Goal: Task Accomplishment & Management: Manage account settings

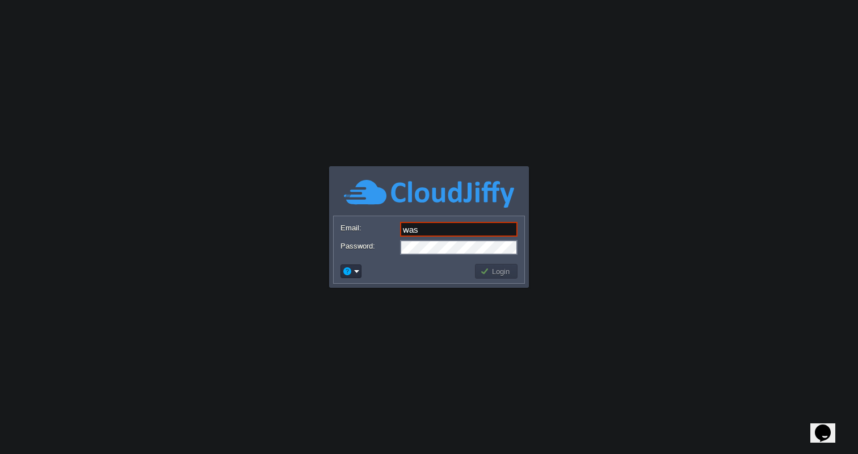
type input "[PERSON_NAME][EMAIL_ADDRESS][DOMAIN_NAME]"
click at [502, 271] on button "Login" at bounding box center [496, 271] width 33 height 10
type input "[PERSON_NAME][EMAIL_ADDRESS][DOMAIN_NAME]"
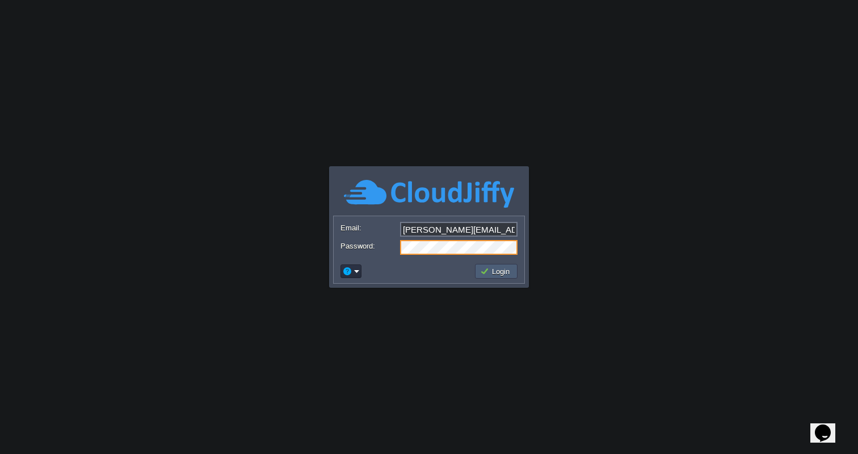
click at [489, 268] on button "Login" at bounding box center [496, 271] width 33 height 10
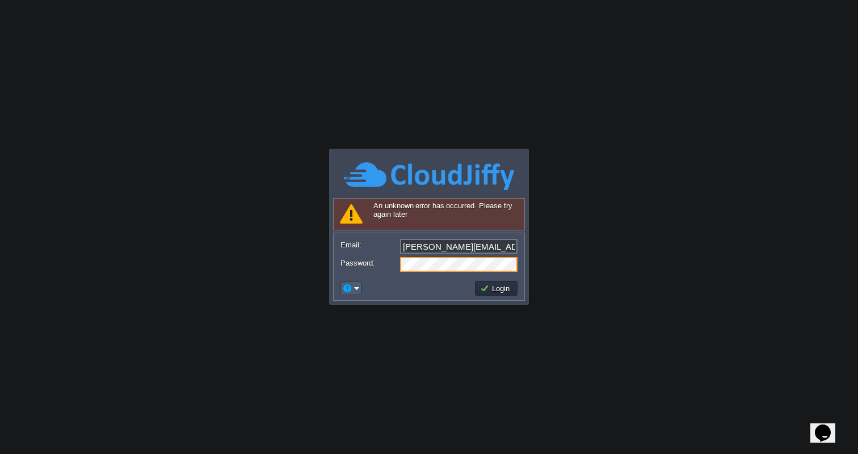
click at [359, 289] on em at bounding box center [351, 288] width 18 height 10
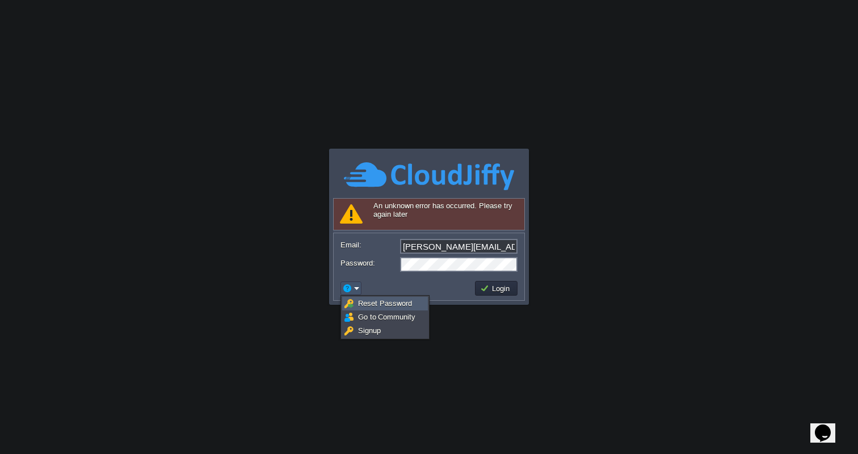
click at [375, 300] on span "Reset Password" at bounding box center [385, 303] width 54 height 9
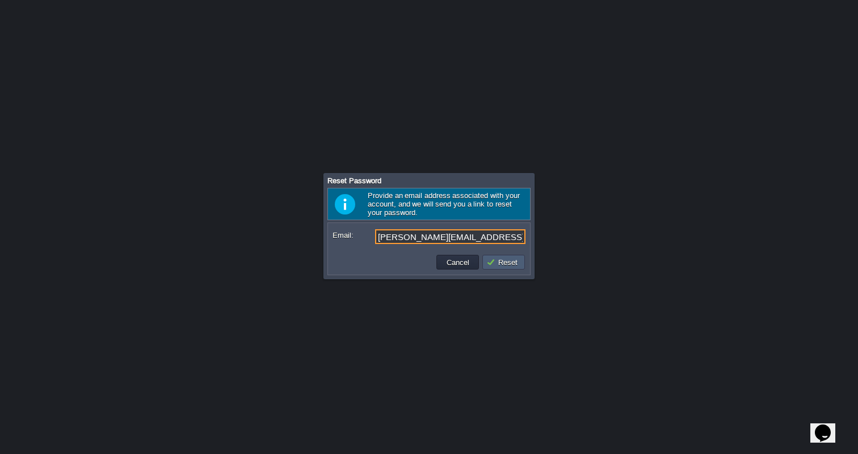
click at [494, 266] on button "Reset" at bounding box center [503, 262] width 35 height 10
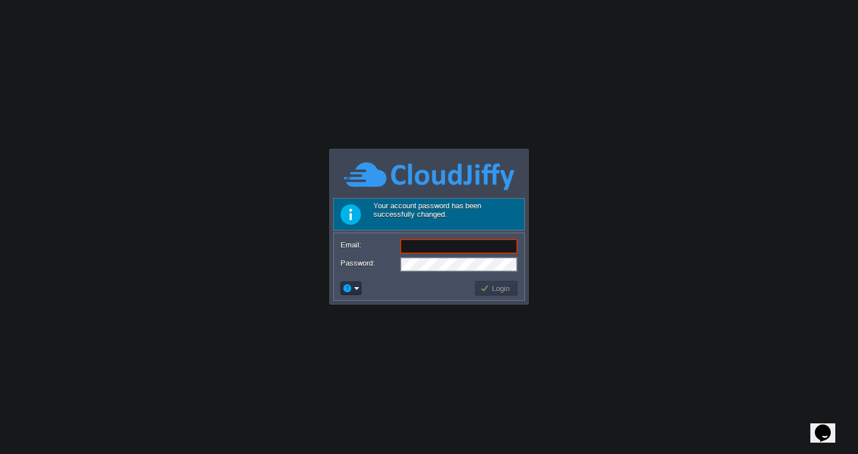
click at [424, 239] on input "Email:" at bounding box center [458, 246] width 117 height 15
type input "[PERSON_NAME][EMAIL_ADDRESS][DOMAIN_NAME]"
click at [500, 290] on button "Login" at bounding box center [496, 288] width 33 height 10
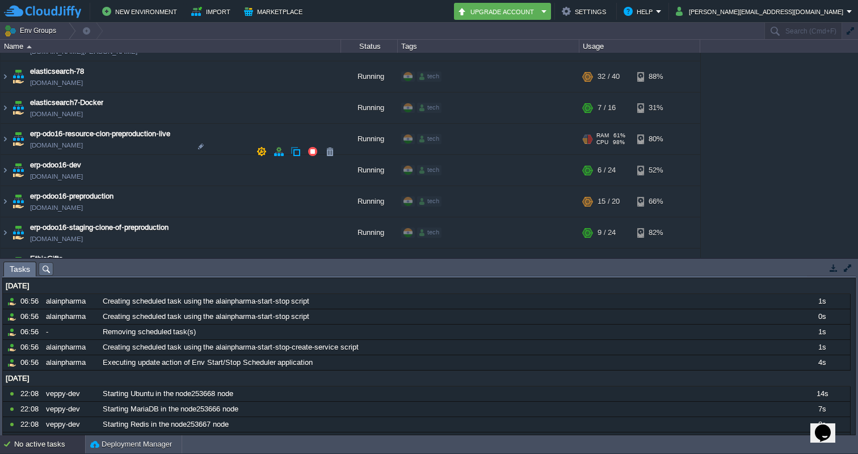
scroll to position [1194, 0]
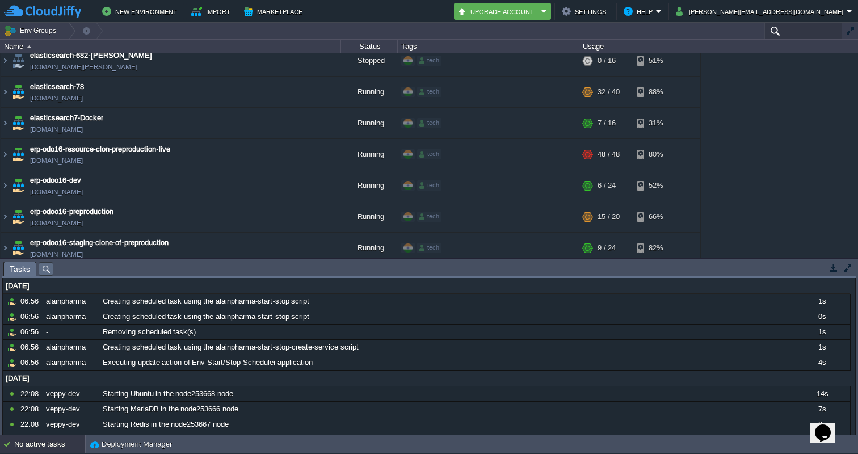
click at [773, 26] on input "text" at bounding box center [804, 31] width 78 height 16
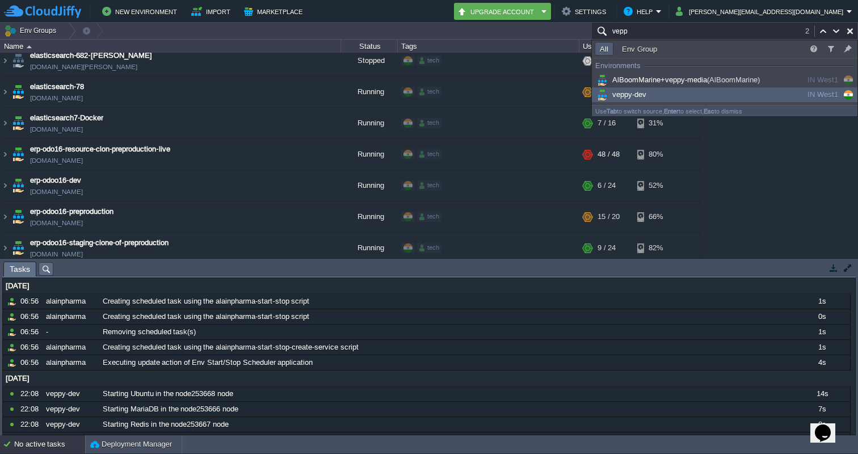
type input "vepp"
click at [677, 97] on div "veppy-dev" at bounding box center [680, 95] width 171 height 12
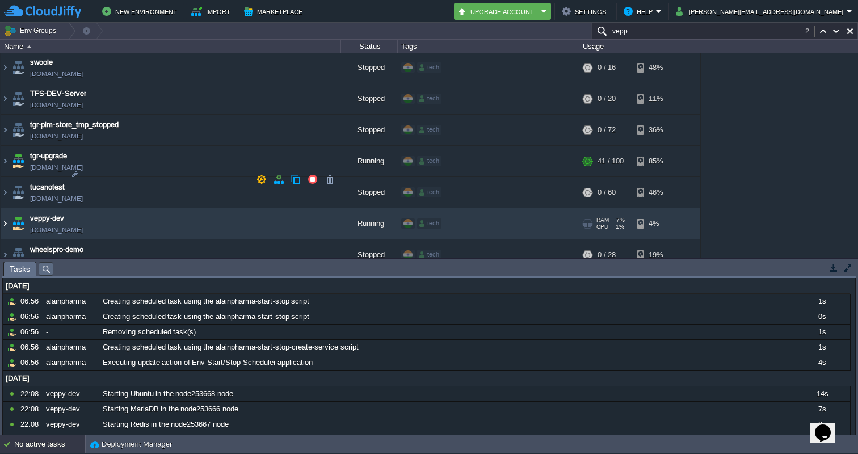
click at [7, 208] on img at bounding box center [5, 223] width 9 height 31
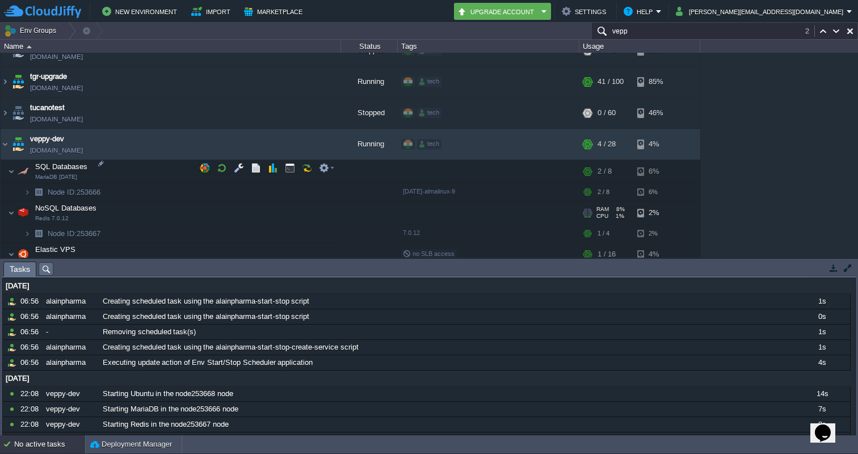
scroll to position [3172, 0]
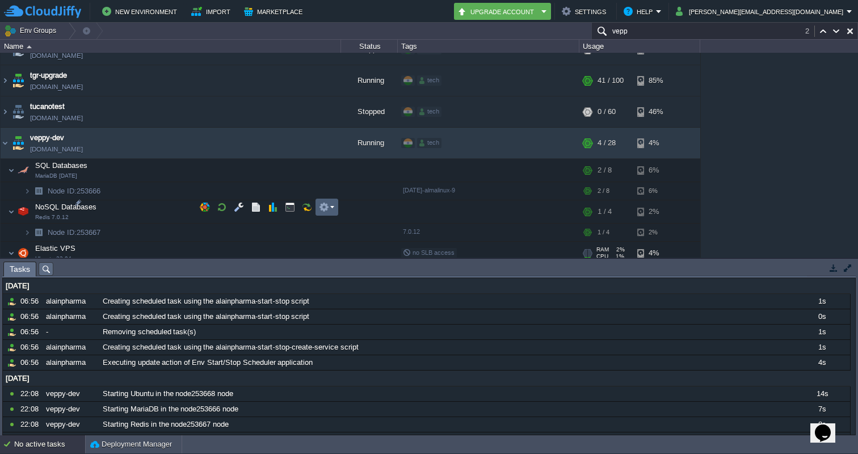
click at [331, 207] on em at bounding box center [326, 207] width 15 height 10
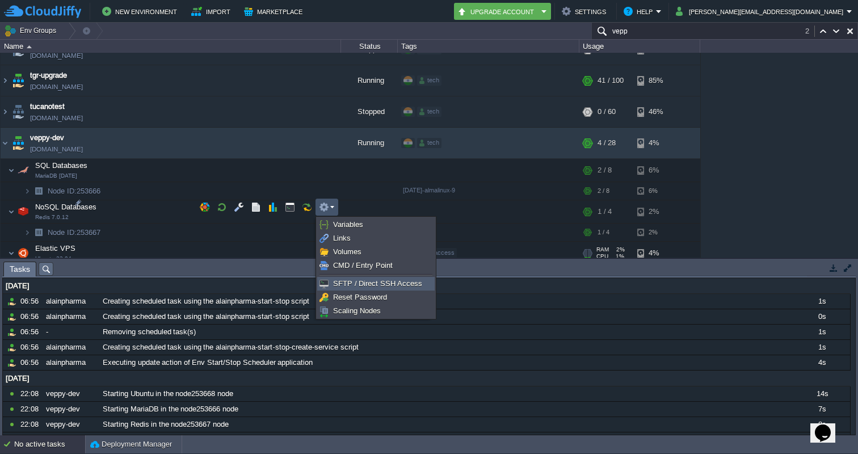
click at [354, 279] on span "SFTP / Direct SSH Access" at bounding box center [377, 283] width 89 height 9
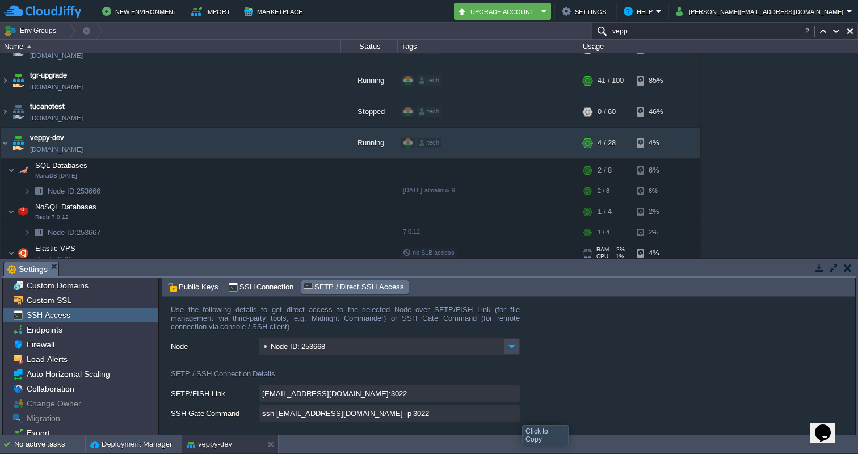
click at [514, 415] on input "ssh [EMAIL_ADDRESS][DOMAIN_NAME] -p 3022" at bounding box center [389, 413] width 261 height 16
click at [514, 418] on input "ssh [EMAIL_ADDRESS][DOMAIN_NAME] -p 3022" at bounding box center [389, 413] width 261 height 16
click at [31, 265] on img at bounding box center [39, 274] width 16 height 18
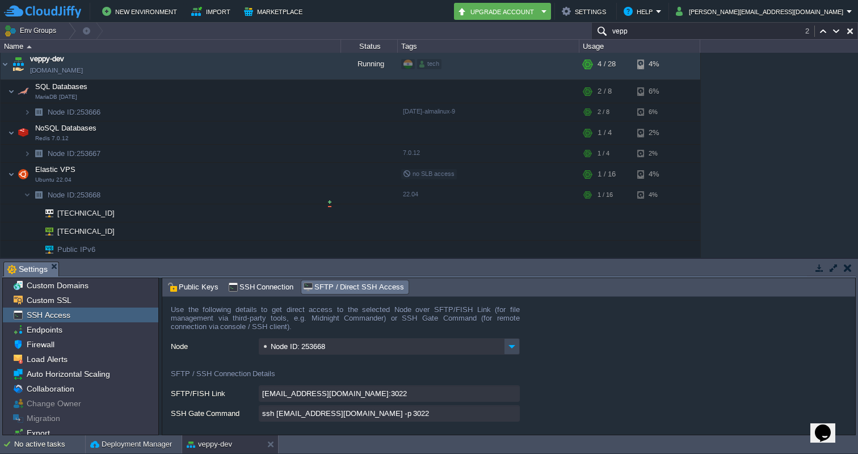
scroll to position [3251, 0]
click at [114, 187] on div at bounding box center [116, 184] width 10 height 10
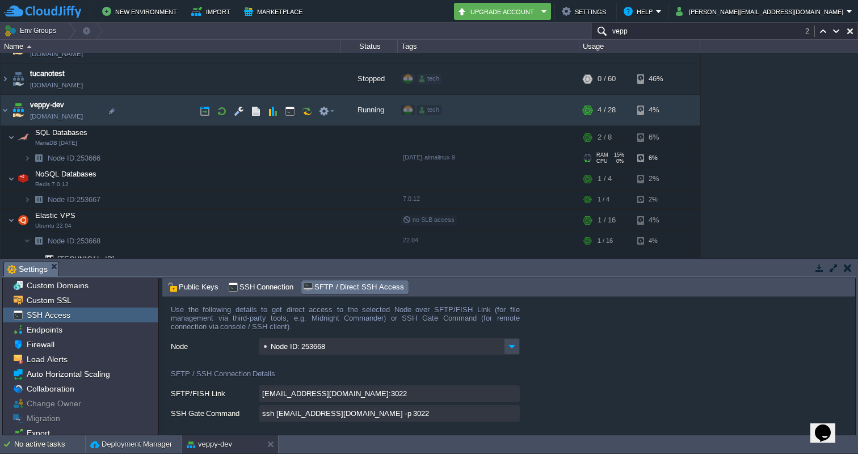
scroll to position [3192, 0]
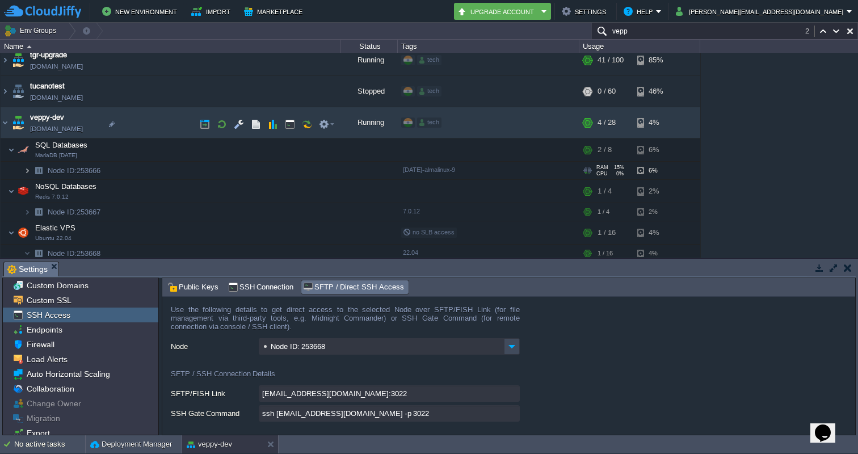
click at [26, 162] on img at bounding box center [27, 171] width 7 height 18
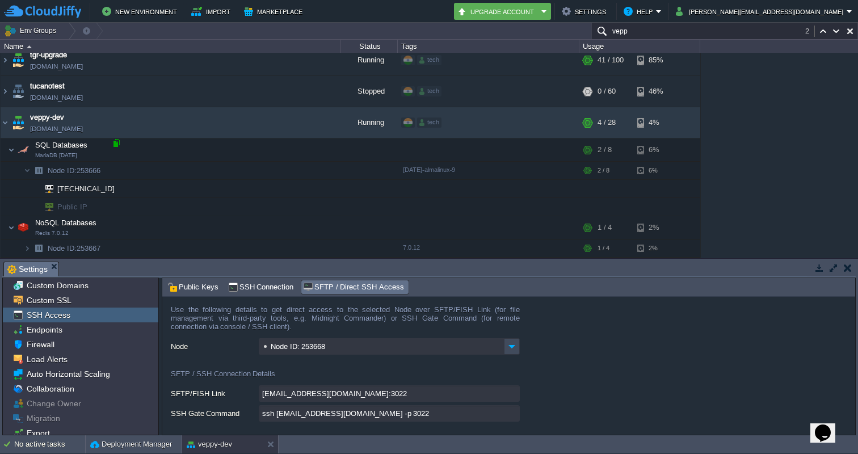
click at [115, 143] on div at bounding box center [116, 143] width 10 height 10
click at [27, 240] on img at bounding box center [27, 249] width 7 height 18
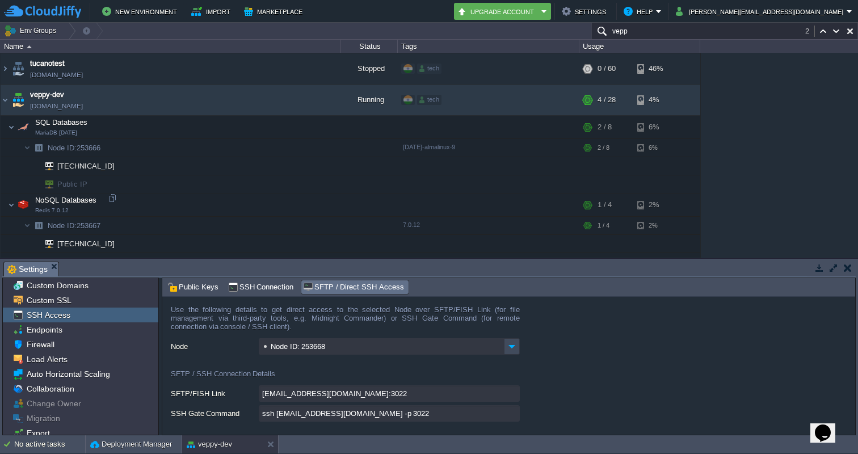
scroll to position [3216, 0]
click at [112, 198] on div at bounding box center [112, 196] width 10 height 10
click at [120, 117] on div at bounding box center [116, 119] width 10 height 10
type input "192.168.11.167"
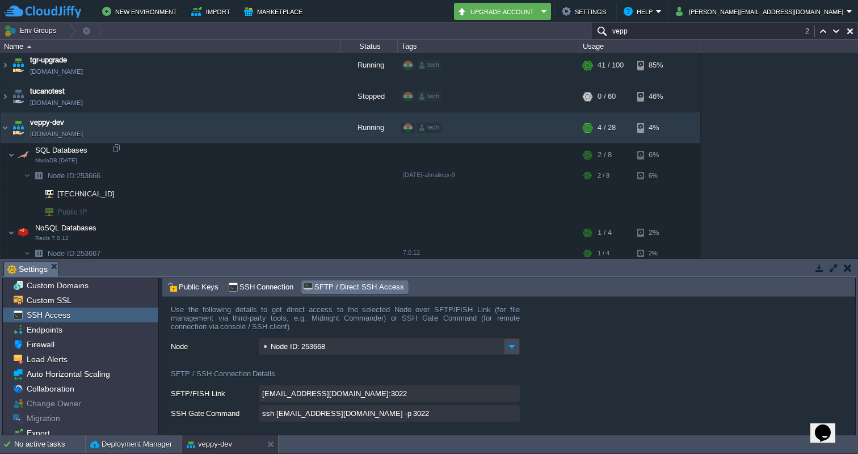
scroll to position [3185, 0]
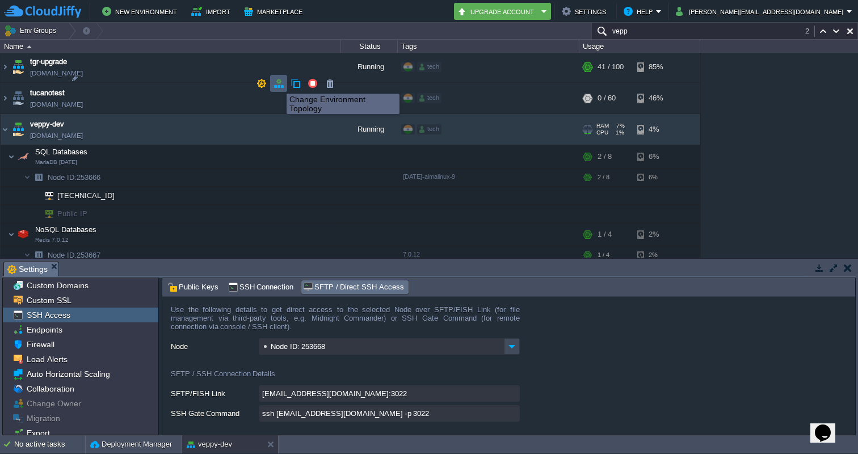
click at [278, 83] on button "button" at bounding box center [279, 83] width 10 height 10
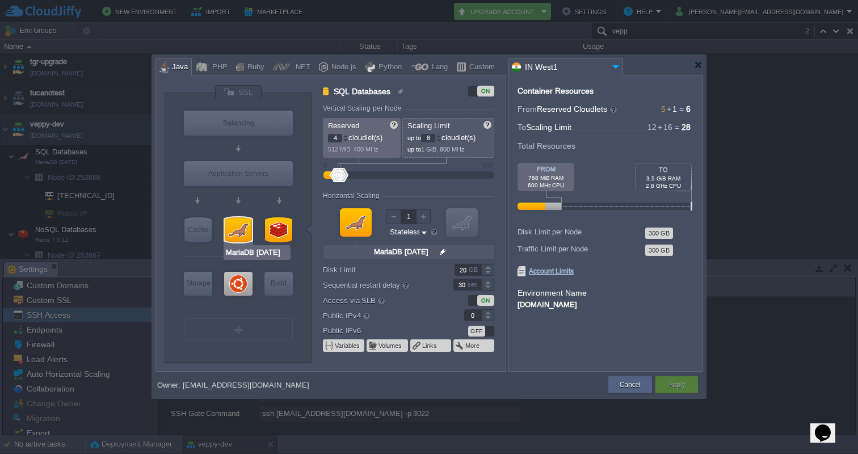
click at [242, 221] on div at bounding box center [238, 229] width 27 height 25
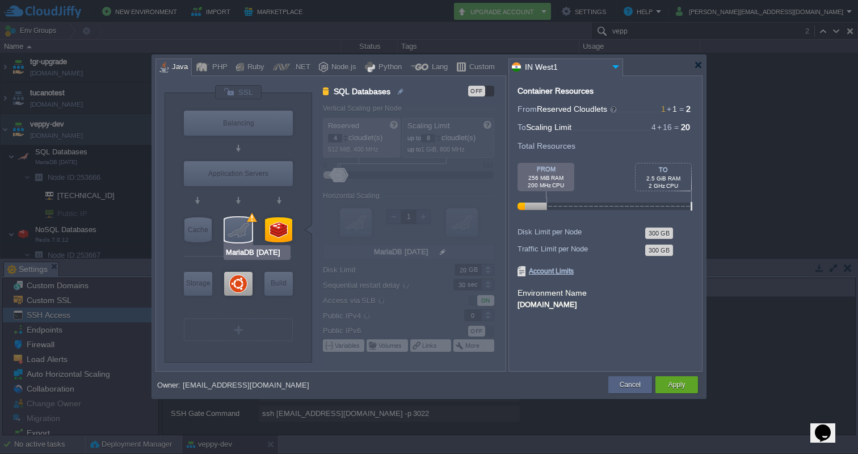
type input "Ubuntu 22.04"
click at [675, 385] on button "Apply" at bounding box center [676, 384] width 17 height 11
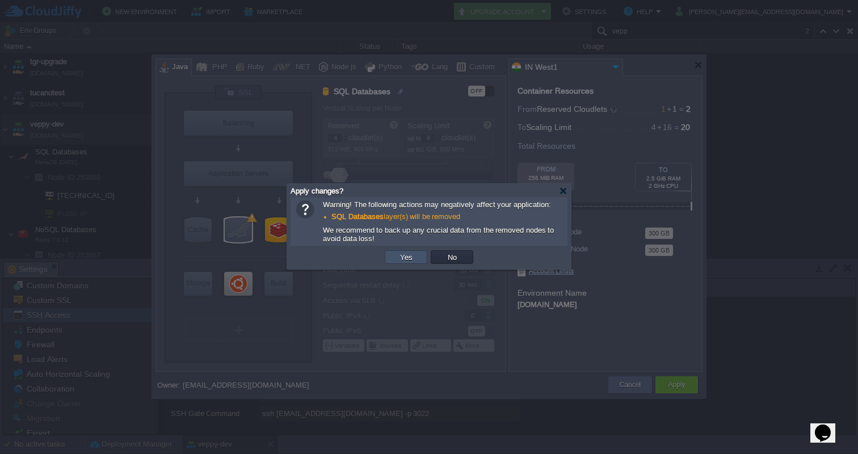
click at [400, 255] on button "Yes" at bounding box center [406, 257] width 19 height 10
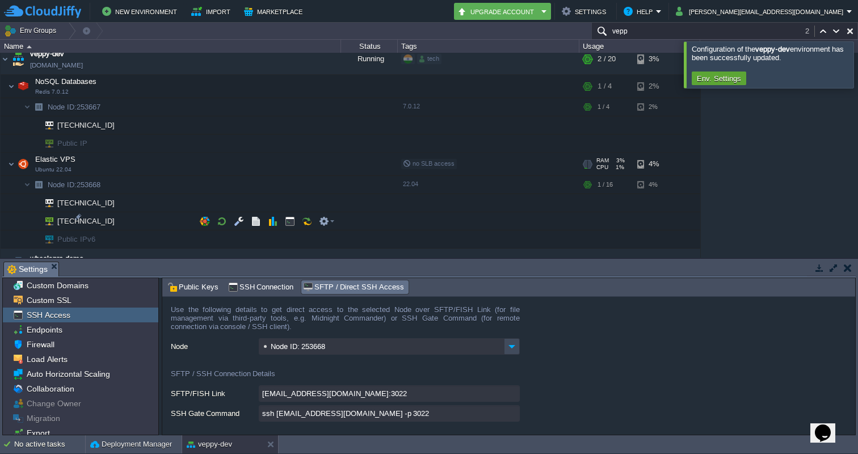
scroll to position [3182, 0]
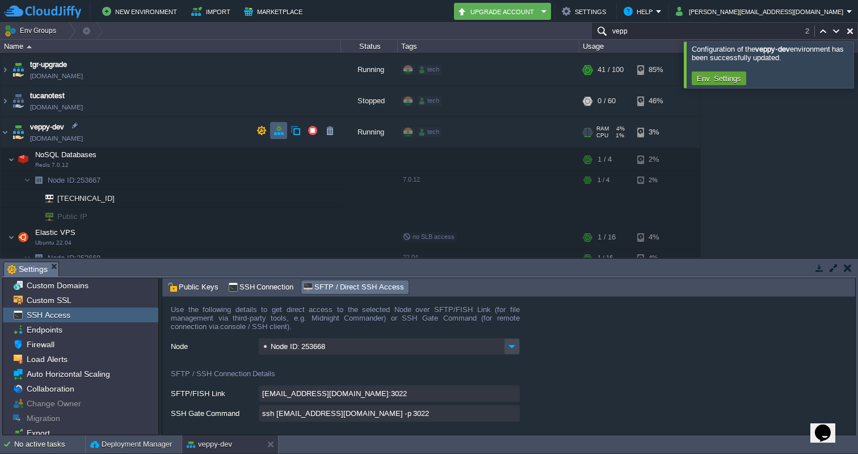
click at [276, 133] on button "button" at bounding box center [279, 130] width 10 height 10
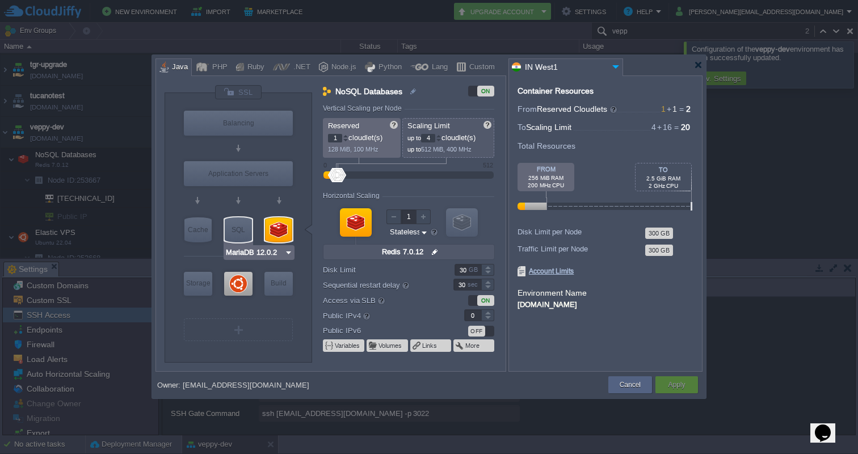
click at [236, 226] on div "SQL" at bounding box center [238, 229] width 27 height 25
type input "SQL Databases"
type input "4"
type input "6"
type input "MariaDB 12.0.2"
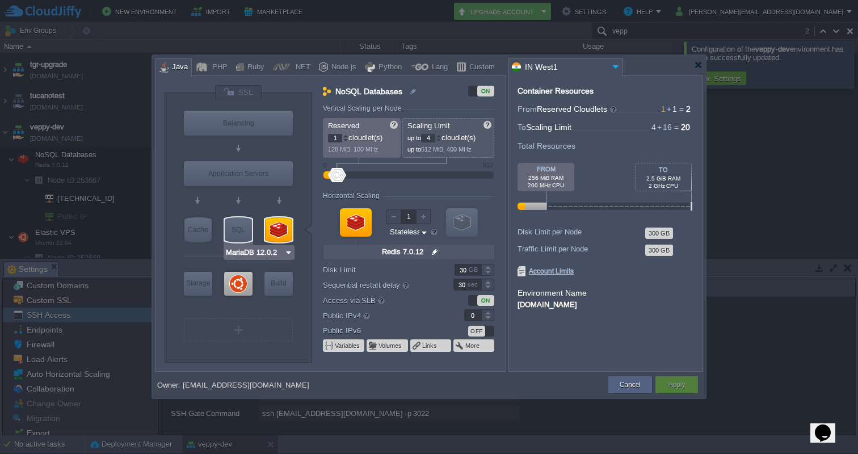
type input "12.0.2-almalin..."
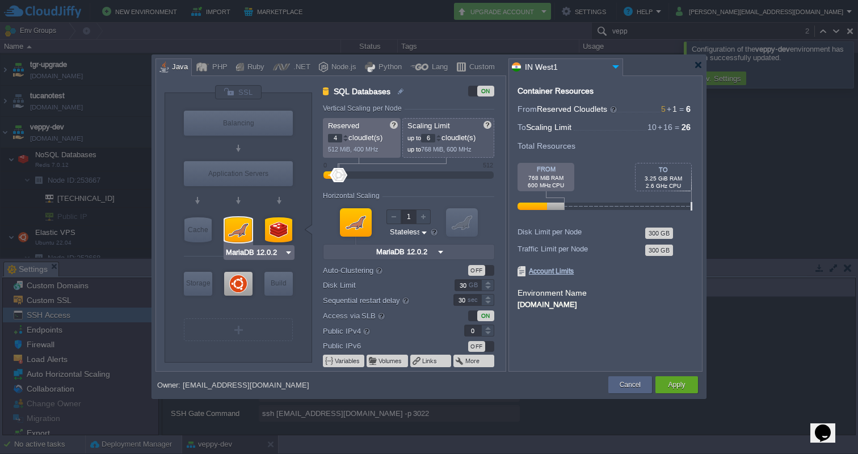
click at [259, 255] on input "MariaDB 12.0.2" at bounding box center [254, 252] width 59 height 11
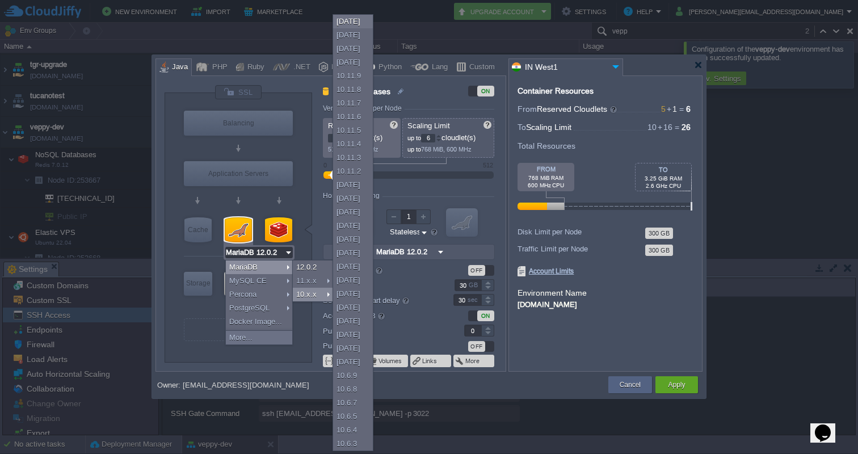
click at [313, 289] on div "10.x.x" at bounding box center [313, 295] width 40 height 14
type input "MariaDB 10.11.14"
type input "10.11.14-almal..."
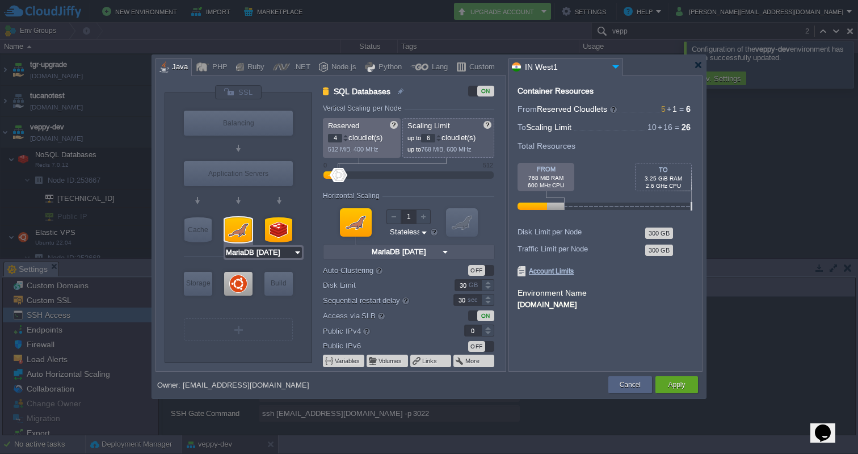
click at [263, 254] on input "MariaDB 10.11.14" at bounding box center [259, 252] width 68 height 11
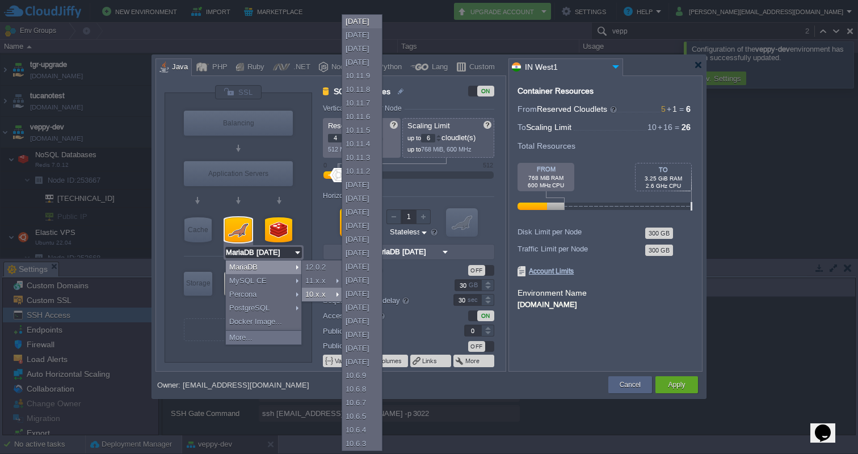
click at [313, 295] on div "10.x.x" at bounding box center [322, 295] width 40 height 14
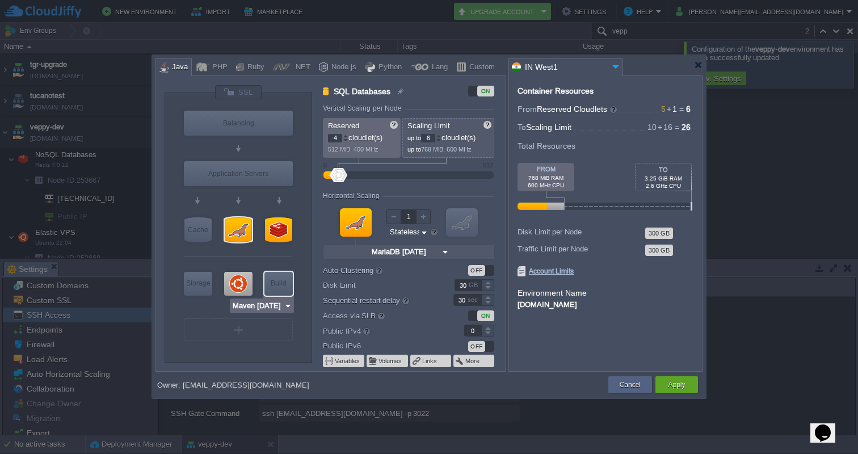
type input "MariaDB 10.11.14"
click at [289, 251] on input "MariaDB 10.11.14" at bounding box center [259, 252] width 68 height 11
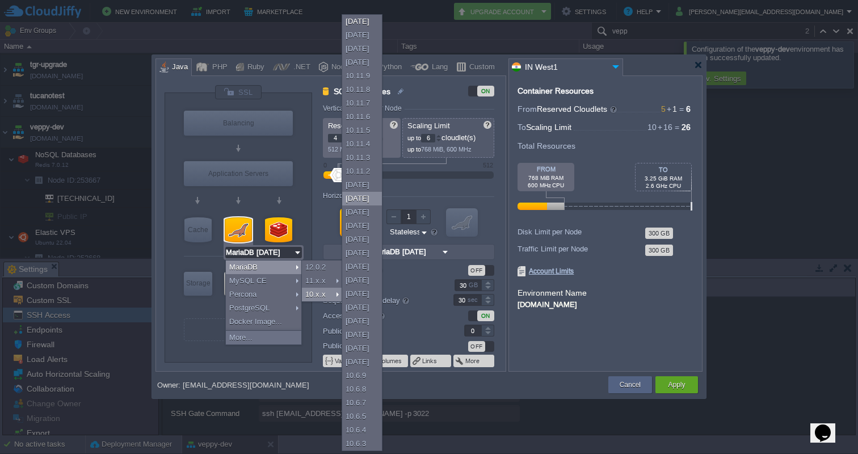
click at [363, 198] on div "[DATE]" at bounding box center [362, 199] width 40 height 14
type input "MariaDB [DATE]"
type input "[DATE]-almali..."
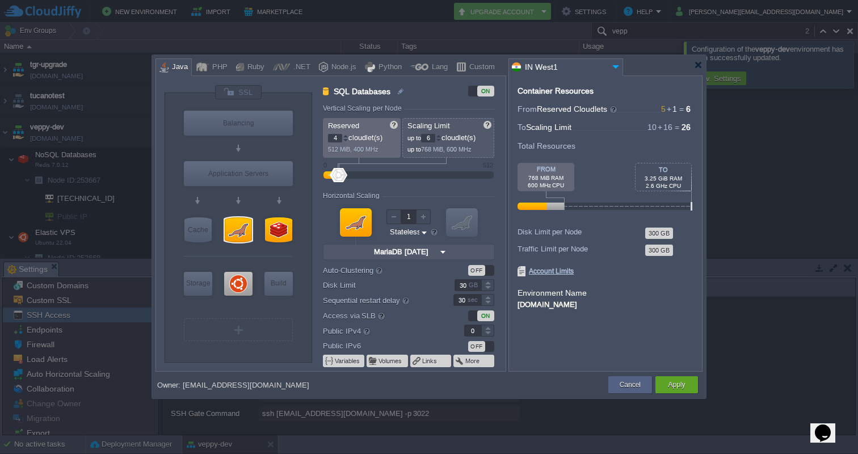
type input "Redis 7.0.12"
click at [441, 135] on div at bounding box center [439, 136] width 6 height 4
type input "8"
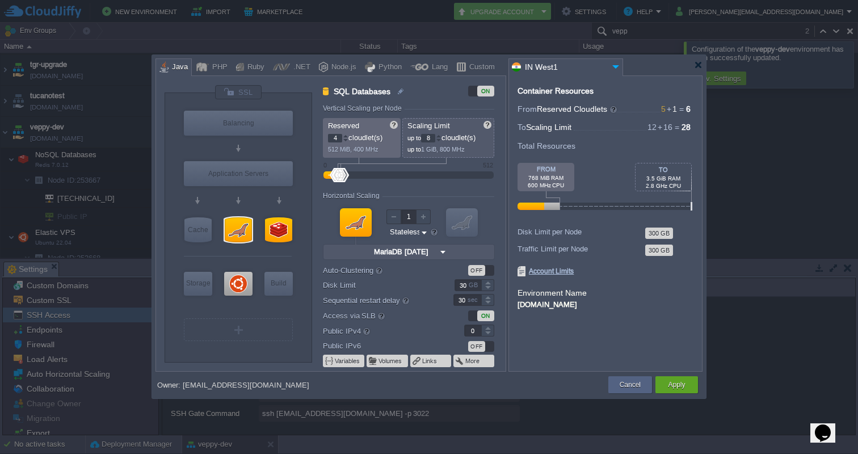
click at [442, 141] on div at bounding box center [439, 140] width 6 height 4
click at [488, 287] on div at bounding box center [487, 288] width 13 height 6
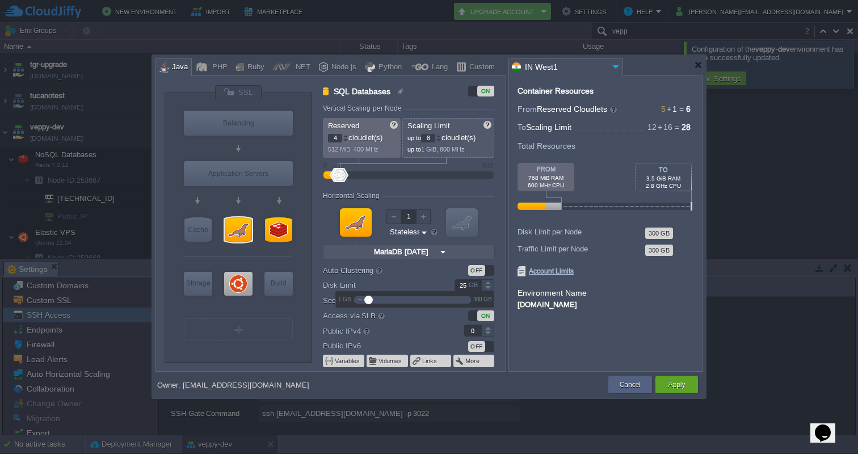
click at [488, 287] on div at bounding box center [487, 288] width 13 height 6
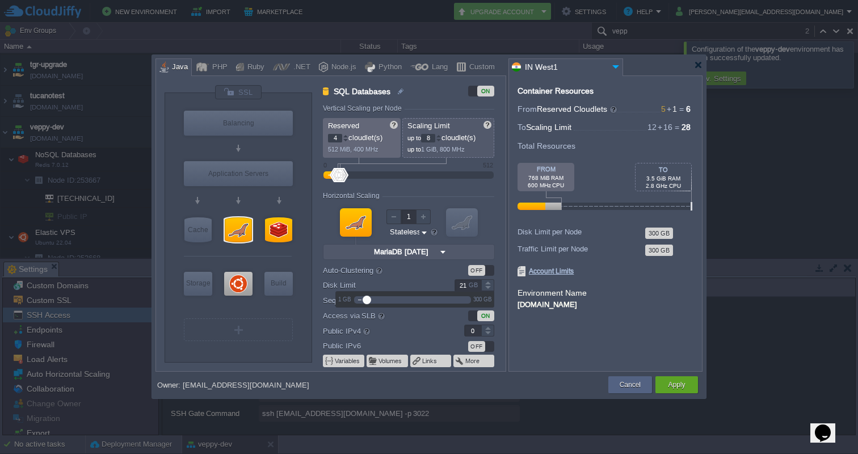
click at [488, 287] on div at bounding box center [487, 288] width 13 height 6
type input "20"
click at [666, 296] on form "Environment Name [DOMAIN_NAME]" at bounding box center [606, 299] width 176 height 24
click at [679, 383] on button "Apply" at bounding box center [676, 384] width 17 height 11
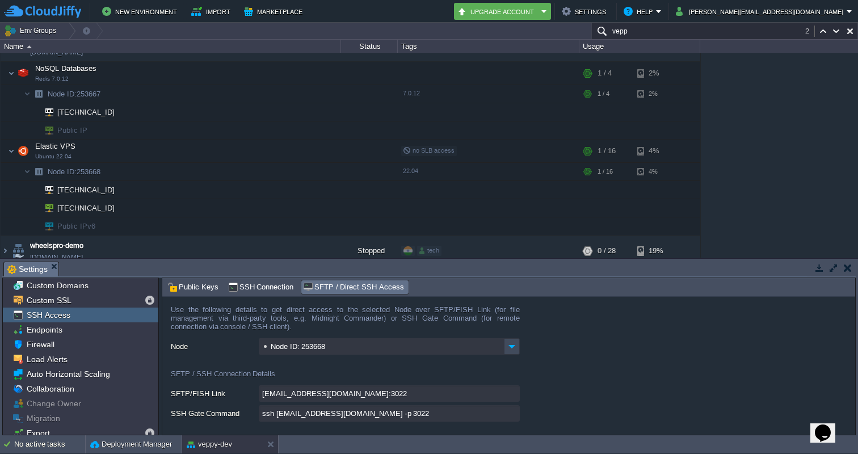
scroll to position [3305, 0]
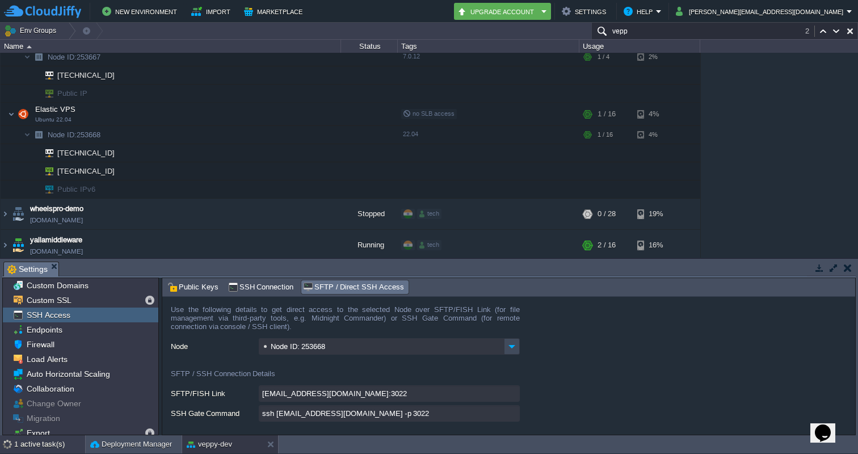
click at [47, 445] on div "1 active task(s)" at bounding box center [49, 444] width 71 height 18
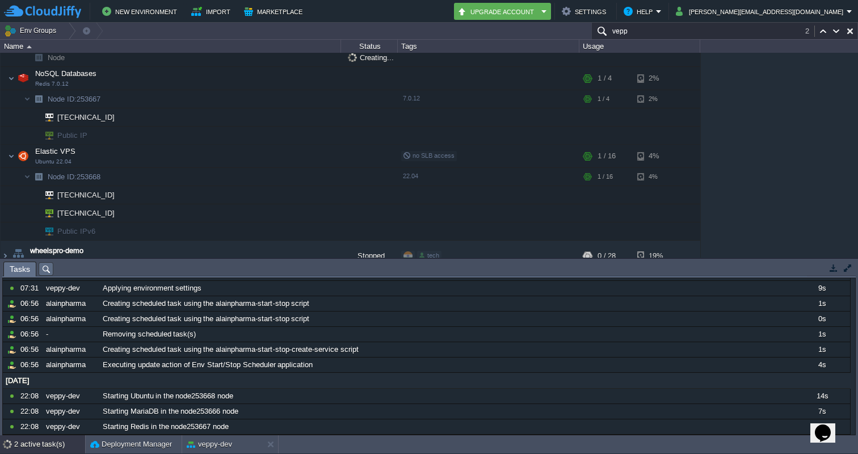
scroll to position [3276, 0]
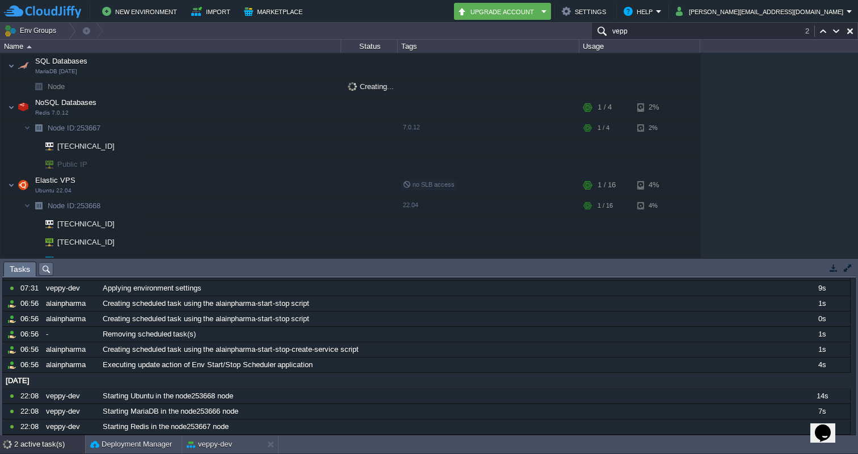
click at [42, 441] on div "2 active task(s)" at bounding box center [49, 444] width 71 height 18
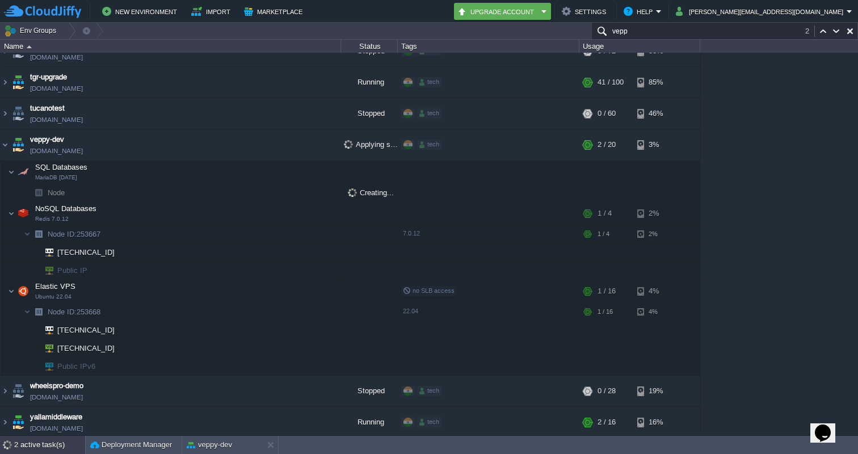
click at [50, 440] on div "2 active task(s)" at bounding box center [49, 445] width 71 height 18
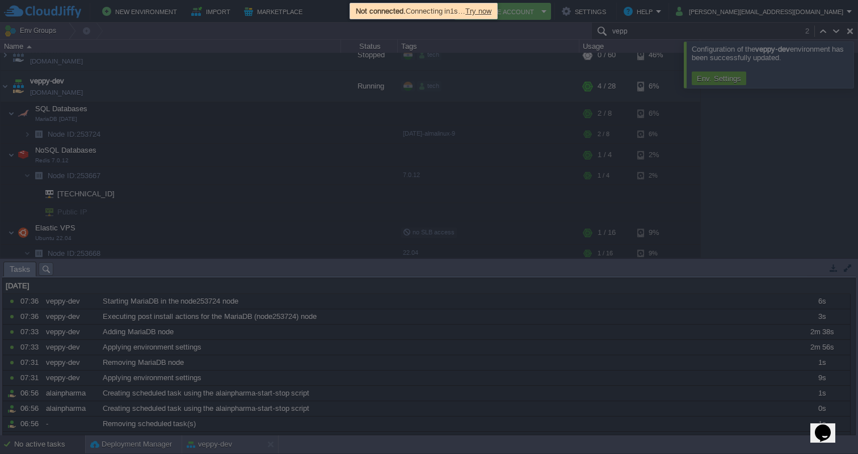
scroll to position [3134, 0]
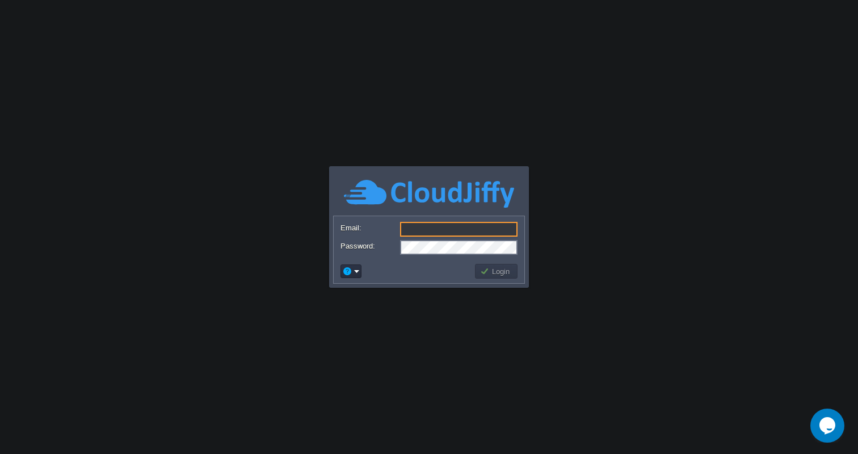
click at [424, 236] on input "Email:" at bounding box center [458, 229] width 117 height 15
type input "[PERSON_NAME][EMAIL_ADDRESS][DOMAIN_NAME]"
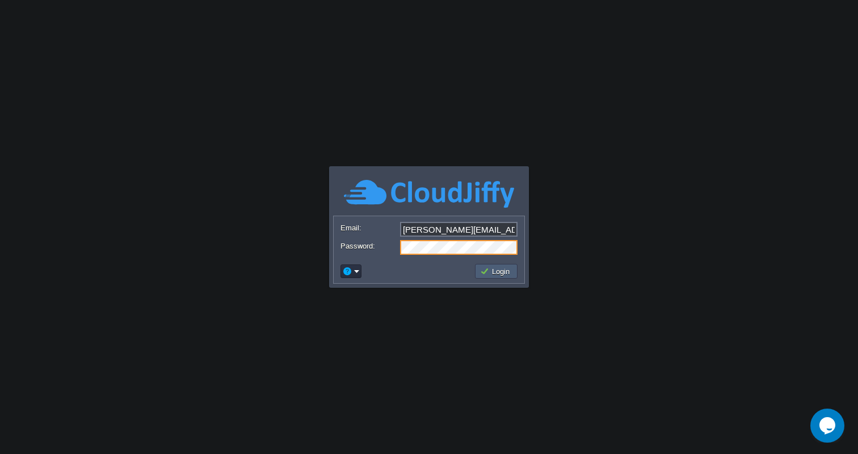
click at [499, 274] on button "Login" at bounding box center [496, 271] width 33 height 10
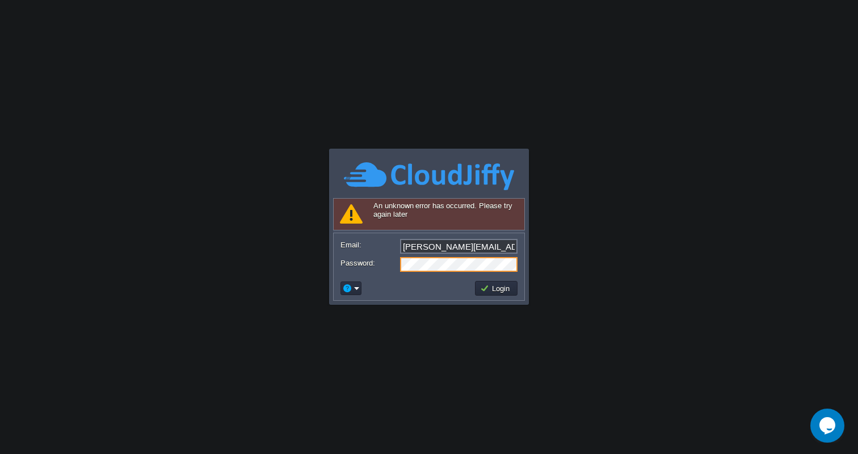
click at [399, 257] on div at bounding box center [429, 264] width 177 height 15
click at [489, 285] on button "Login" at bounding box center [496, 288] width 33 height 10
click at [357, 287] on em at bounding box center [351, 288] width 18 height 10
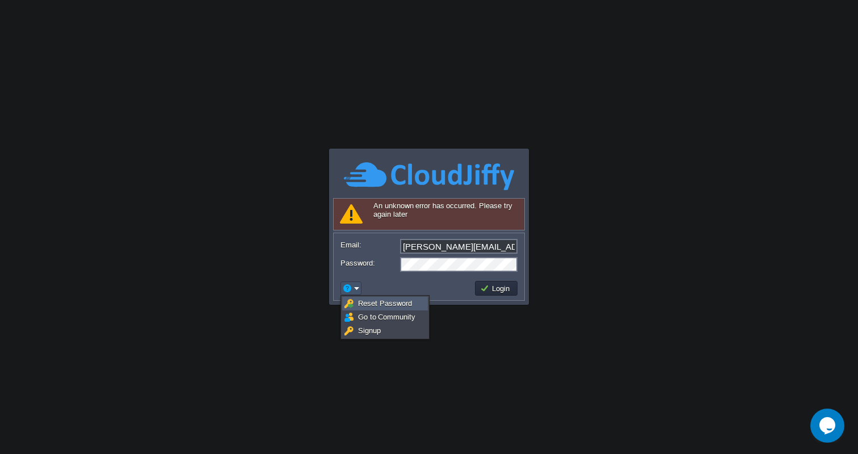
click at [369, 304] on span "Reset Password" at bounding box center [385, 303] width 54 height 9
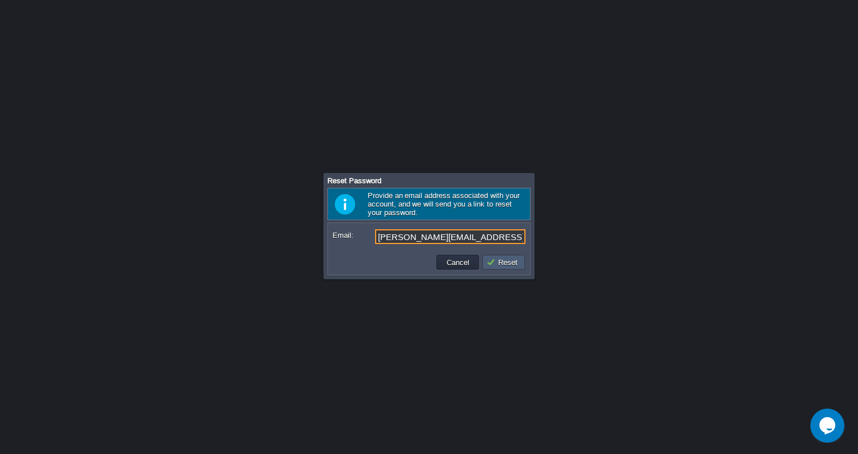
click at [495, 266] on button "Reset" at bounding box center [503, 262] width 35 height 10
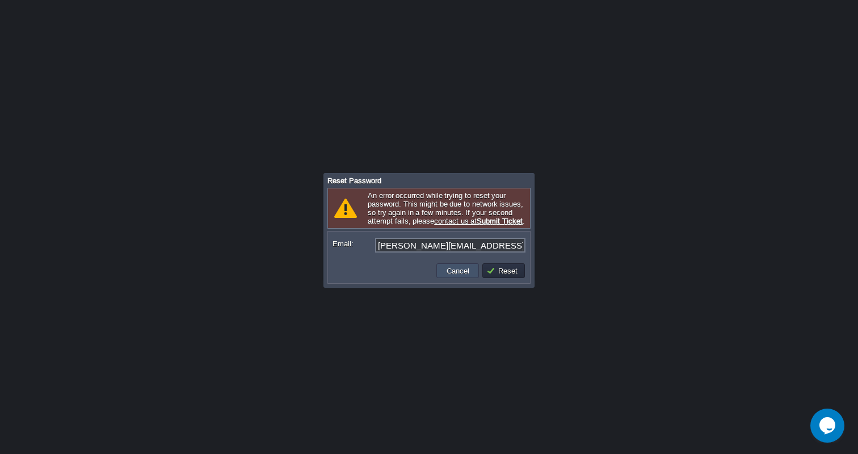
click at [456, 276] on button "Cancel" at bounding box center [458, 271] width 30 height 10
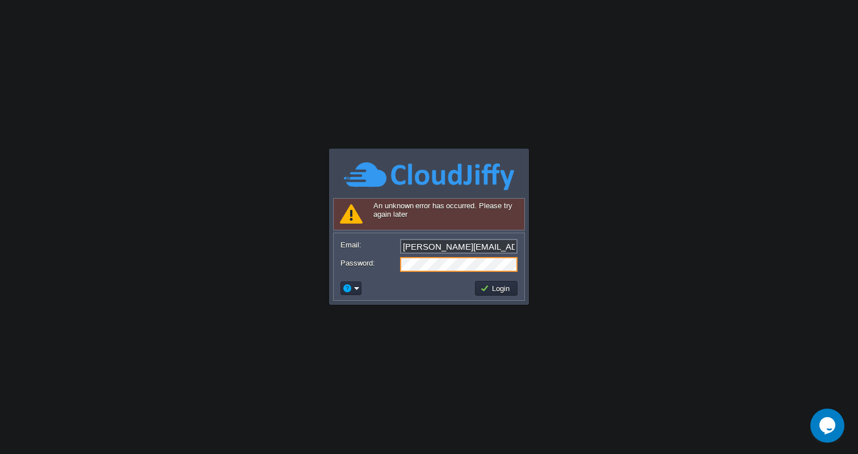
click at [366, 264] on div "Password:" at bounding box center [429, 264] width 177 height 15
click at [498, 289] on button "Login" at bounding box center [496, 288] width 33 height 10
click at [353, 289] on em at bounding box center [351, 288] width 18 height 10
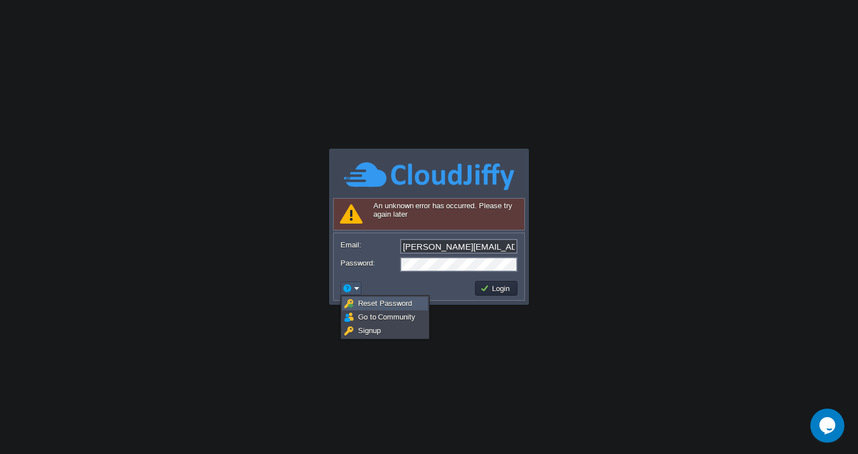
click at [371, 302] on span "Reset Password" at bounding box center [385, 303] width 54 height 9
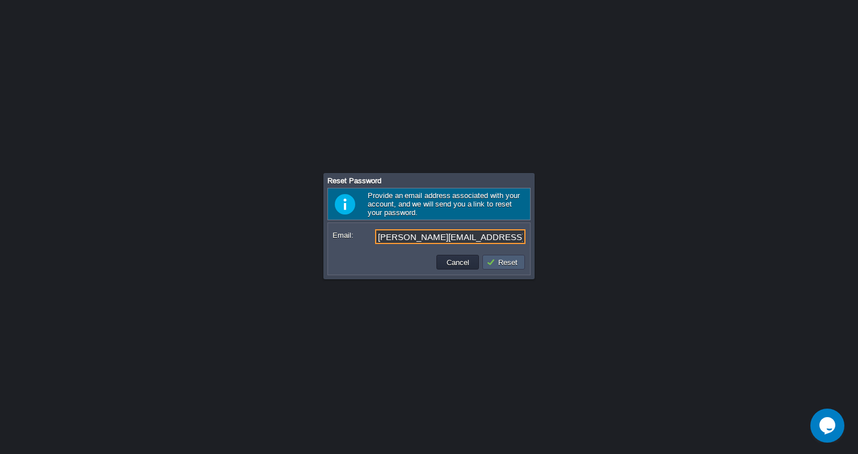
click at [505, 264] on button "Reset" at bounding box center [503, 262] width 35 height 10
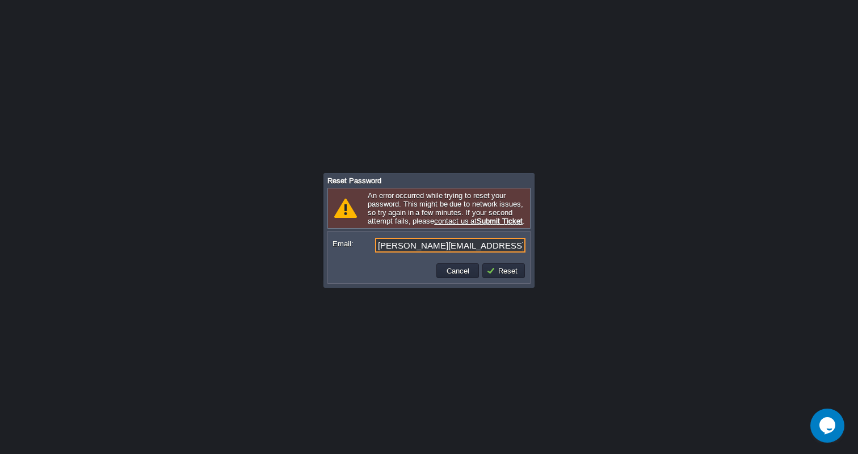
click at [414, 253] on input "[PERSON_NAME][EMAIL_ADDRESS][DOMAIN_NAME]" at bounding box center [450, 245] width 150 height 15
click at [412, 253] on input "[PERSON_NAME][EMAIL_ADDRESS][DOMAIN_NAME]" at bounding box center [450, 245] width 150 height 15
type input "[EMAIL_ADDRESS][DOMAIN_NAME]"
click at [504, 276] on button "Reset" at bounding box center [503, 271] width 35 height 10
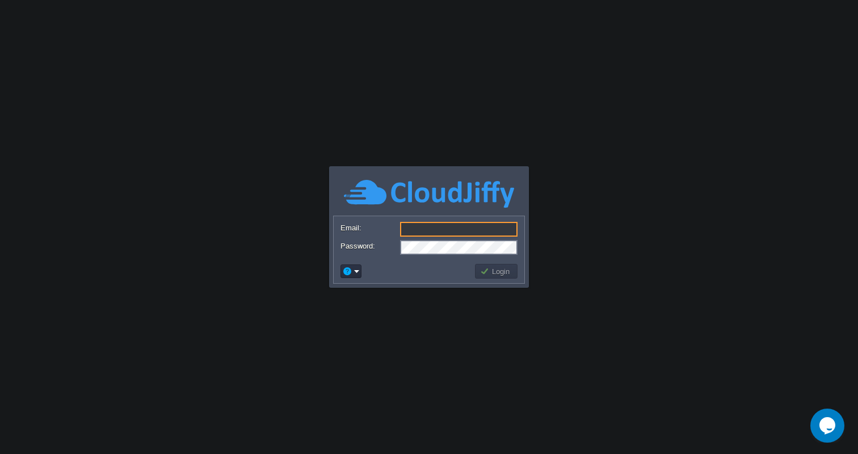
click at [418, 225] on input "Email:" at bounding box center [458, 229] width 117 height 15
type input "[PERSON_NAME][EMAIL_ADDRESS][DOMAIN_NAME]"
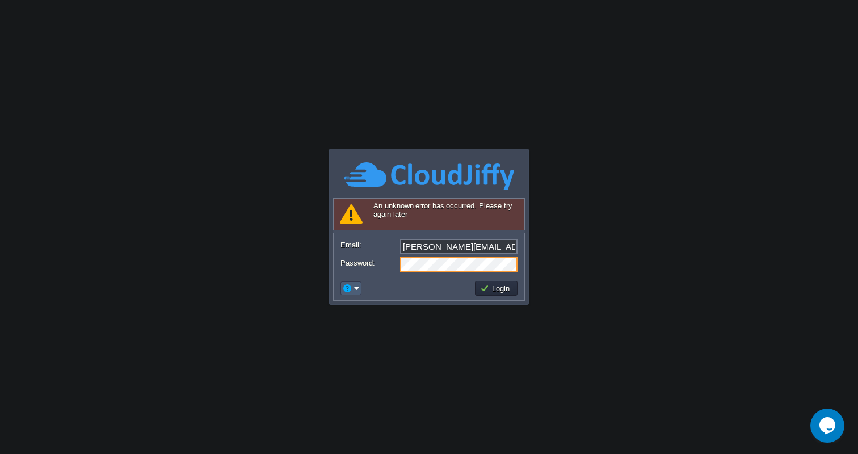
click at [359, 289] on em at bounding box center [351, 288] width 18 height 10
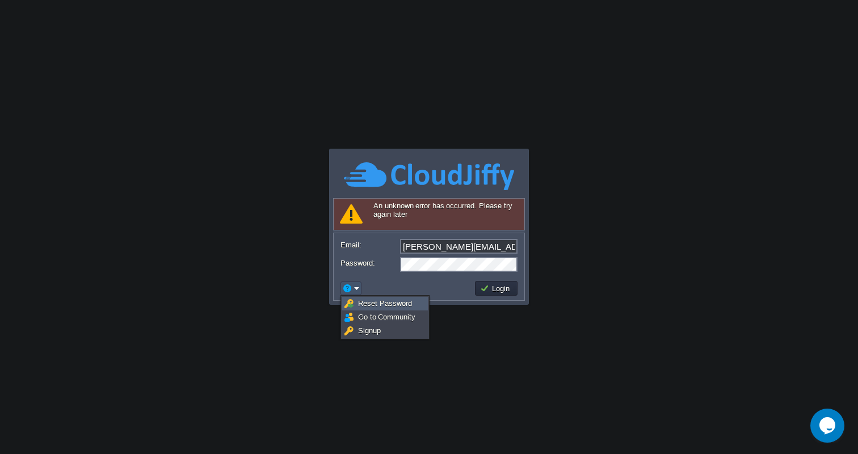
click at [372, 303] on span "Reset Password" at bounding box center [385, 303] width 54 height 9
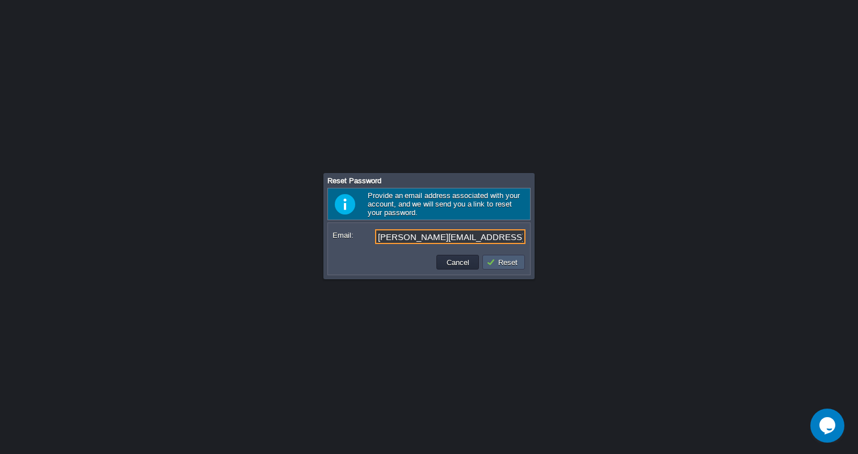
click at [497, 267] on button "Reset" at bounding box center [503, 262] width 35 height 10
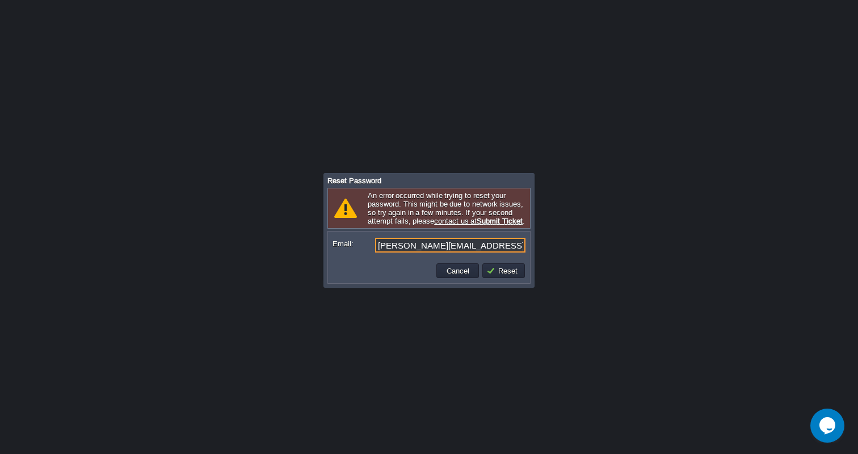
click at [413, 253] on input "[PERSON_NAME][EMAIL_ADDRESS][DOMAIN_NAME]" at bounding box center [450, 245] width 150 height 15
type input "waseemzk@codilar.com"
click at [514, 276] on button "Reset" at bounding box center [503, 271] width 35 height 10
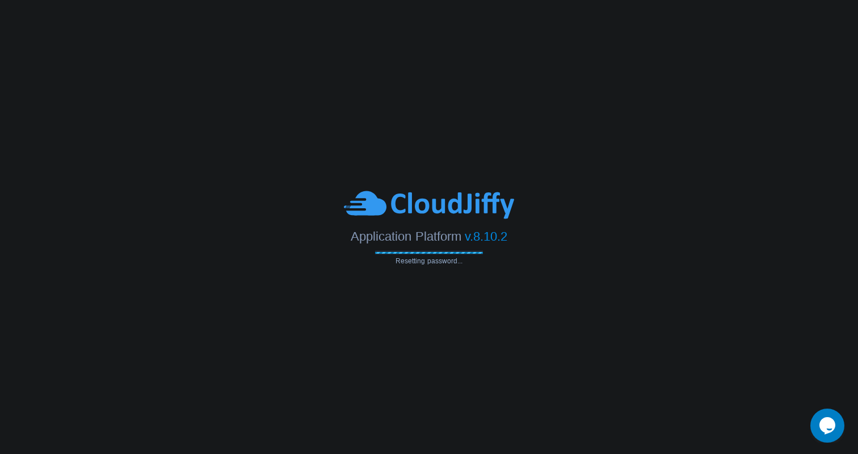
click at [178, 58] on body "Application Platform v.8.10.2 Resetting password... An unknown error has occurr…" at bounding box center [429, 227] width 858 height 454
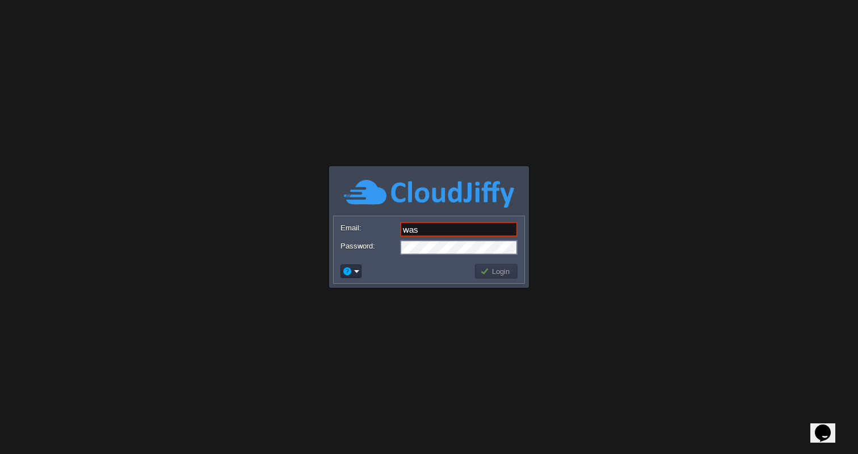
type input "[PERSON_NAME][EMAIL_ADDRESS][DOMAIN_NAME]"
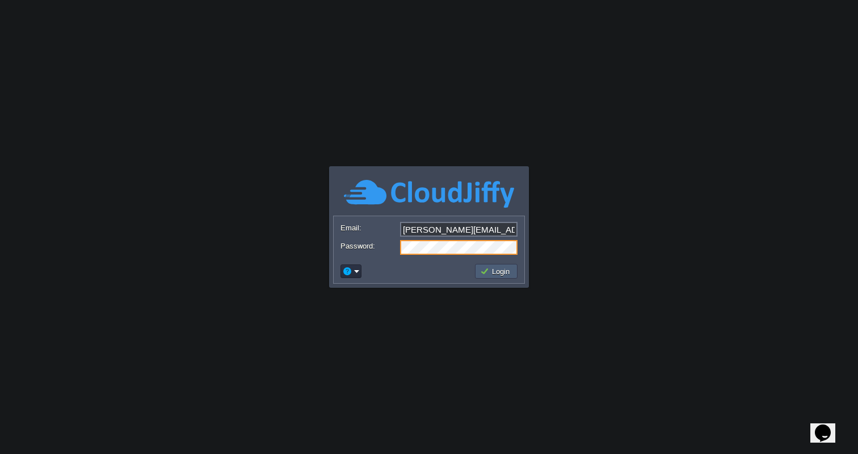
click at [495, 275] on button "Login" at bounding box center [496, 271] width 33 height 10
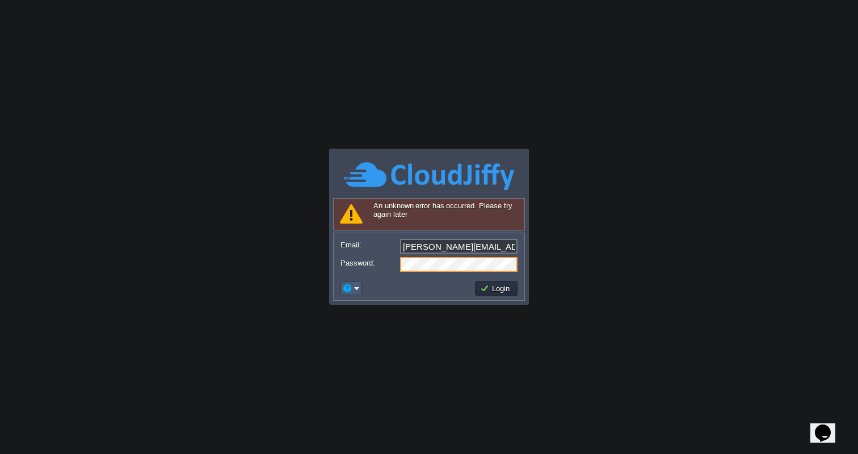
click at [358, 287] on em at bounding box center [351, 288] width 18 height 10
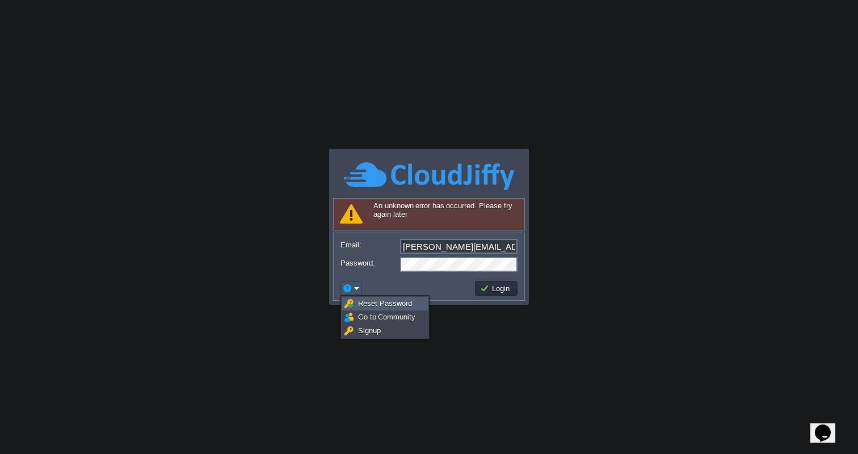
click at [373, 304] on span "Reset Password" at bounding box center [385, 303] width 54 height 9
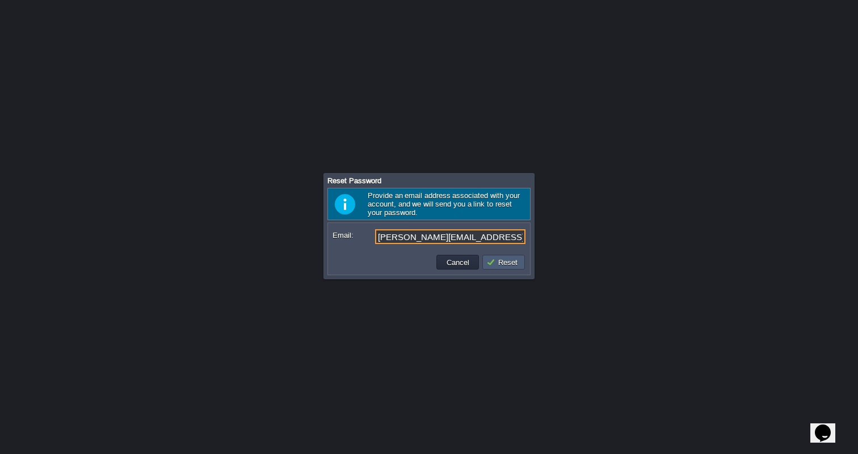
click at [510, 261] on button "Reset" at bounding box center [503, 262] width 35 height 10
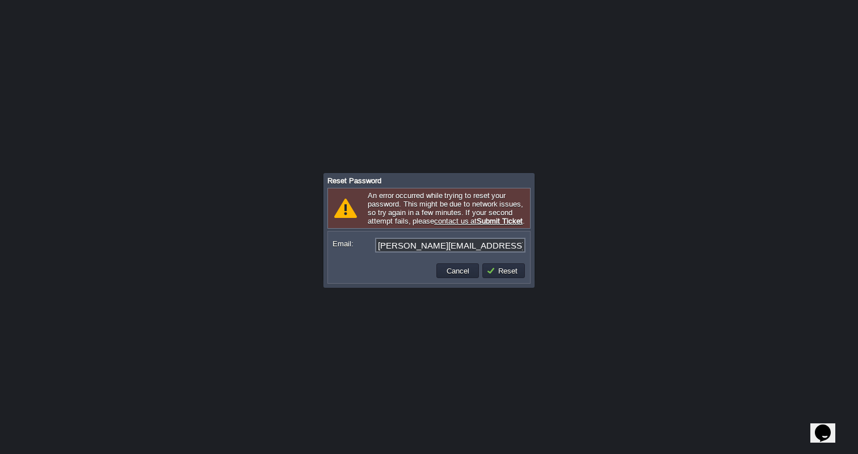
drag, startPoint x: 367, startPoint y: 195, endPoint x: 399, endPoint y: 228, distance: 45.8
click at [399, 229] on div "An error occurred while trying to reset your password. This might be due to net…" at bounding box center [428, 208] width 203 height 41
drag, startPoint x: 399, startPoint y: 228, endPoint x: 369, endPoint y: 200, distance: 40.9
click at [369, 200] on div "An error occurred while trying to reset your password. This might be due to net…" at bounding box center [428, 208] width 203 height 41
drag, startPoint x: 404, startPoint y: 201, endPoint x: 423, endPoint y: 221, distance: 28.1
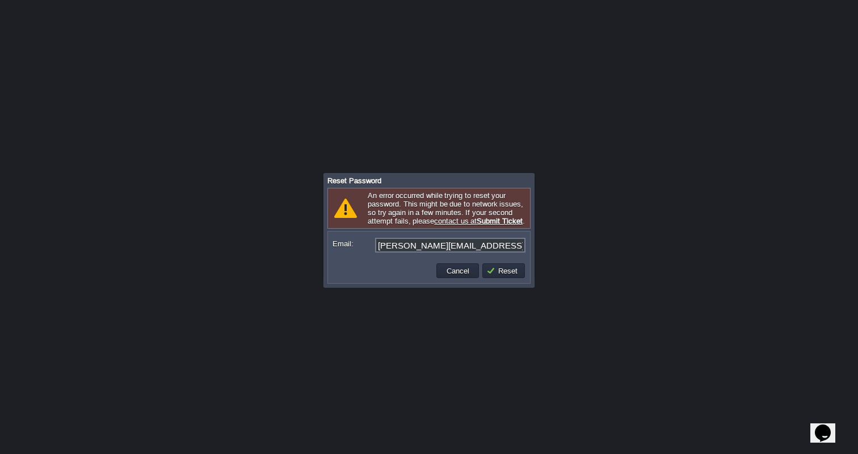
click at [423, 221] on div "An error occurred while trying to reset your password. This might be due to net…" at bounding box center [428, 208] width 203 height 41
click at [369, 196] on div "An error occurred while trying to reset your password. This might be due to net…" at bounding box center [428, 208] width 203 height 41
click at [506, 276] on button "Reset" at bounding box center [503, 271] width 35 height 10
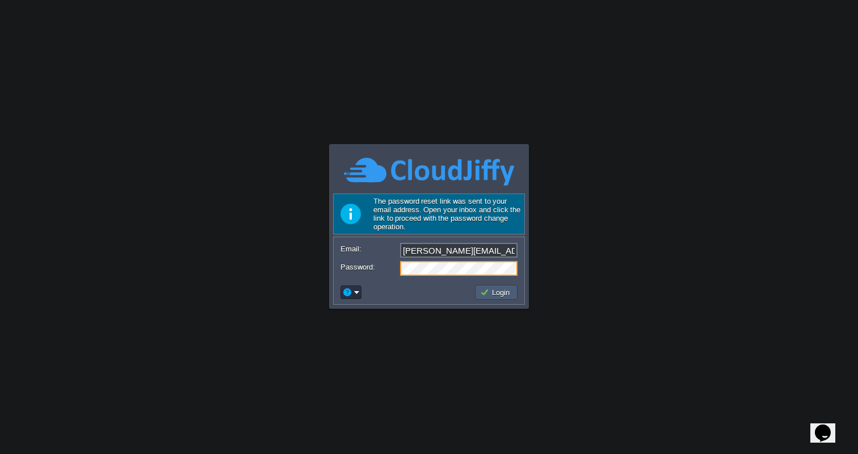
click at [502, 295] on button "Login" at bounding box center [496, 292] width 33 height 10
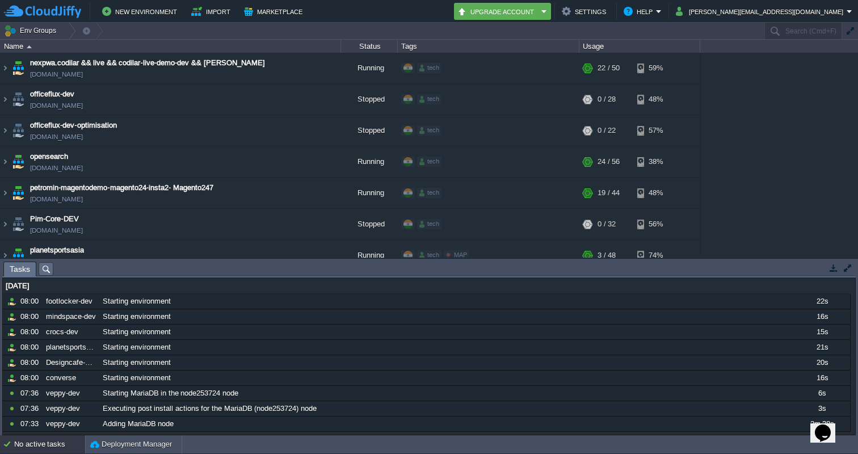
scroll to position [2205, 0]
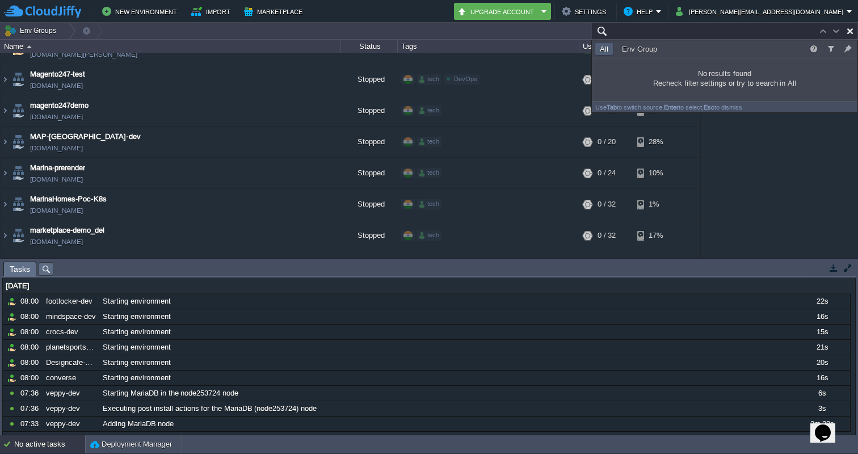
click at [780, 36] on input "text" at bounding box center [724, 31] width 267 height 16
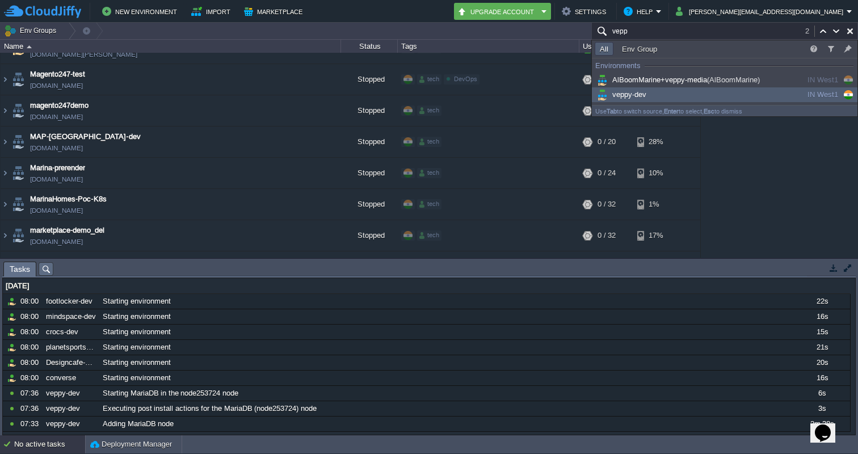
type input "vepp"
click at [657, 95] on div "veppy-dev" at bounding box center [680, 95] width 171 height 12
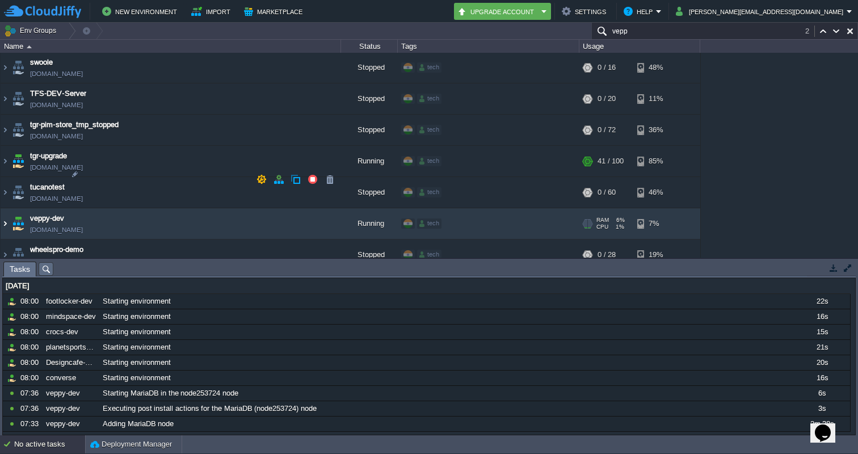
click at [6, 208] on img at bounding box center [5, 223] width 9 height 31
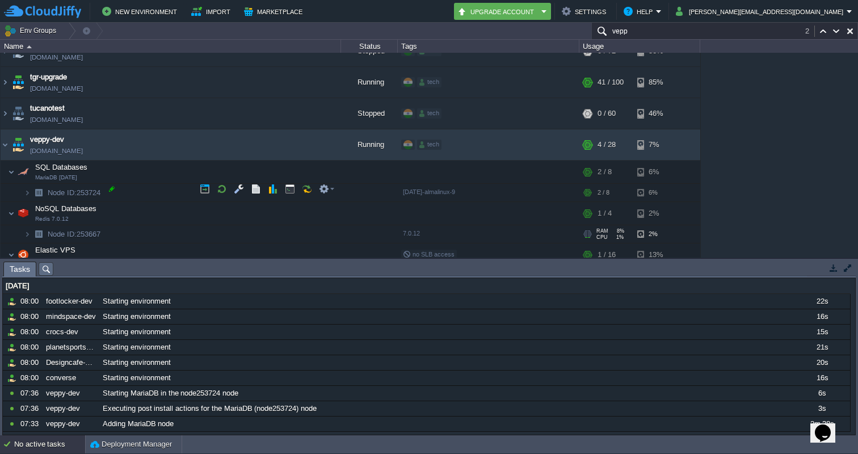
scroll to position [3166, 0]
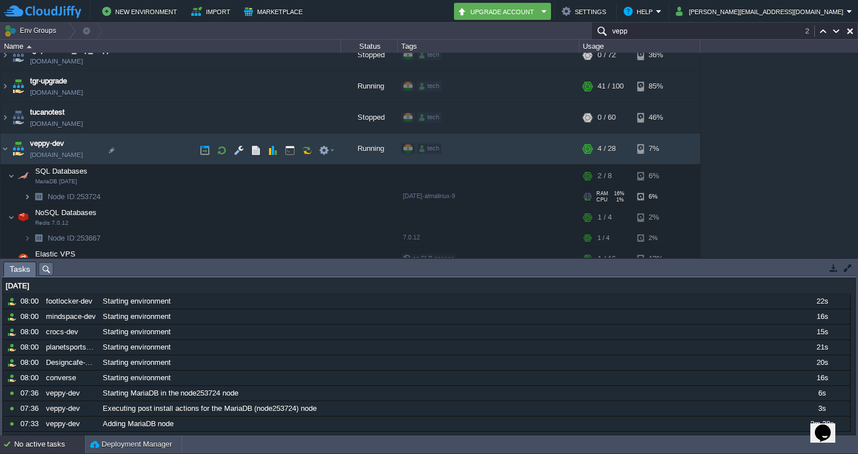
click at [24, 188] on img at bounding box center [27, 197] width 7 height 18
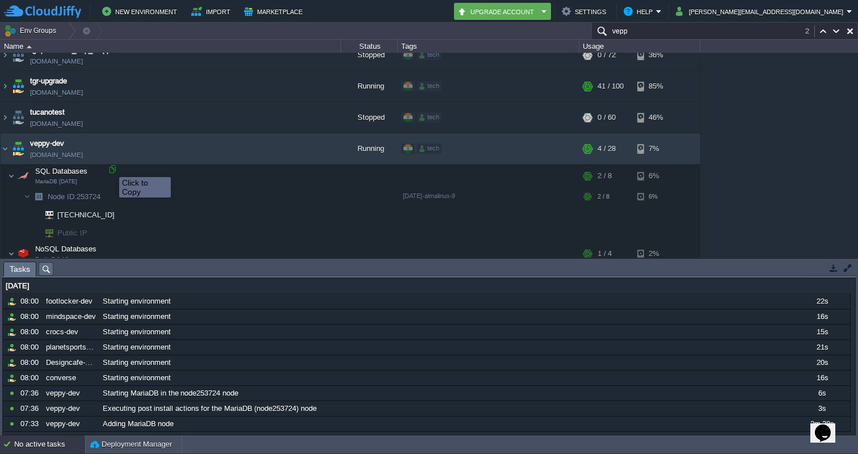
click at [111, 167] on div at bounding box center [112, 169] width 10 height 10
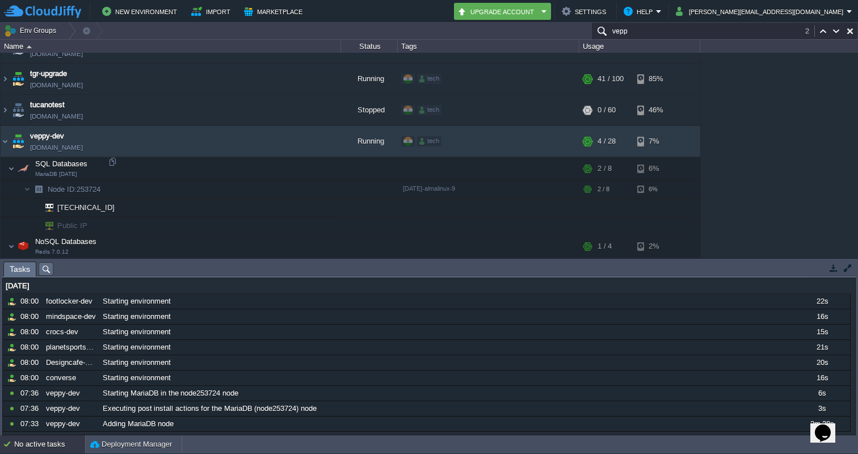
scroll to position [3152, 0]
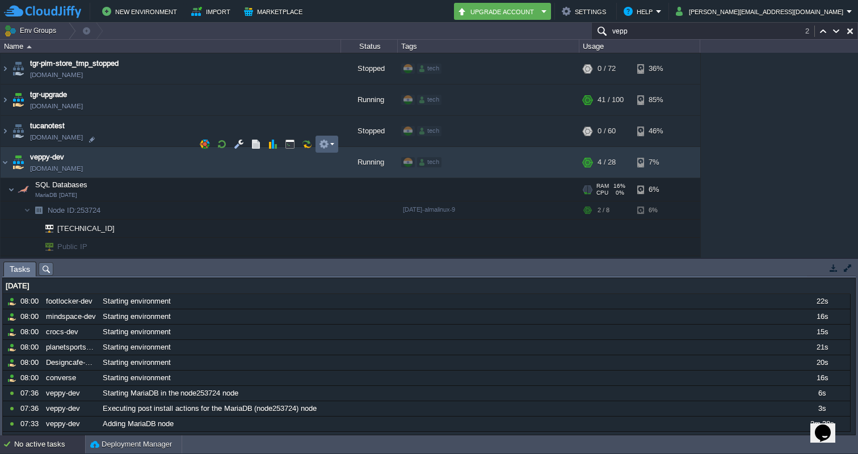
click at [331, 140] on em at bounding box center [326, 144] width 15 height 10
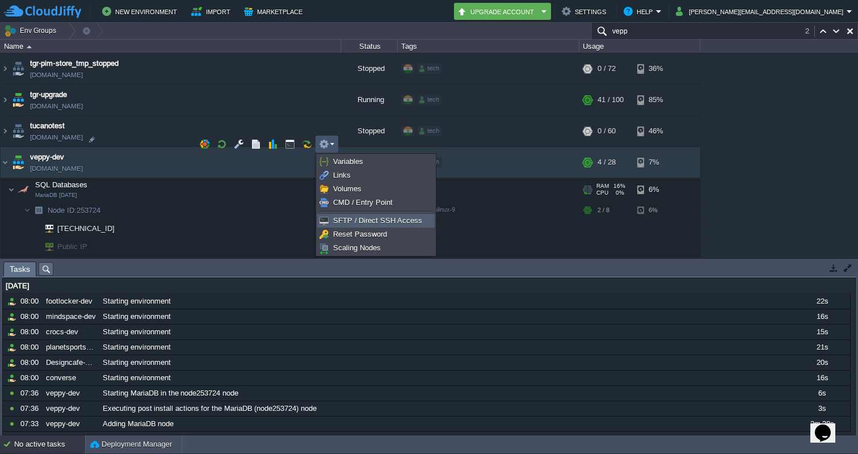
click at [350, 215] on link "SFTP / Direct SSH Access" at bounding box center [376, 221] width 116 height 12
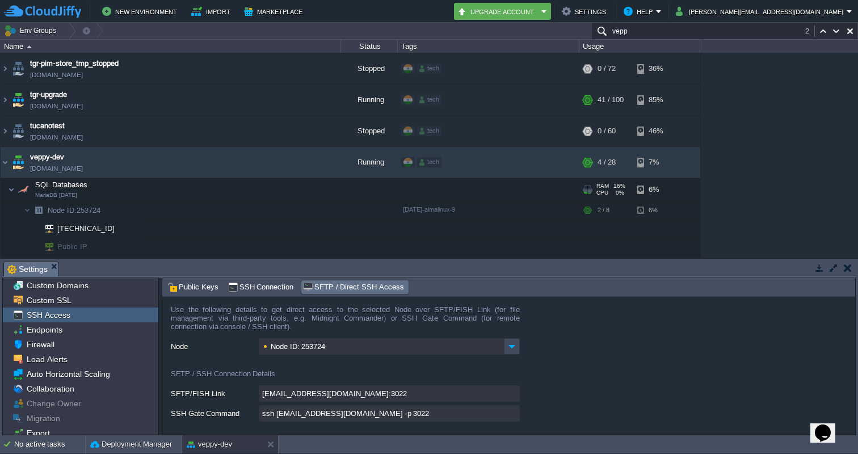
click at [513, 414] on input "ssh 253724-14223@gate.cloudjiffy.com -p 3022" at bounding box center [389, 413] width 261 height 16
click at [511, 415] on input "ssh 253724-14223@gate.cloudjiffy.com -p 3022" at bounding box center [389, 413] width 261 height 16
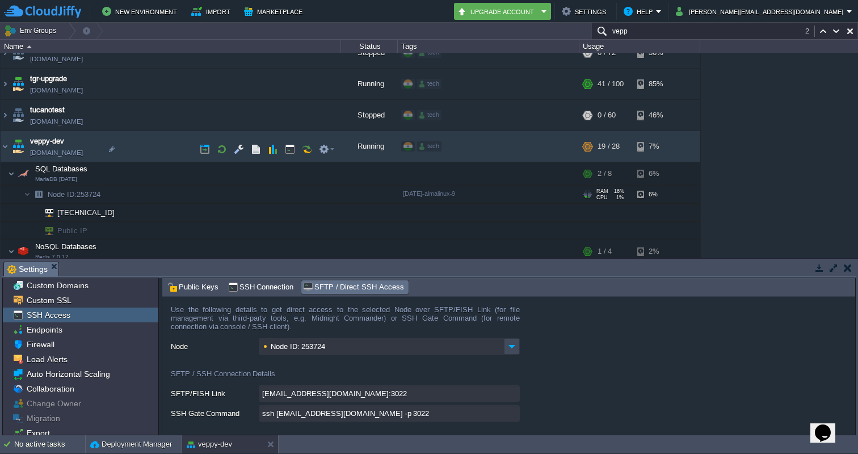
scroll to position [3146, 0]
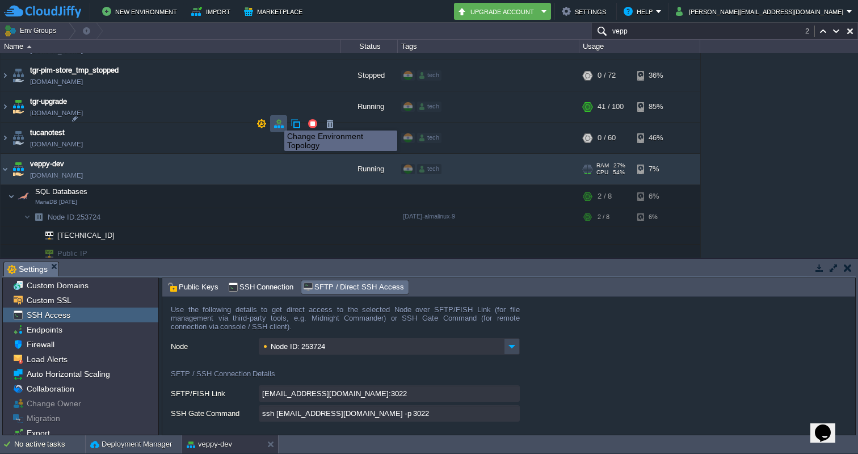
click at [276, 120] on button "button" at bounding box center [279, 124] width 10 height 10
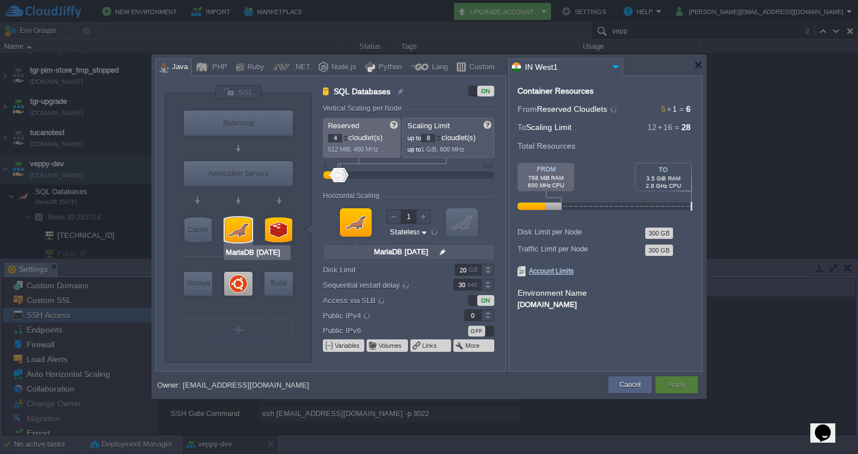
click at [235, 231] on div at bounding box center [238, 229] width 27 height 25
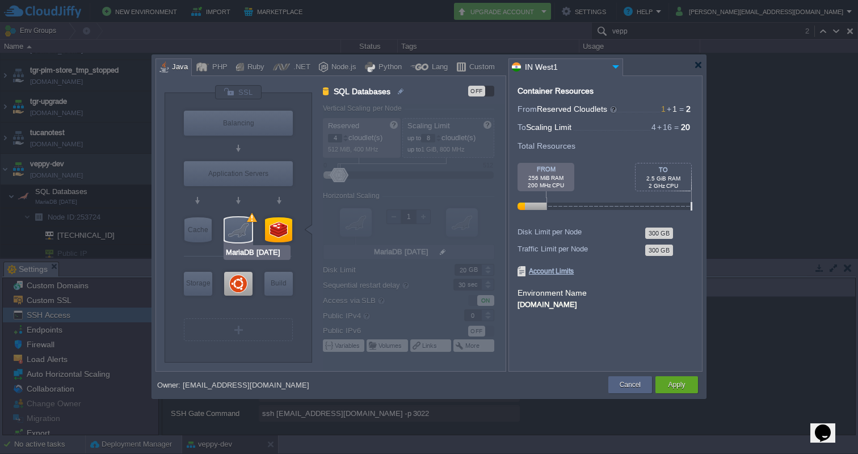
type input "Redis 7.0.12"
click at [686, 386] on div "Apply" at bounding box center [677, 384] width 26 height 17
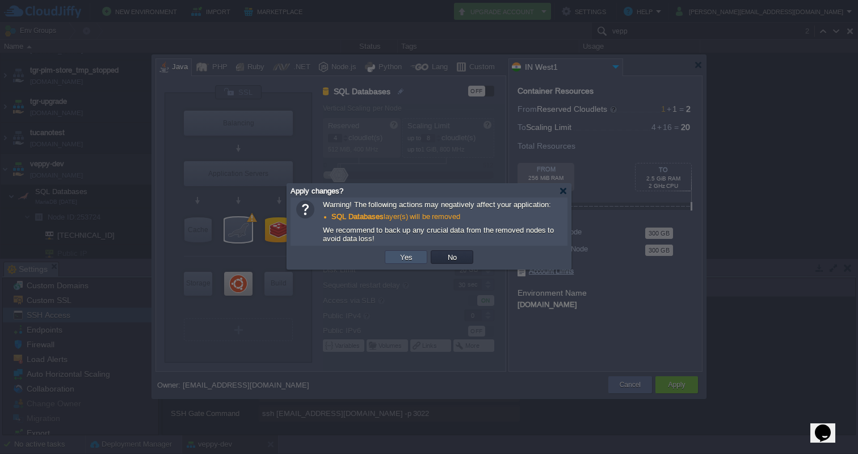
click at [409, 260] on button "Yes" at bounding box center [406, 257] width 19 height 10
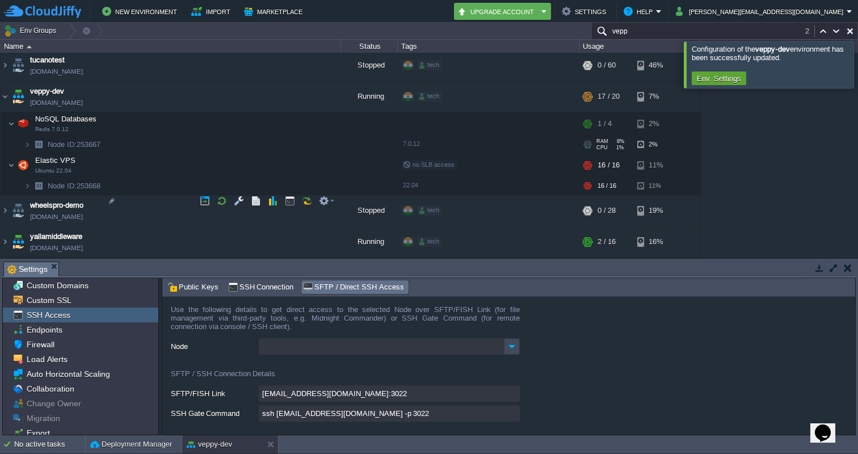
scroll to position [3188, 0]
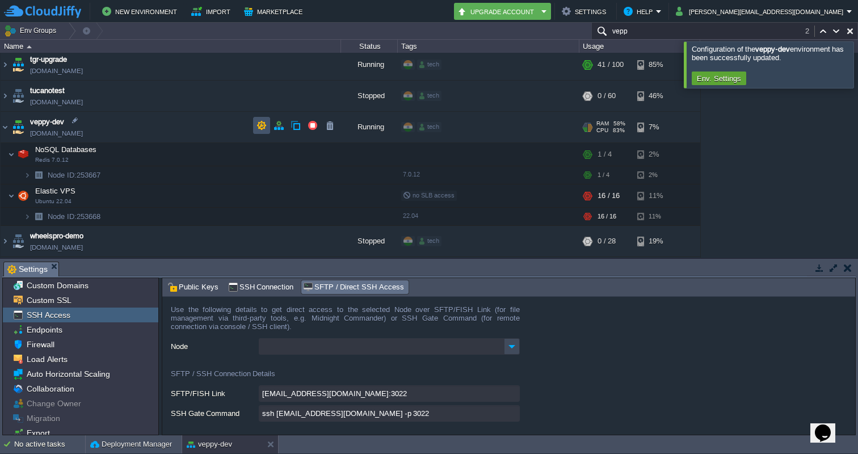
click at [264, 129] on button "button" at bounding box center [262, 125] width 10 height 10
click at [276, 127] on button "button" at bounding box center [279, 125] width 10 height 10
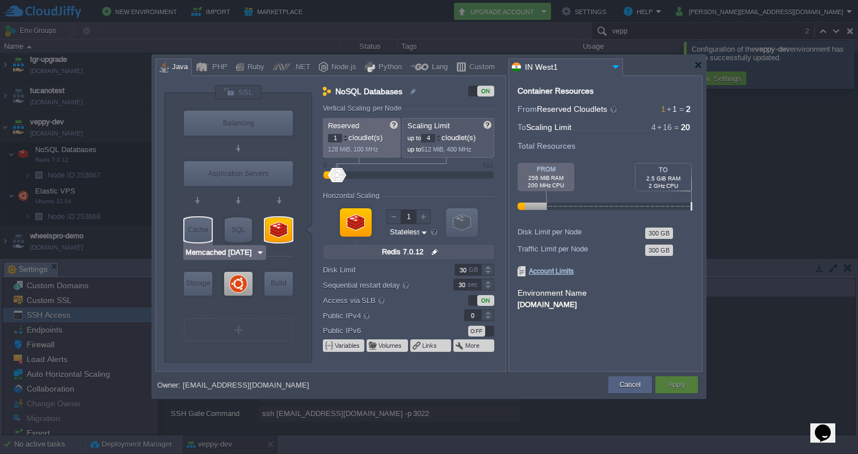
type input "MariaDB 12.0.2"
click at [255, 251] on input "MariaDB 12.0.2" at bounding box center [254, 252] width 59 height 11
click at [239, 237] on div "SQL" at bounding box center [238, 229] width 27 height 25
type input "SQL Databases"
type input "4"
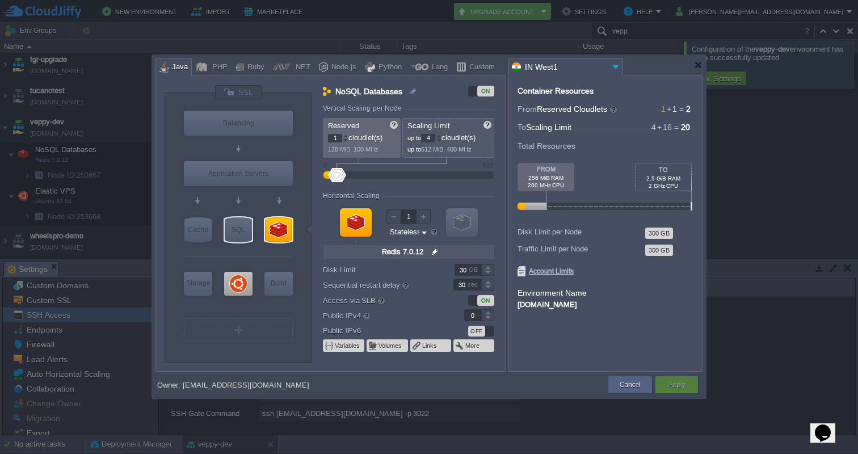
type input "6"
type input "MariaDB 12.0.2"
type input "12.0.2-almalin..."
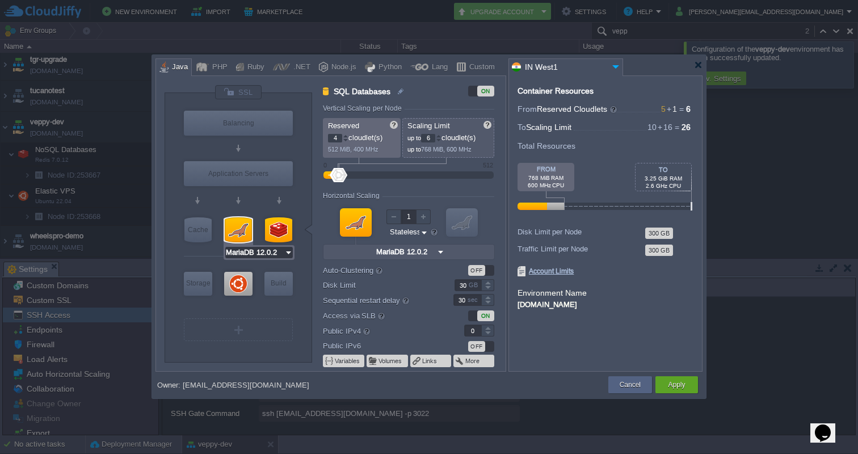
click at [244, 253] on input "MariaDB 12.0.2" at bounding box center [254, 252] width 59 height 11
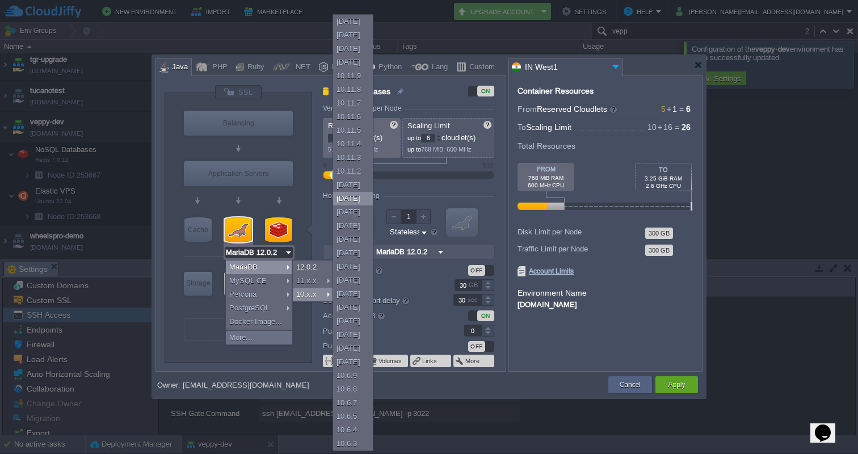
click at [353, 199] on div "[DATE]" at bounding box center [353, 199] width 40 height 14
type input "MariaDB [DATE]"
type input "[DATE]-almali..."
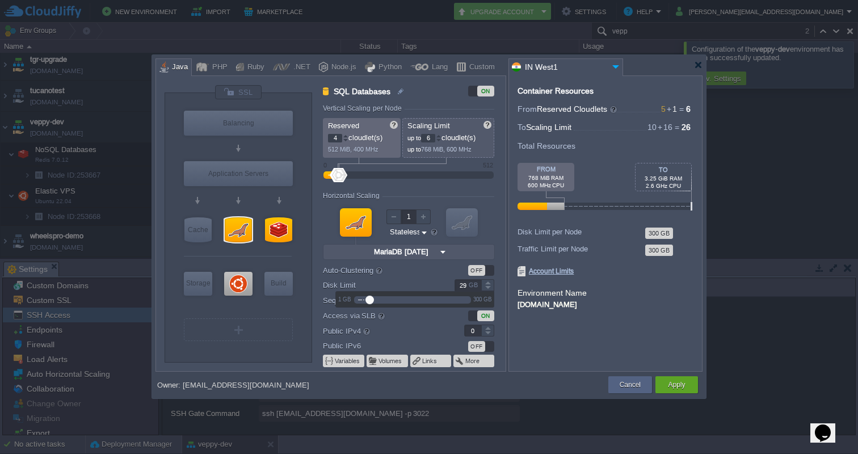
click at [491, 286] on div at bounding box center [487, 288] width 13 height 6
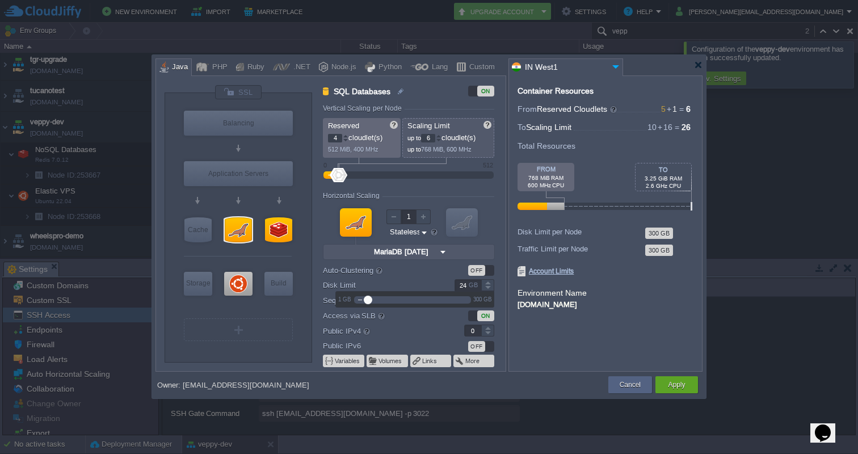
click at [491, 286] on div at bounding box center [487, 288] width 13 height 6
type input "20"
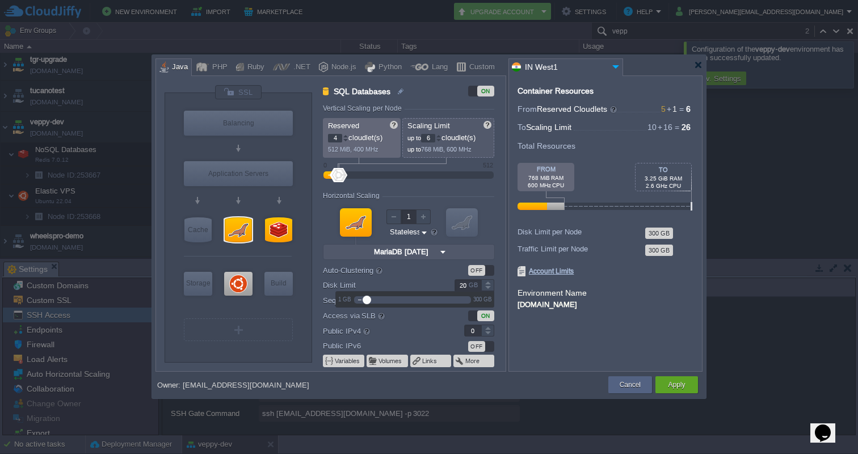
click at [491, 286] on div at bounding box center [487, 288] width 13 height 6
click at [442, 136] on div at bounding box center [439, 136] width 6 height 4
type input "8"
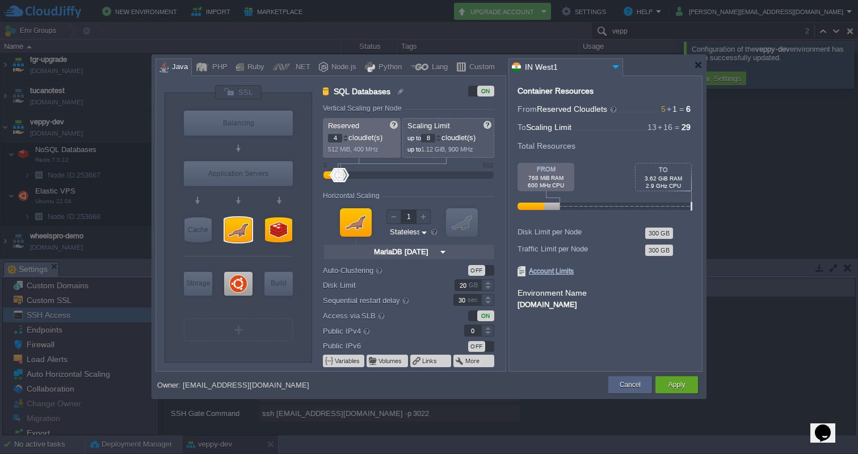
click at [442, 139] on div at bounding box center [439, 140] width 6 height 4
click at [646, 296] on form "Environment Name [DOMAIN_NAME]" at bounding box center [606, 299] width 176 height 24
type input "Maven 3.9.11"
click at [665, 289] on form "Environment Name [DOMAIN_NAME]" at bounding box center [606, 299] width 176 height 24
click at [672, 386] on button "Apply" at bounding box center [676, 384] width 17 height 11
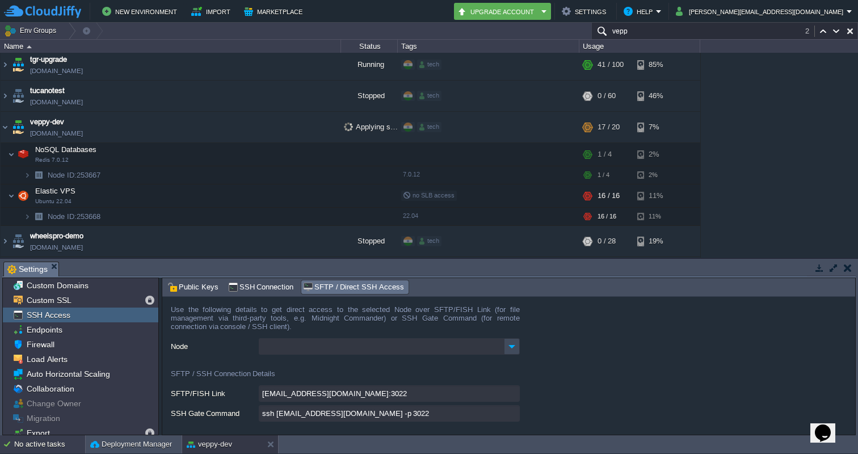
click at [30, 447] on div "No active tasks" at bounding box center [49, 444] width 71 height 18
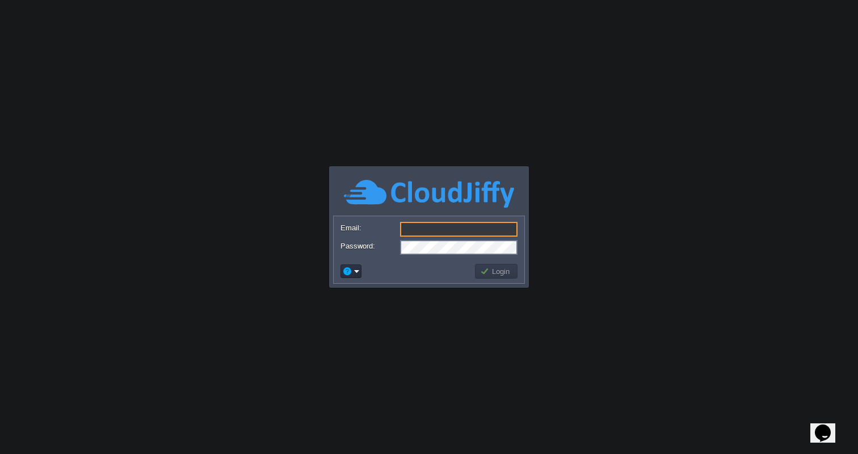
click at [505, 110] on body "Application Platform v.8.10.2 Authentication... Email: Password: Login" at bounding box center [429, 227] width 858 height 454
click at [442, 228] on input "Email:" at bounding box center [458, 229] width 117 height 15
type input "[PERSON_NAME][EMAIL_ADDRESS][DOMAIN_NAME]"
click at [501, 270] on button "Login" at bounding box center [496, 271] width 33 height 10
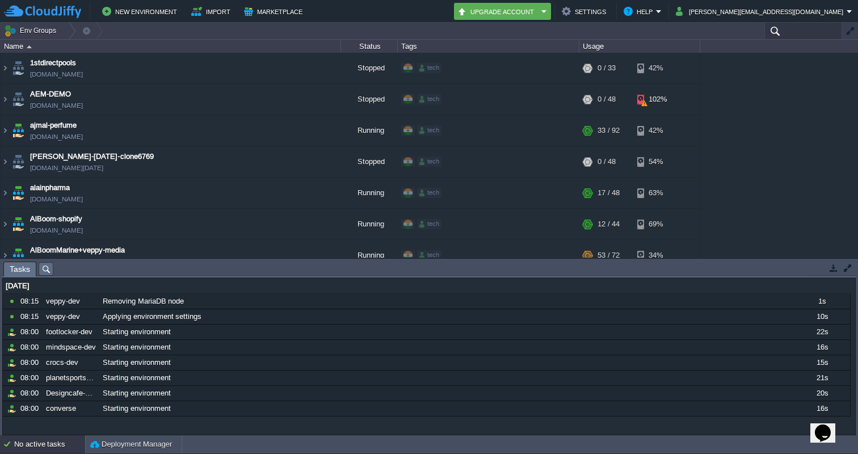
click at [802, 32] on input "text" at bounding box center [804, 31] width 78 height 16
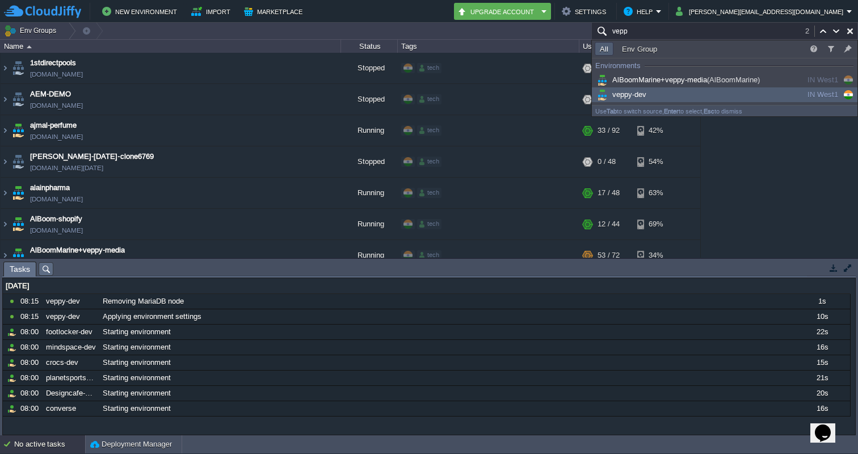
type input "vepp"
click at [623, 92] on span "veppy-dev" at bounding box center [621, 94] width 52 height 9
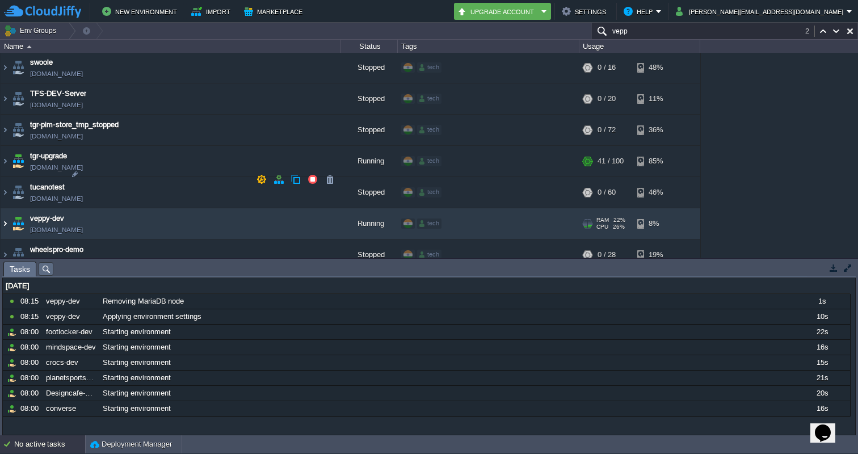
click at [5, 208] on img at bounding box center [5, 223] width 9 height 31
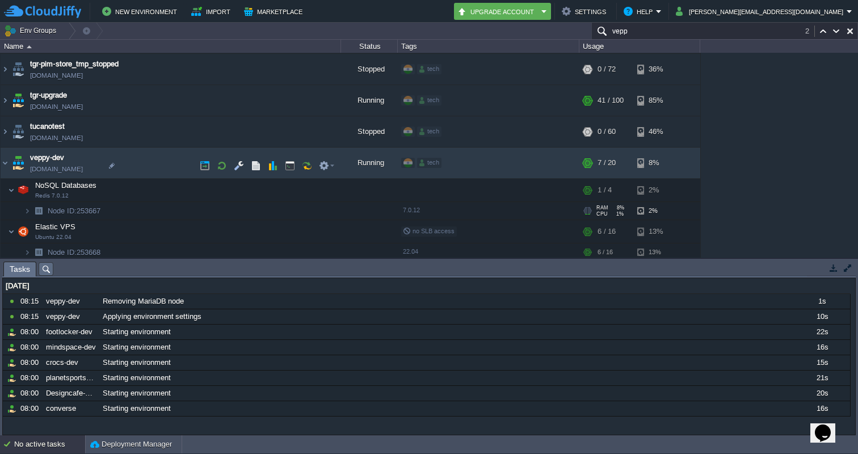
scroll to position [3142, 0]
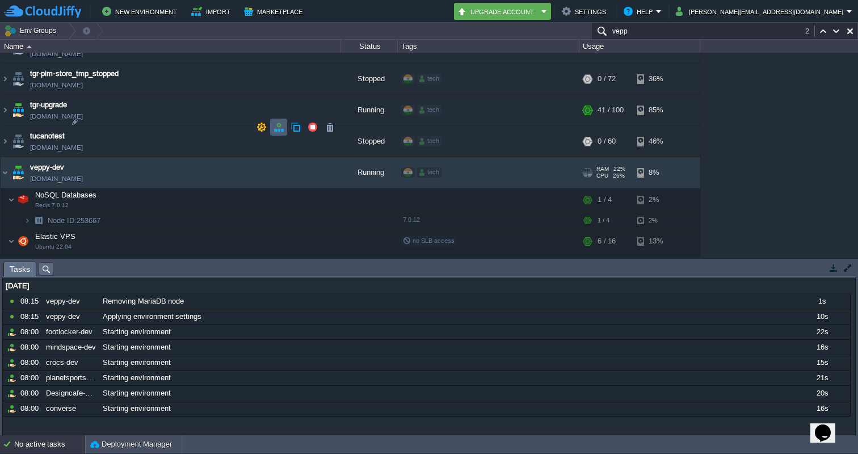
click at [278, 128] on button "button" at bounding box center [279, 127] width 10 height 10
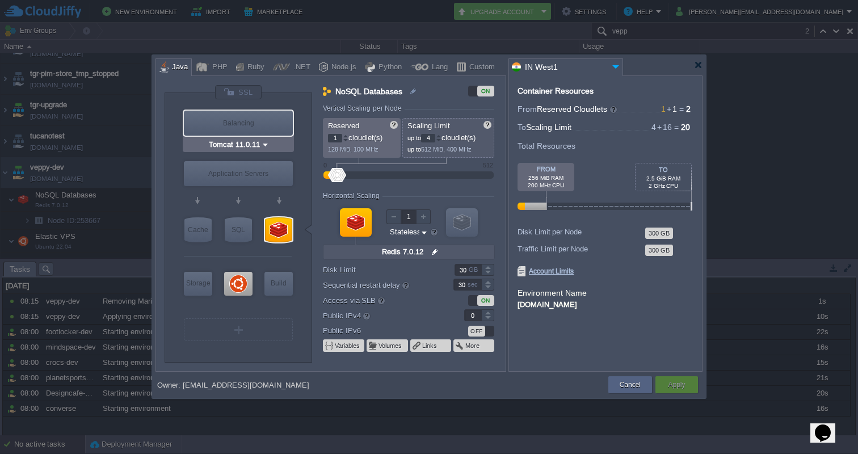
type input "MariaDB 12.0.2"
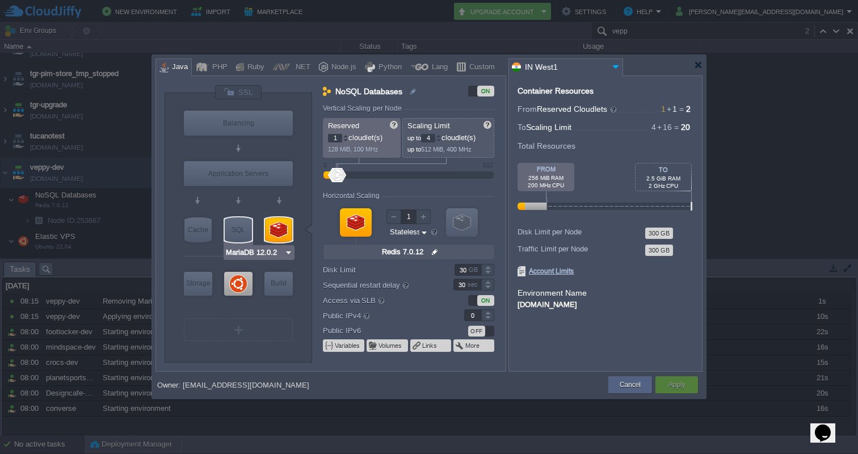
click at [242, 225] on div "SQL" at bounding box center [238, 229] width 27 height 25
type input "SQL Databases"
type input "4"
type input "6"
type input "MariaDB 12.0.2"
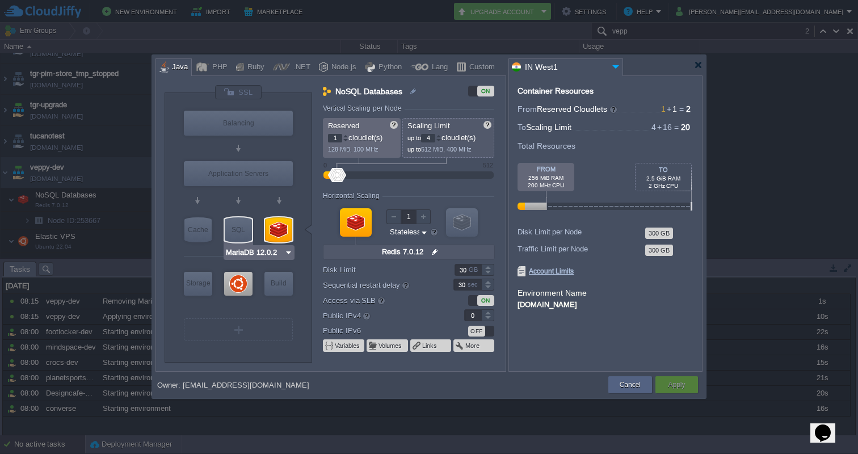
type input "12.0.2-almalin..."
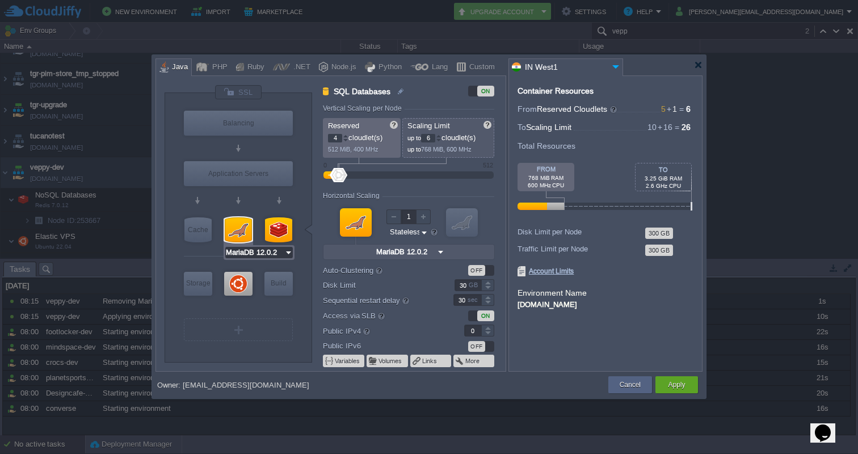
click at [253, 252] on input "MariaDB 12.0.2" at bounding box center [254, 252] width 59 height 11
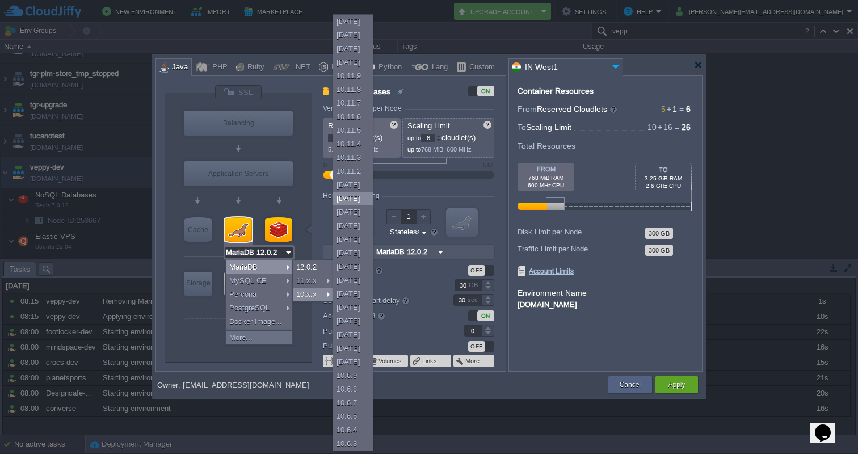
click at [350, 204] on div "[DATE]" at bounding box center [353, 199] width 40 height 14
type input "MariaDB [DATE]"
type input "[DATE]-almali..."
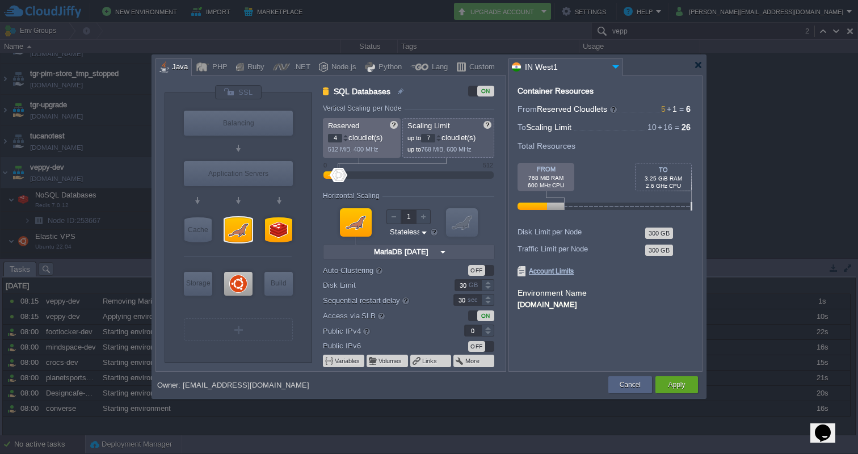
click at [441, 136] on div at bounding box center [439, 136] width 6 height 4
type input "8"
click at [441, 136] on div at bounding box center [439, 136] width 6 height 4
click at [490, 288] on div at bounding box center [487, 288] width 13 height 6
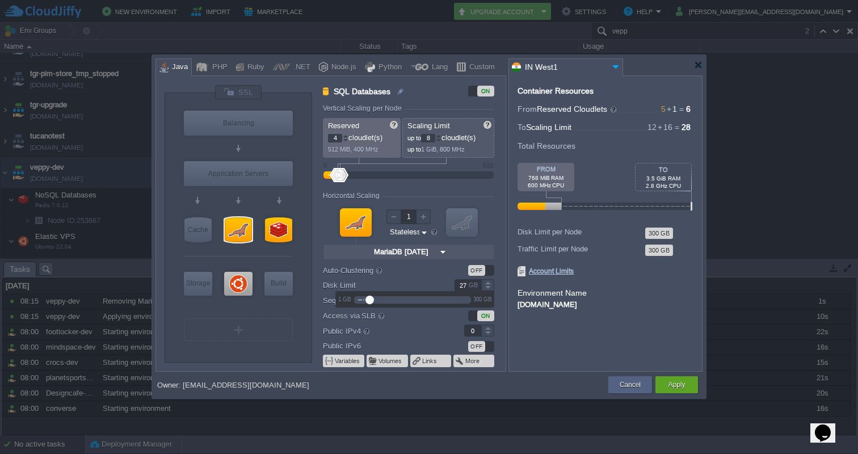
click at [490, 288] on div at bounding box center [487, 288] width 13 height 6
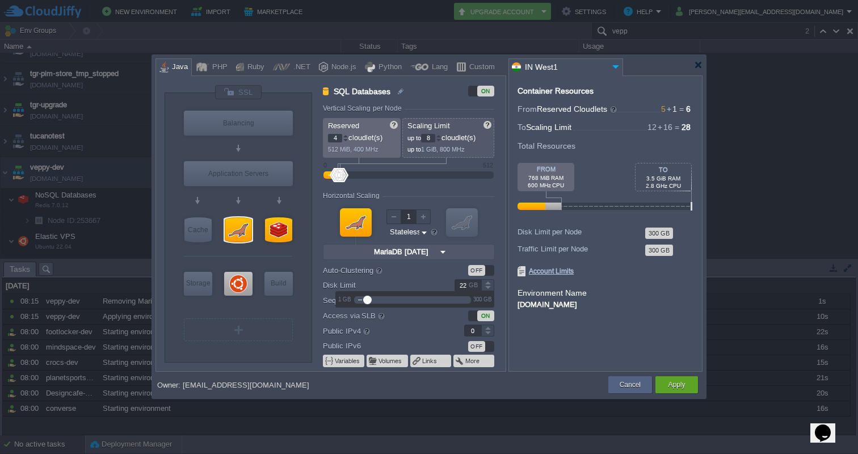
click at [490, 288] on div at bounding box center [487, 288] width 13 height 6
type input "20"
click at [670, 310] on form "Environment Name [DOMAIN_NAME]" at bounding box center [606, 299] width 176 height 24
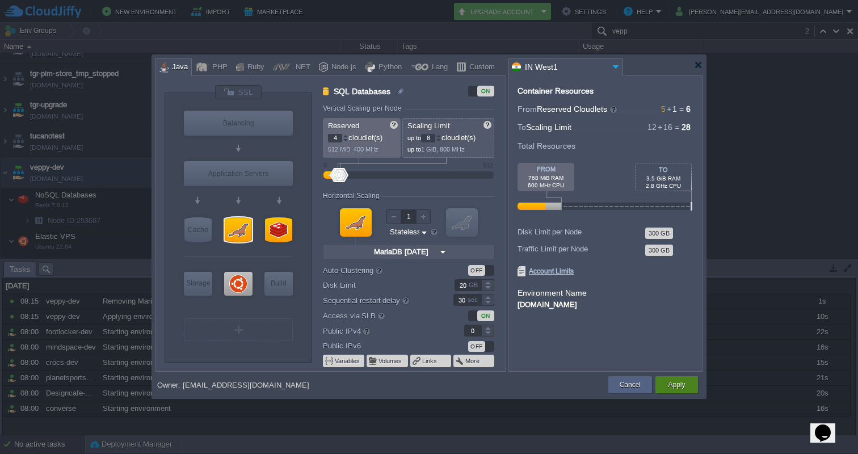
click at [675, 385] on button "Apply" at bounding box center [676, 384] width 17 height 11
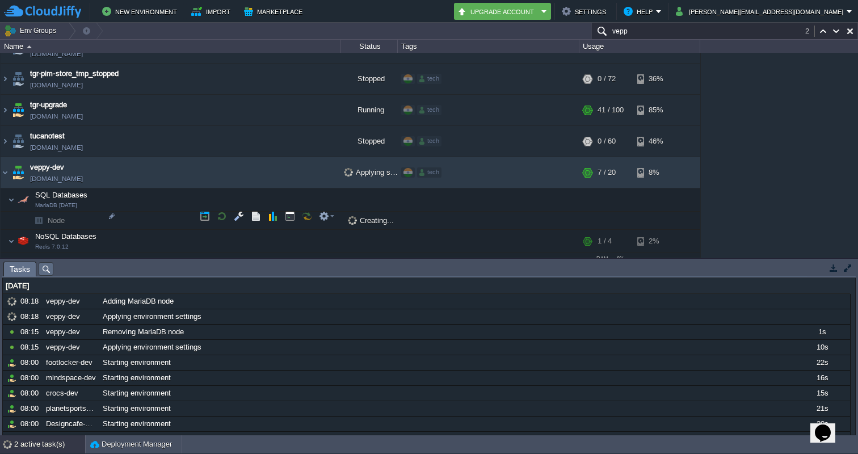
scroll to position [3213, 0]
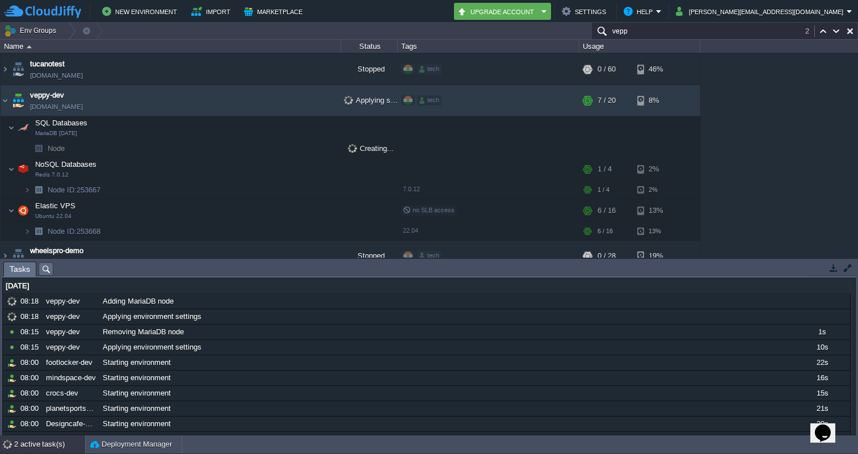
click at [763, 178] on div "1stdirectpools [DOMAIN_NAME] Stopped tech + Add to Env Group RAM 0% CPU 0% 0 / …" at bounding box center [429, 155] width 858 height 205
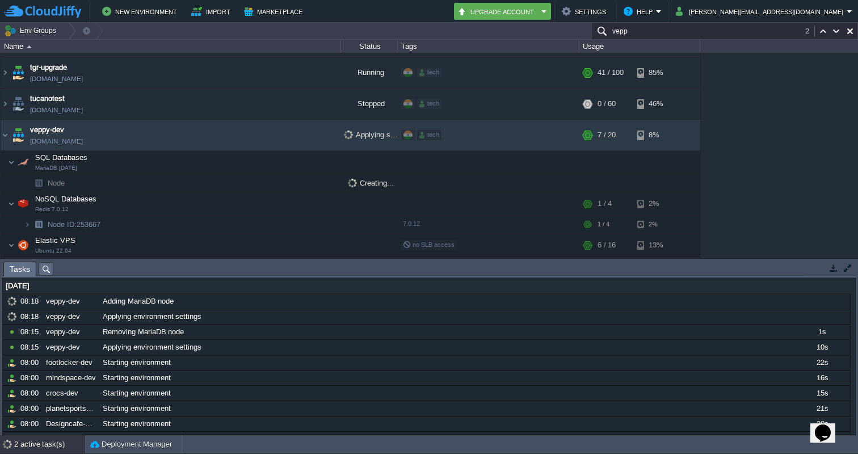
scroll to position [3176, 0]
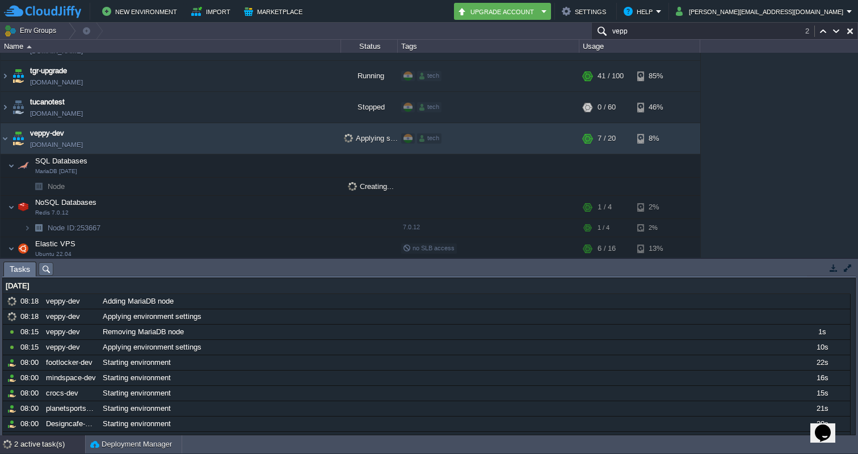
click at [766, 183] on div "1stdirectpools [DOMAIN_NAME] Stopped tech + Add to Env Group RAM 0% CPU 0% 0 / …" at bounding box center [429, 155] width 858 height 205
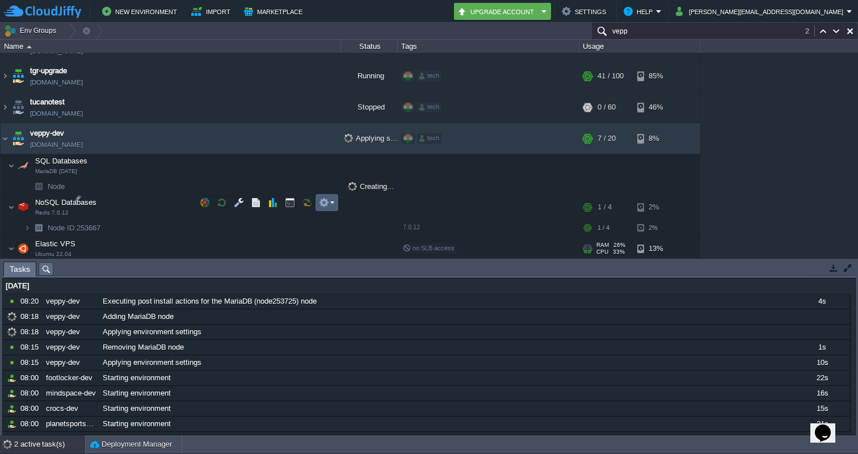
click at [332, 201] on em at bounding box center [326, 203] width 15 height 10
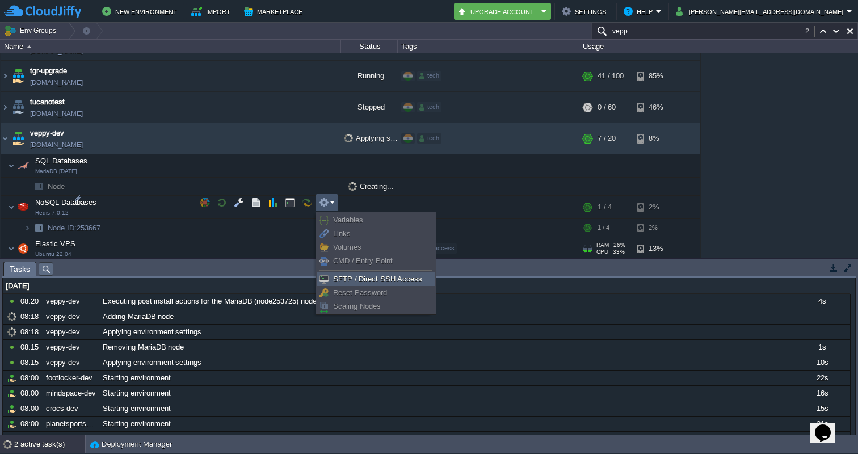
click at [343, 280] on span "SFTP / Direct SSH Access" at bounding box center [377, 279] width 89 height 9
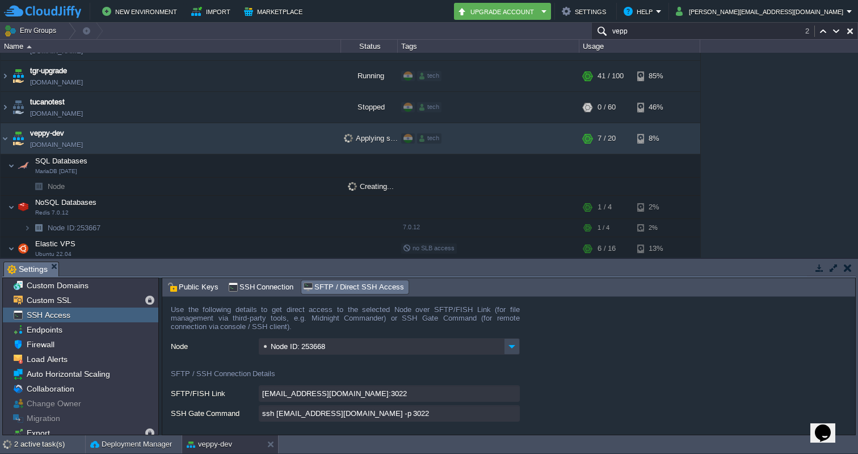
click at [513, 415] on input "ssh [EMAIL_ADDRESS][DOMAIN_NAME] -p 3022" at bounding box center [389, 413] width 261 height 16
click at [43, 440] on div "2 active task(s)" at bounding box center [49, 444] width 71 height 18
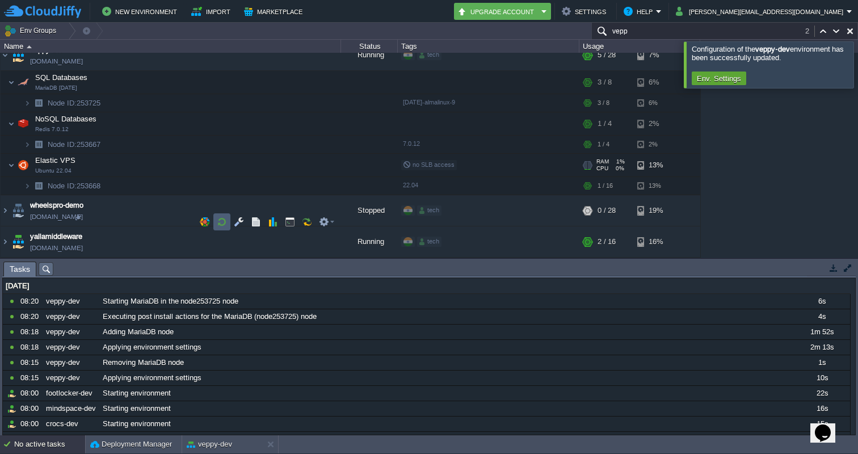
scroll to position [3216, 0]
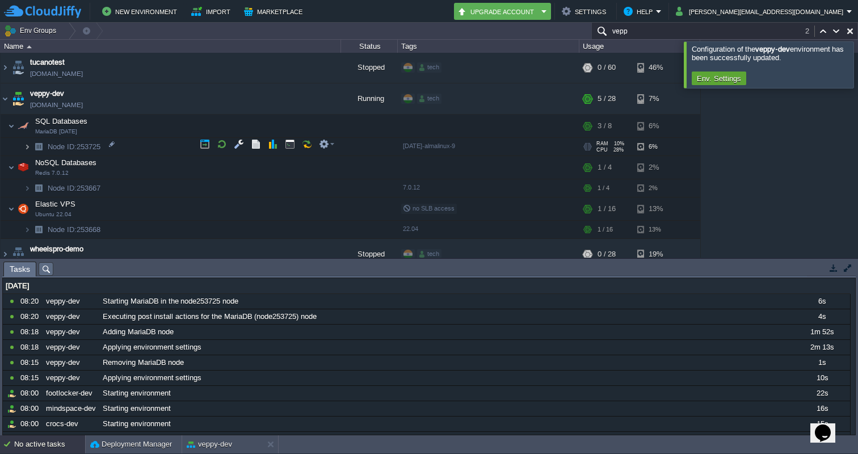
click at [28, 144] on img at bounding box center [27, 147] width 7 height 18
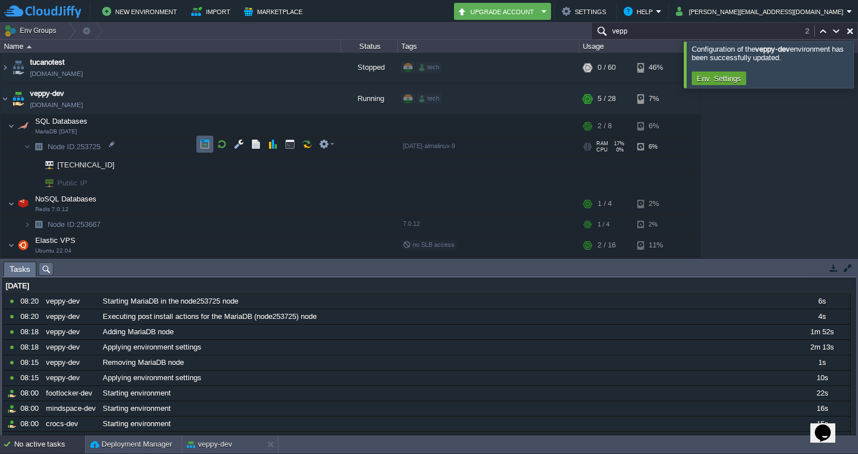
click at [202, 145] on button "button" at bounding box center [205, 144] width 10 height 10
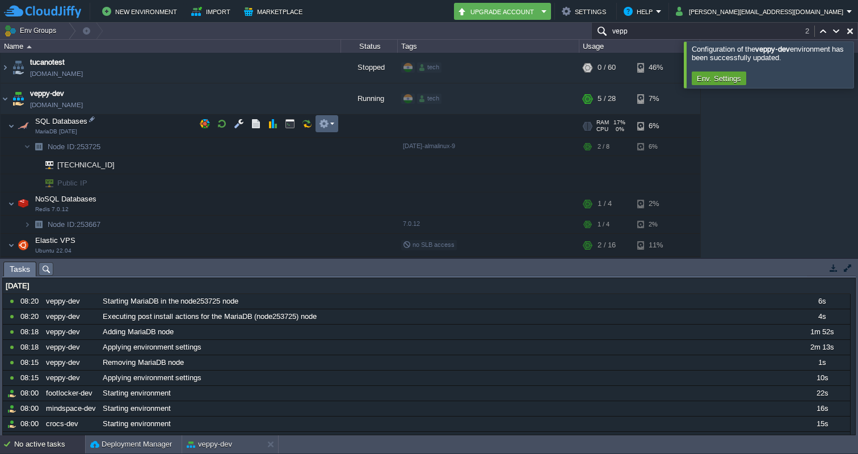
click at [333, 125] on em at bounding box center [326, 124] width 15 height 10
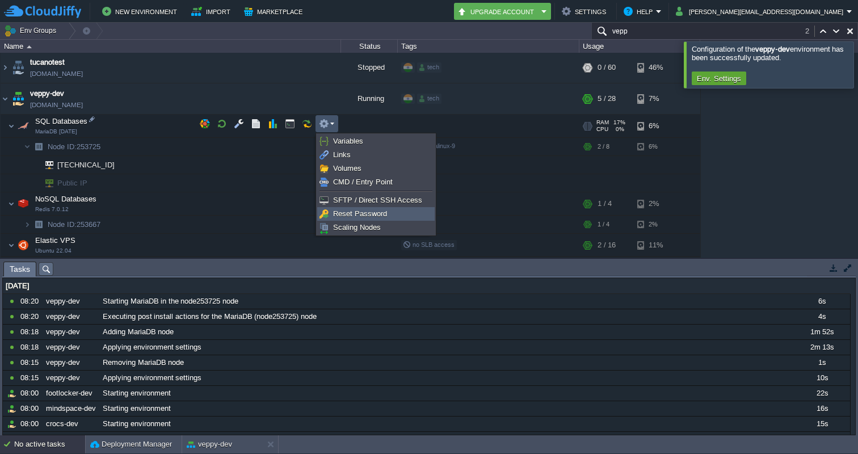
click at [350, 214] on span "Reset Password" at bounding box center [360, 213] width 54 height 9
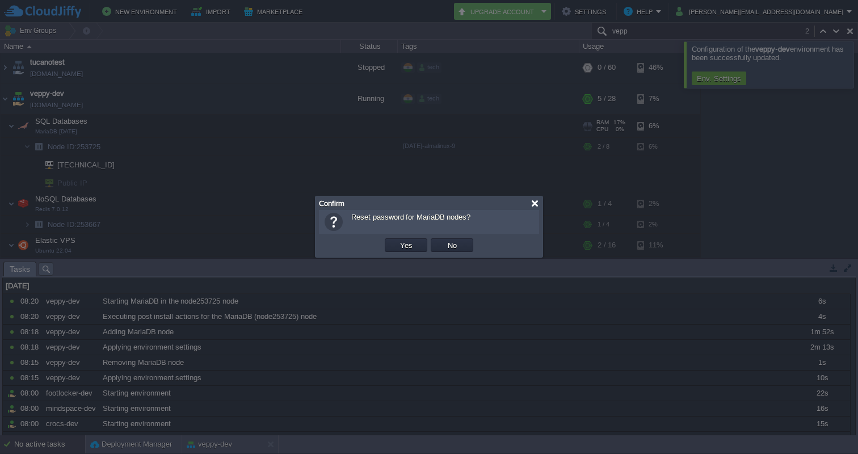
click at [537, 205] on div at bounding box center [535, 203] width 9 height 9
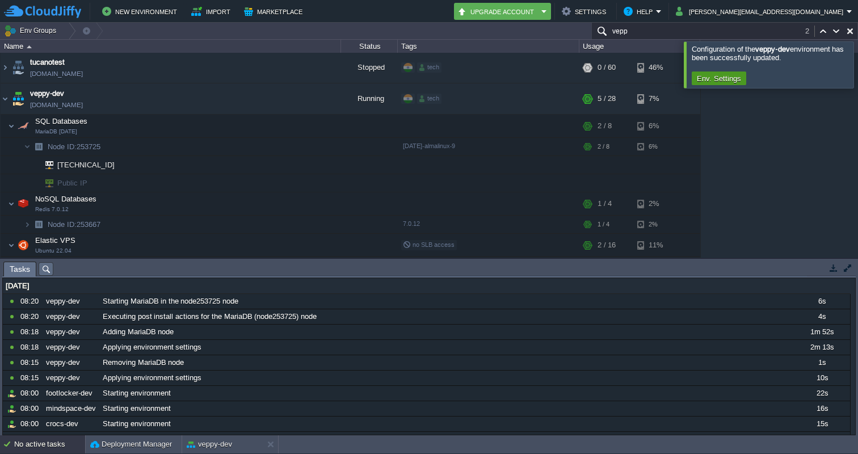
click at [719, 77] on button "Env. Settings" at bounding box center [719, 78] width 51 height 10
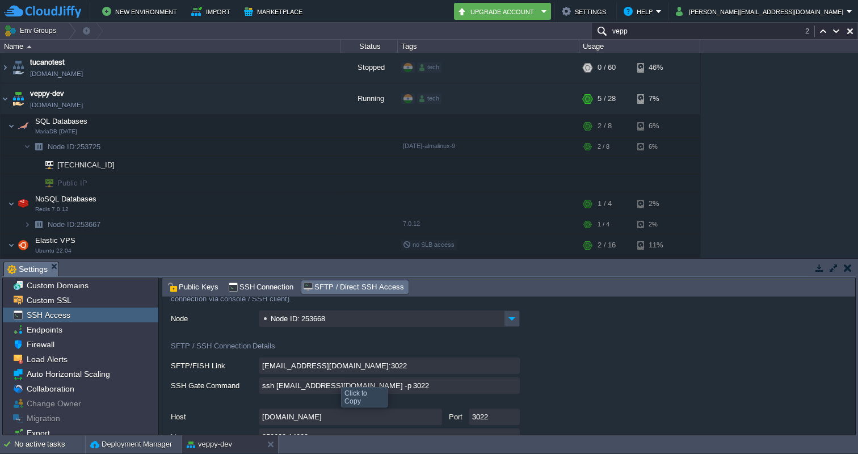
scroll to position [0, 0]
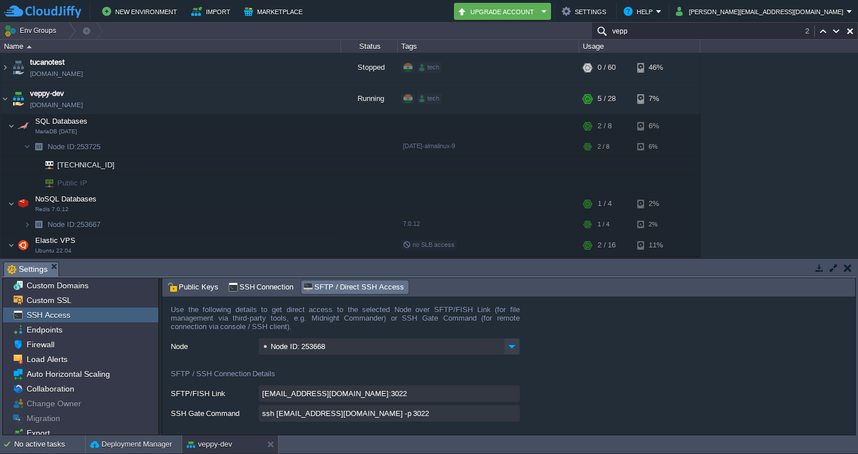
click at [510, 345] on img at bounding box center [512, 346] width 16 height 16
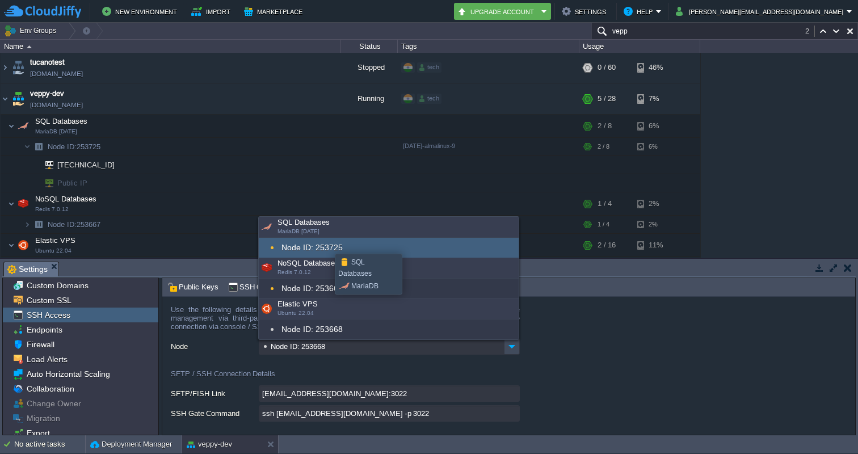
click at [326, 243] on div "Node ID: 253725" at bounding box center [389, 248] width 260 height 20
type input "Node ID: 253725"
type input "[EMAIL_ADDRESS][DOMAIN_NAME]:3022"
type input "ssh [EMAIL_ADDRESS][DOMAIN_NAME] -p 3022"
type input "253725-14223"
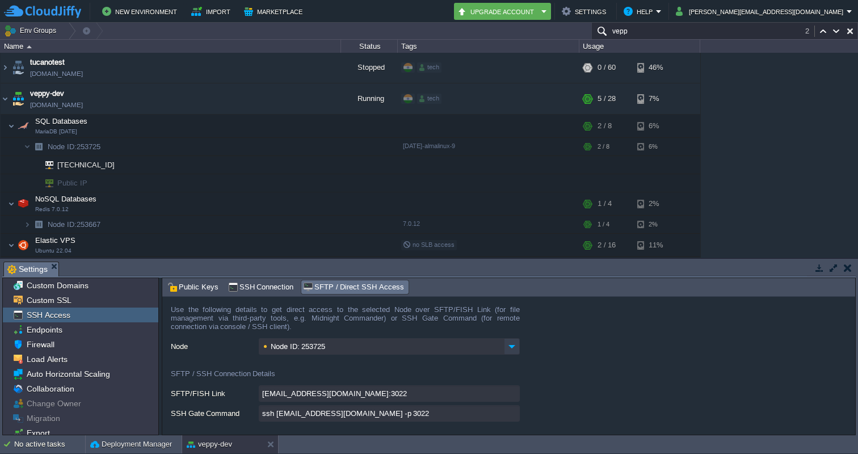
click at [514, 351] on img at bounding box center [512, 346] width 16 height 16
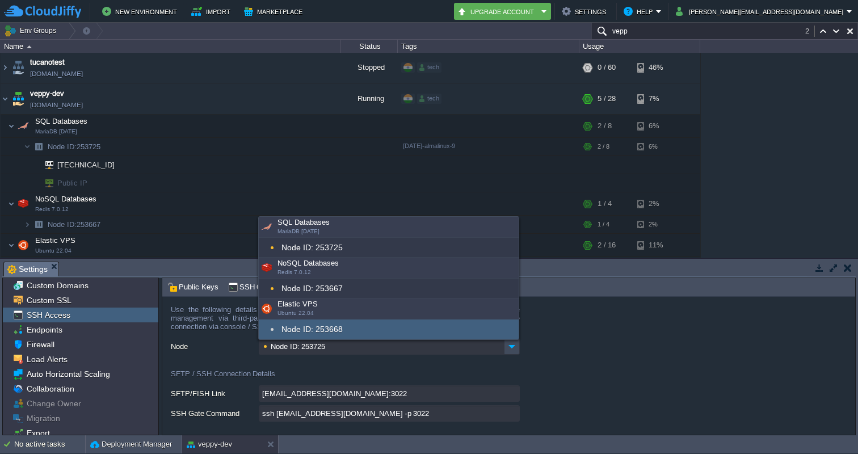
click at [333, 371] on div "SFTP / SSH Connection Details" at bounding box center [345, 371] width 349 height 27
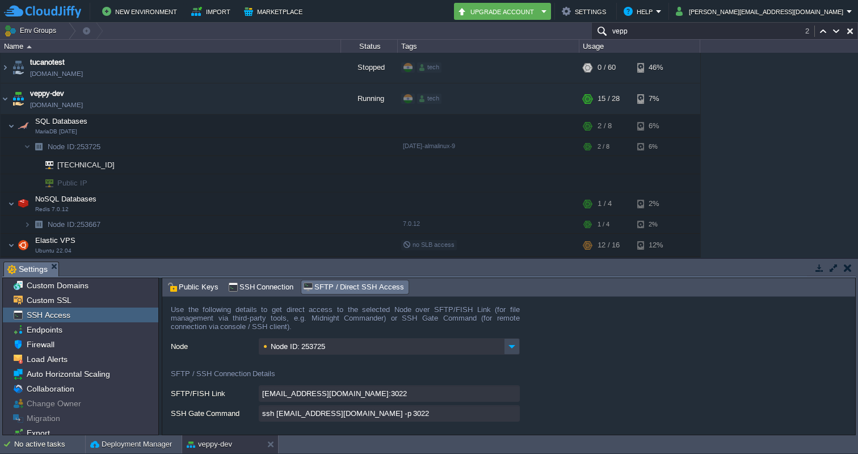
click at [332, 350] on input "Node ID: 253725" at bounding box center [381, 346] width 245 height 16
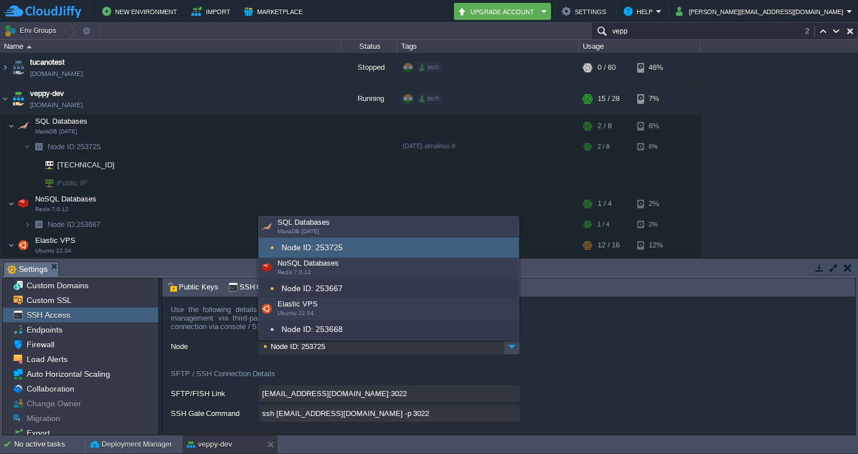
click at [332, 350] on input "Node ID: 253725" at bounding box center [381, 346] width 245 height 16
drag, startPoint x: 334, startPoint y: 350, endPoint x: 302, endPoint y: 348, distance: 32.4
click at [302, 348] on input "Node ID: 253725" at bounding box center [381, 346] width 245 height 16
click at [362, 362] on div "SFTP / SSH Connection Details" at bounding box center [345, 371] width 349 height 27
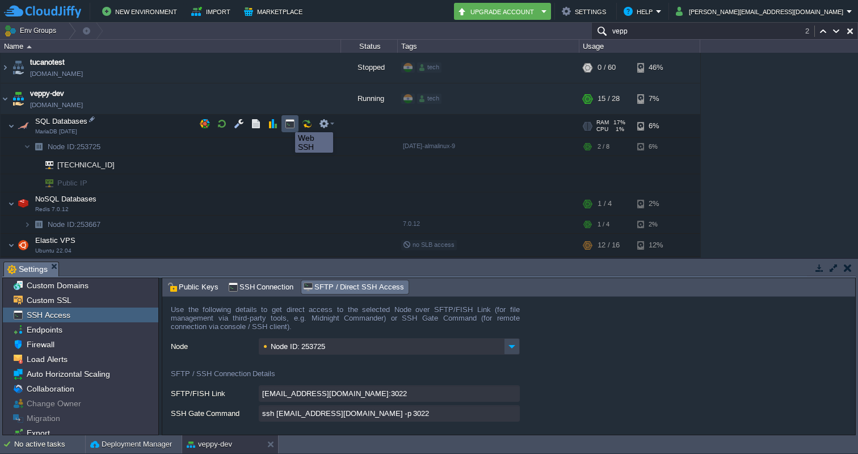
click at [289, 122] on button "button" at bounding box center [290, 124] width 10 height 10
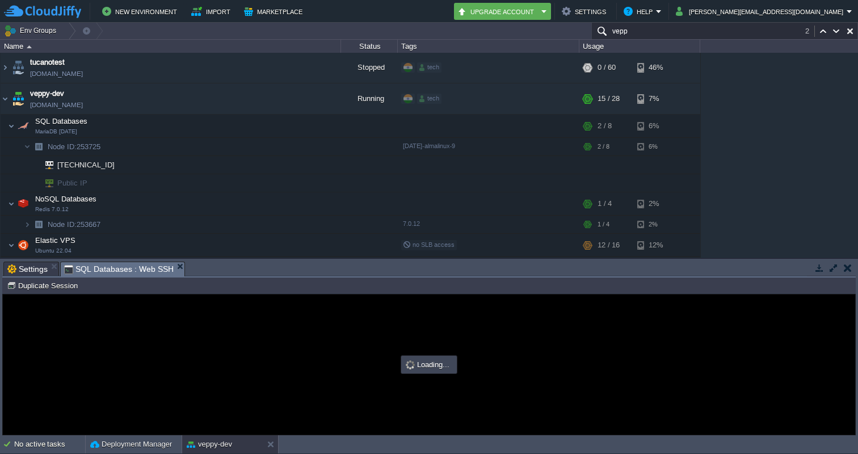
type input "#000000"
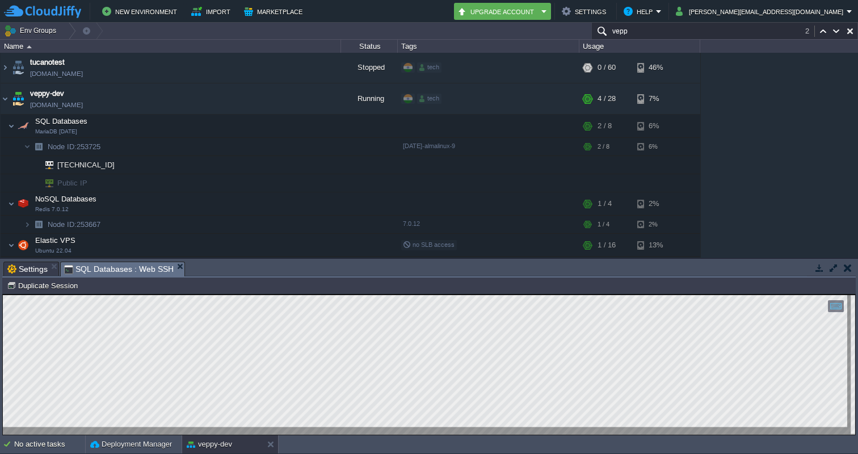
click at [846, 268] on button "button" at bounding box center [848, 268] width 8 height 10
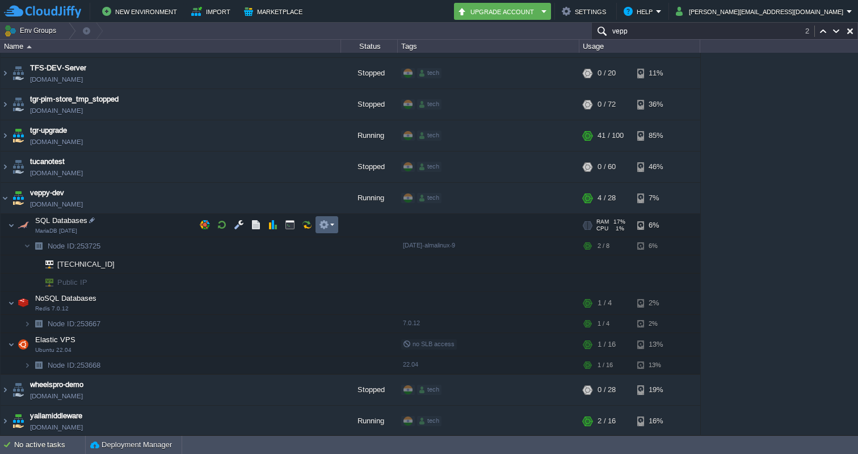
click at [329, 226] on em at bounding box center [326, 225] width 15 height 10
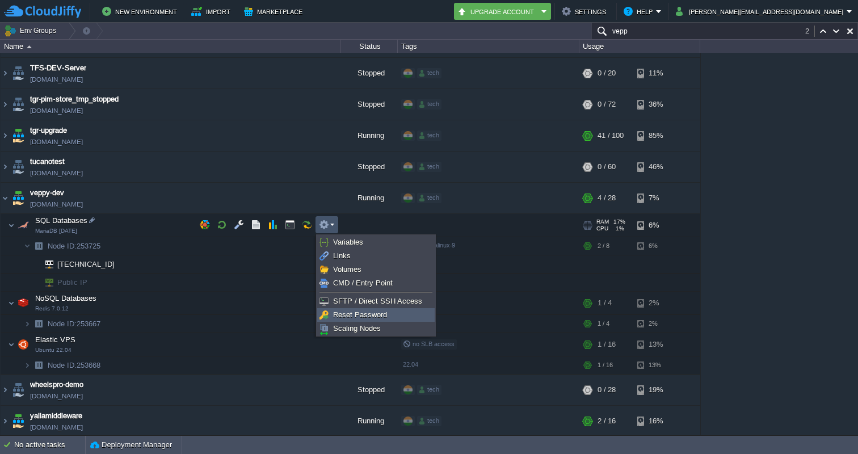
click at [347, 314] on span "Reset Password" at bounding box center [360, 314] width 54 height 9
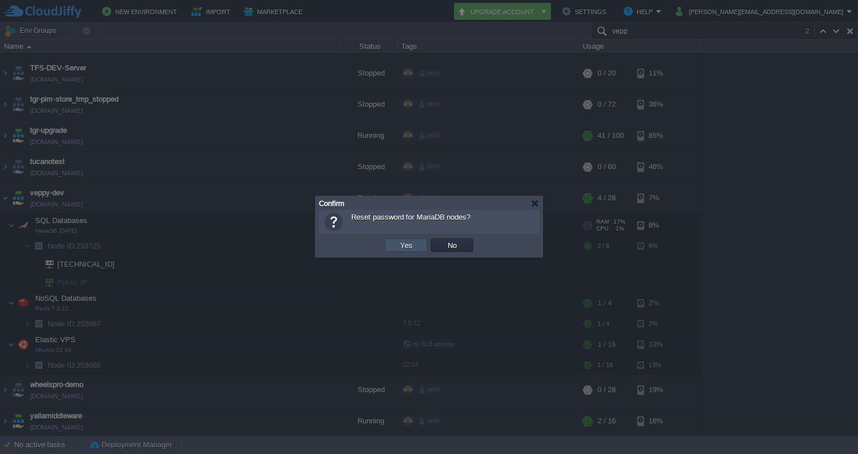
click at [406, 246] on button "Yes" at bounding box center [406, 245] width 19 height 10
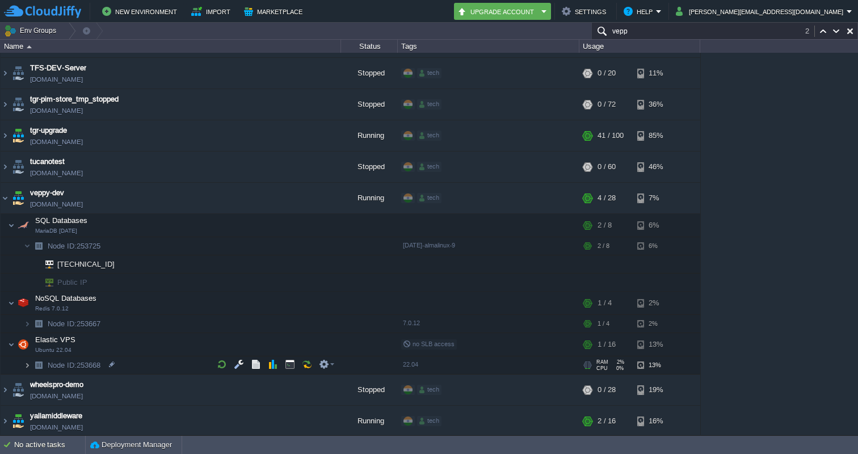
click at [29, 362] on img at bounding box center [27, 365] width 7 height 18
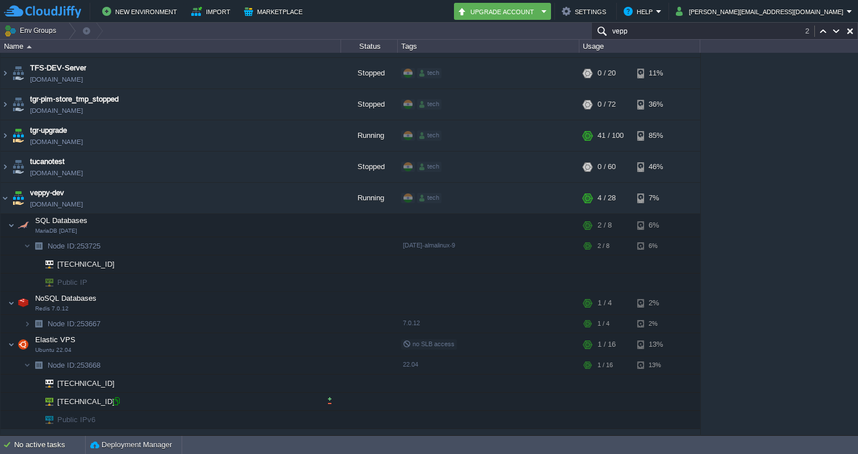
click at [113, 401] on div at bounding box center [116, 401] width 10 height 10
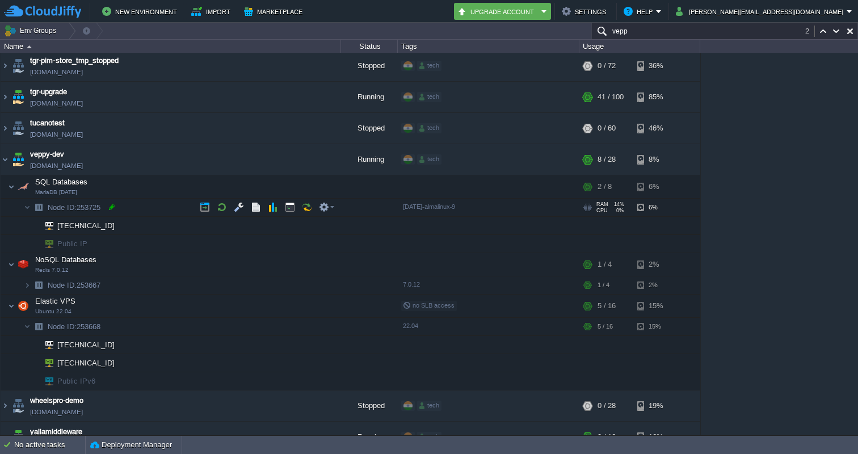
scroll to position [3155, 0]
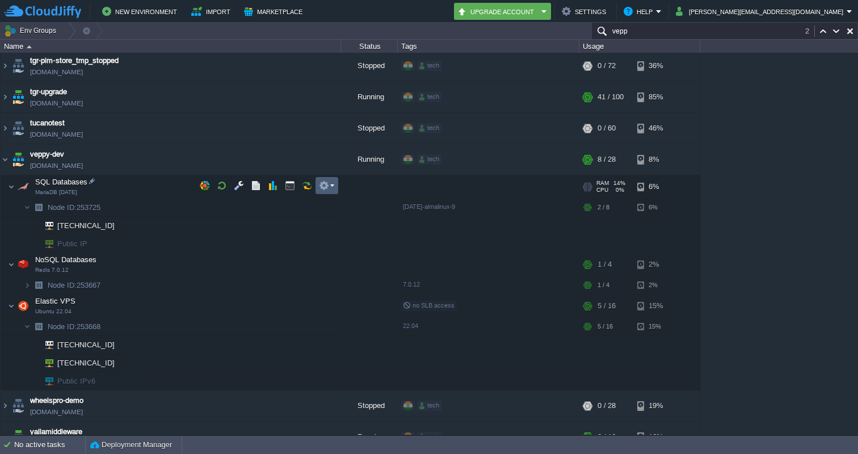
click at [336, 180] on td at bounding box center [327, 185] width 23 height 17
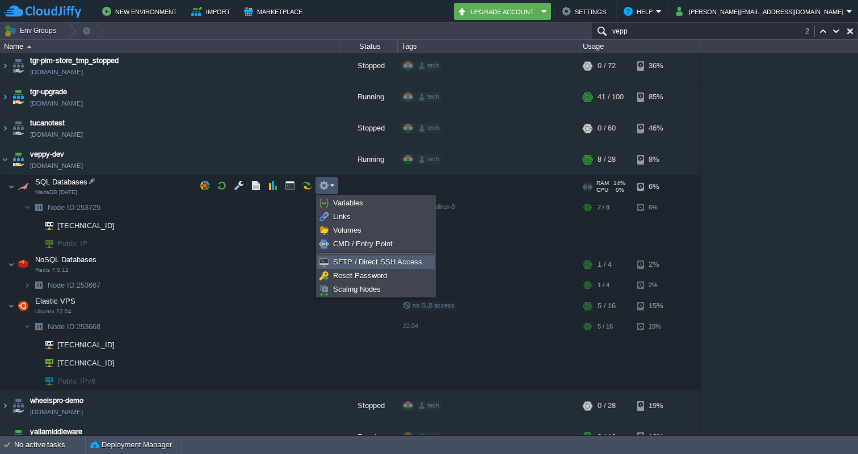
click at [354, 261] on span "SFTP / Direct SSH Access" at bounding box center [377, 262] width 89 height 9
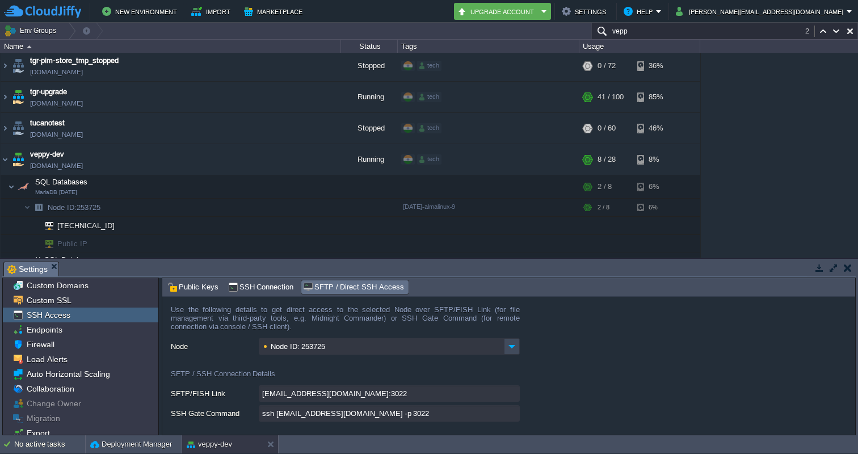
click at [511, 419] on input "ssh [EMAIL_ADDRESS][DOMAIN_NAME] -p 3022" at bounding box center [389, 413] width 261 height 16
type textarea "ssh [EMAIL_ADDRESS][DOMAIN_NAME] -p 3022"
click at [577, 339] on form "Use the following details to get direct access to the selected Node over SFTP/F…" at bounding box center [508, 366] width 693 height 138
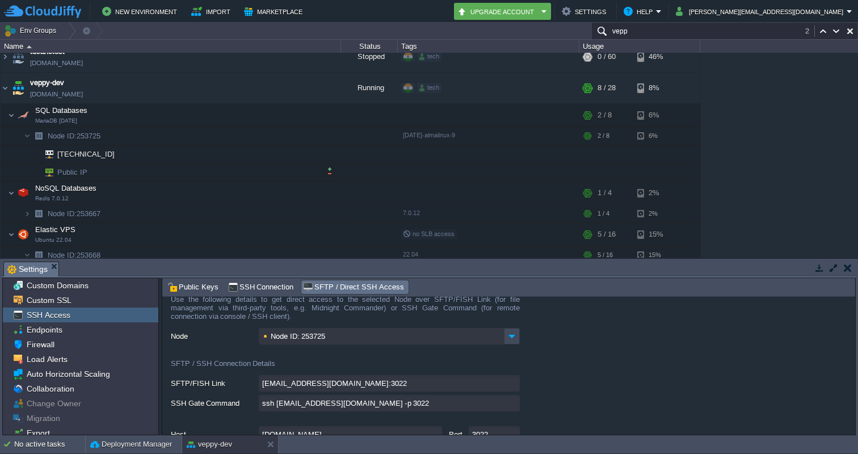
scroll to position [3223, 0]
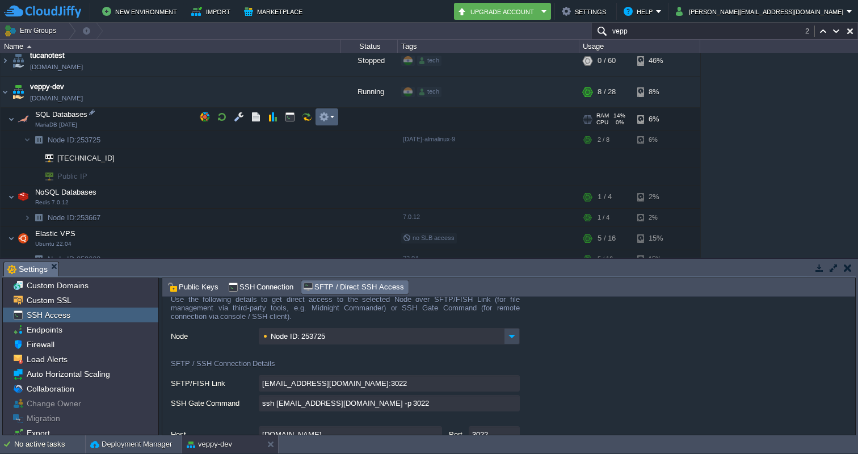
click at [333, 115] on em at bounding box center [326, 117] width 15 height 10
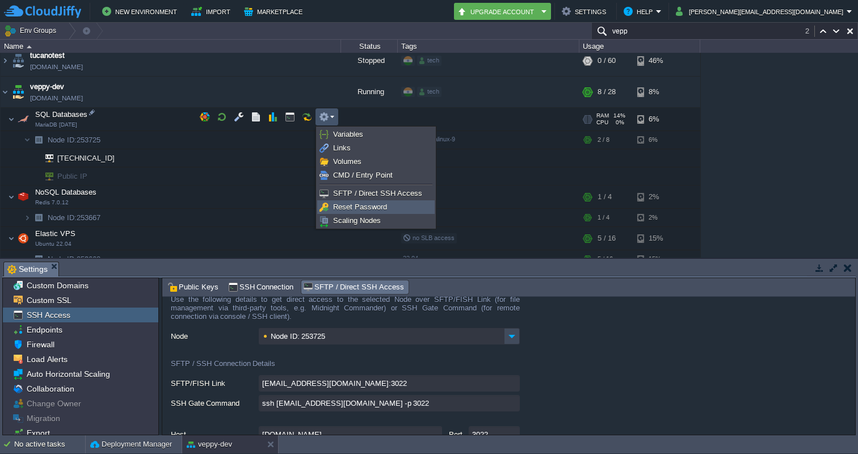
click at [351, 204] on span "Reset Password" at bounding box center [360, 207] width 54 height 9
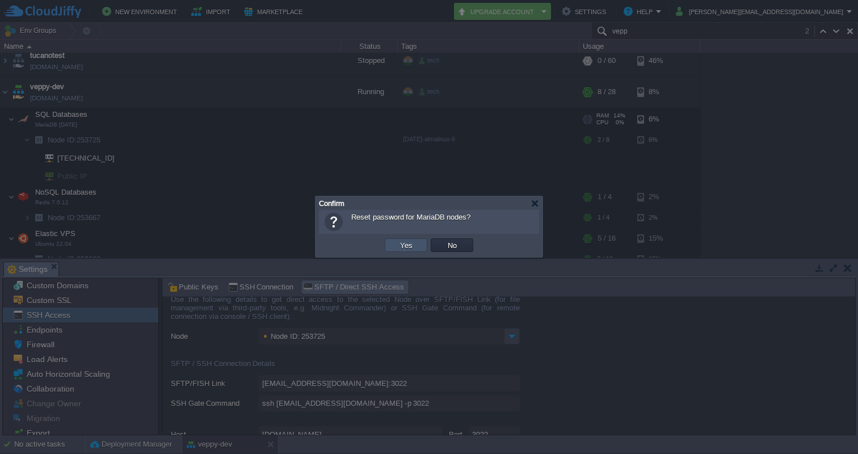
click at [402, 242] on button "Yes" at bounding box center [406, 245] width 19 height 10
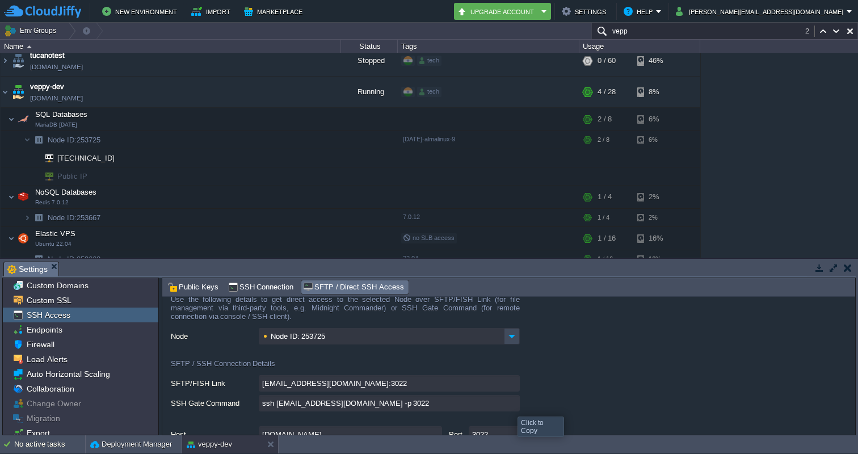
click at [509, 406] on input "ssh [EMAIL_ADDRESS][DOMAIN_NAME] -p 3022" at bounding box center [389, 403] width 261 height 16
click at [117, 157] on div at bounding box center [116, 156] width 10 height 10
type input "[TECHNICAL_ID]"
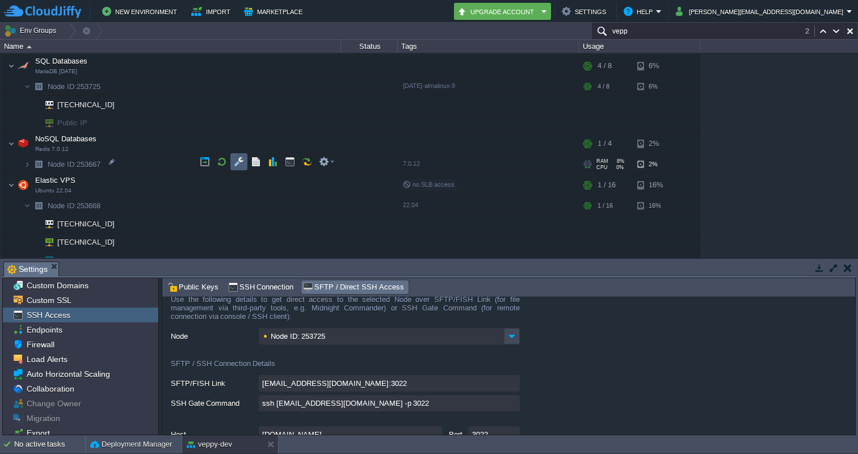
scroll to position [3293, 0]
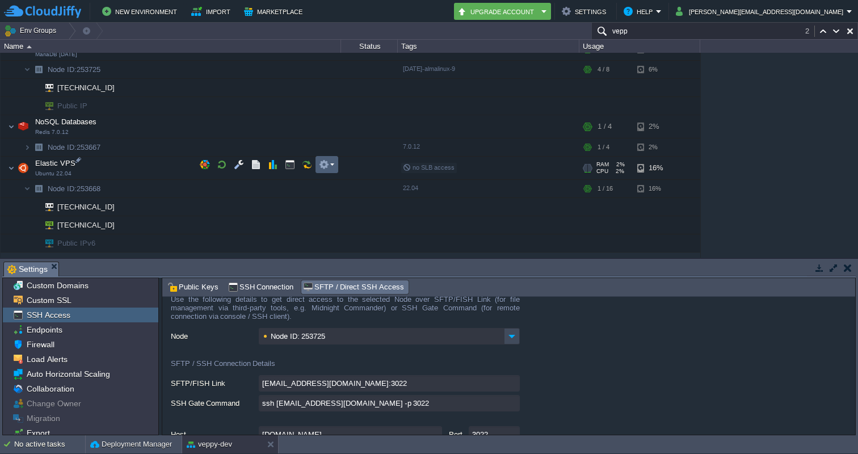
click at [329, 162] on em at bounding box center [326, 164] width 15 height 10
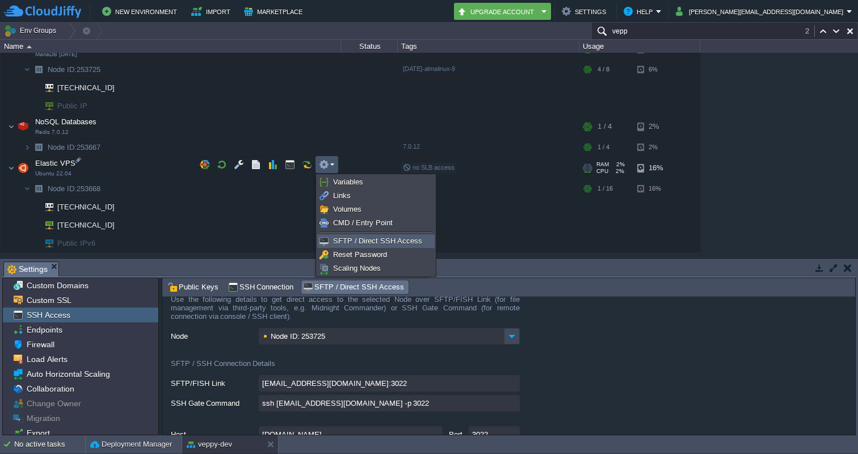
click at [359, 238] on span "SFTP / Direct SSH Access" at bounding box center [377, 241] width 89 height 9
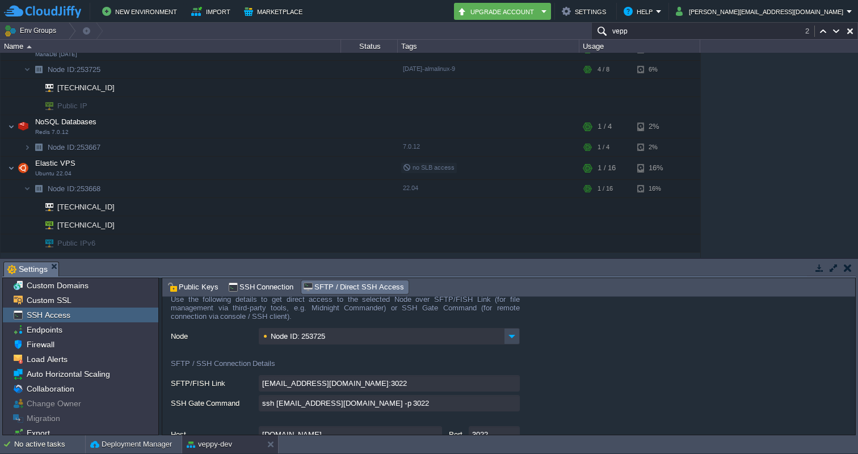
click at [514, 406] on input "ssh [EMAIL_ADDRESS][DOMAIN_NAME] -p 3022" at bounding box center [389, 403] width 261 height 16
click at [334, 163] on em at bounding box center [326, 164] width 15 height 10
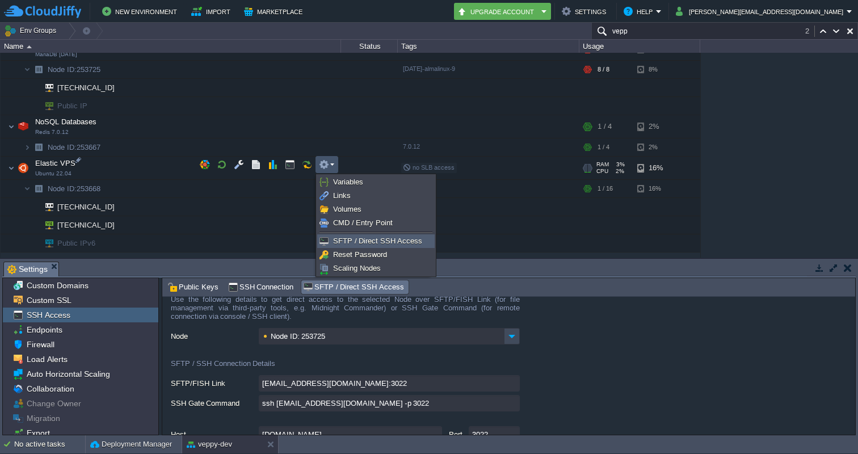
click at [353, 237] on span "SFTP / Direct SSH Access" at bounding box center [377, 241] width 89 height 9
type input "Node ID: 253668"
type input "[EMAIL_ADDRESS][DOMAIN_NAME]:3022"
type input "ssh [EMAIL_ADDRESS][DOMAIN_NAME] -p 3022"
type input "253668-14223"
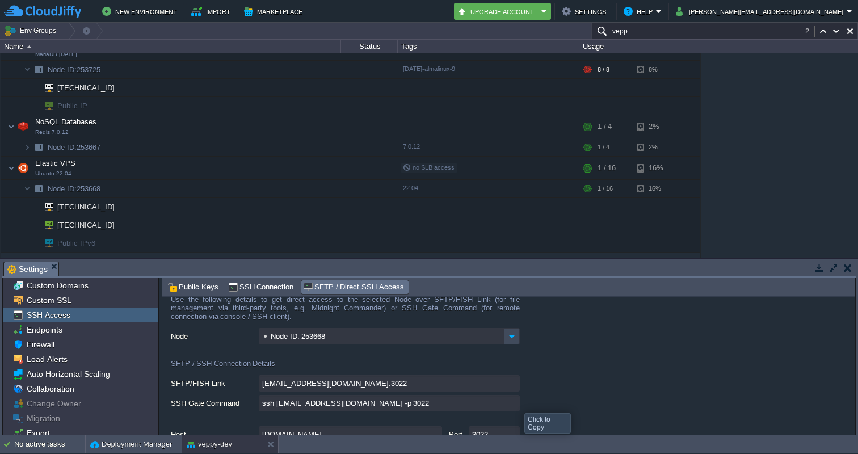
click at [516, 403] on input "ssh [EMAIL_ADDRESS][DOMAIN_NAME] -p 3022" at bounding box center [389, 403] width 261 height 16
type textarea "ssh [EMAIL_ADDRESS][DOMAIN_NAME] -p 3022"
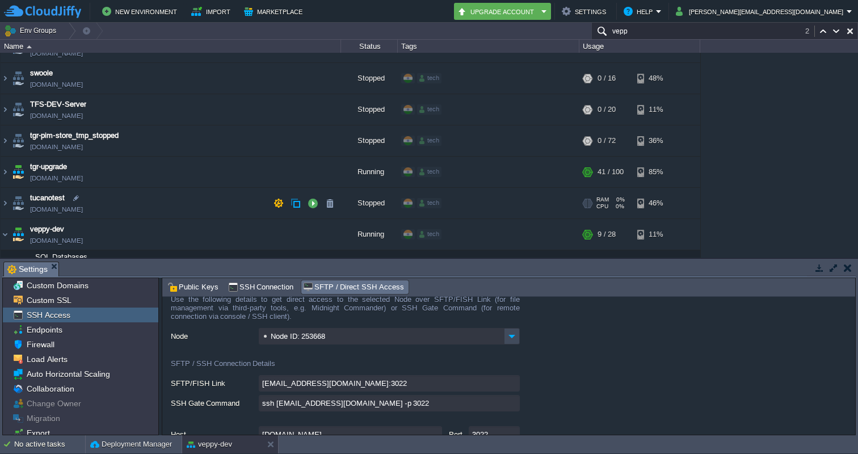
scroll to position [3047, 0]
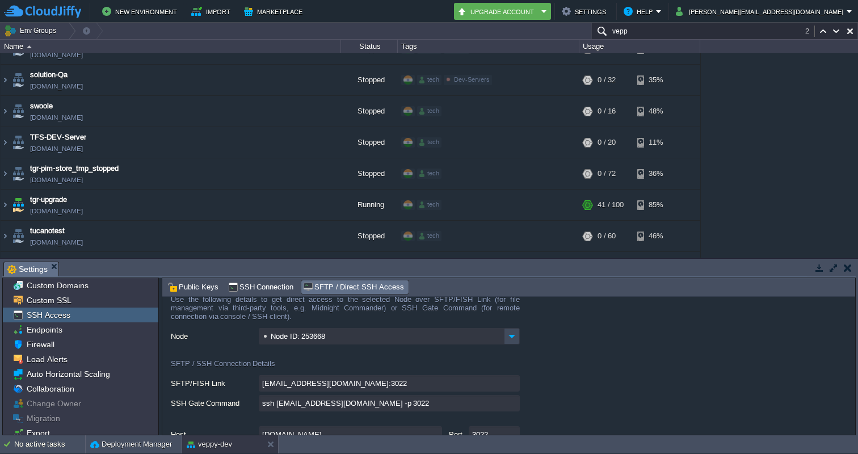
click at [679, 30] on input "vepp" at bounding box center [724, 31] width 267 height 16
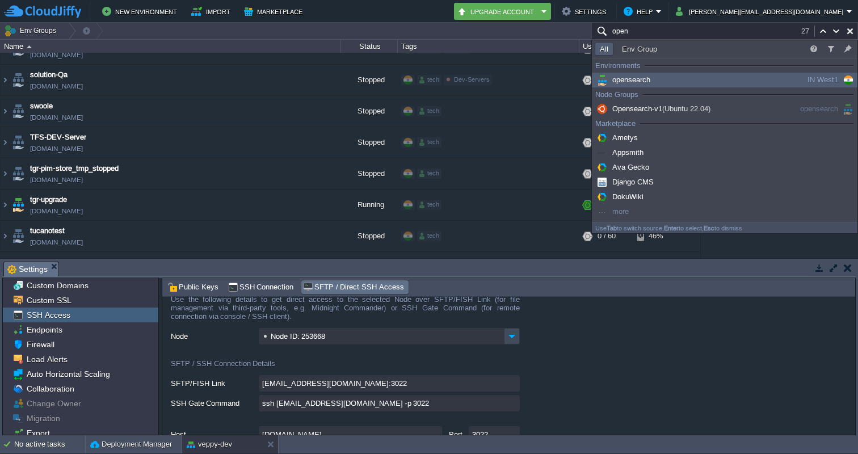
type input "open"
click at [648, 77] on span "opensearch" at bounding box center [623, 79] width 56 height 9
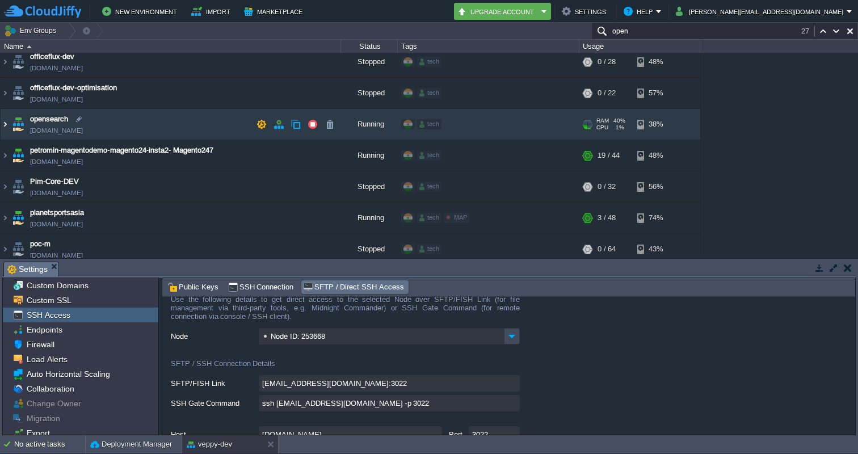
click at [5, 122] on img at bounding box center [5, 124] width 9 height 31
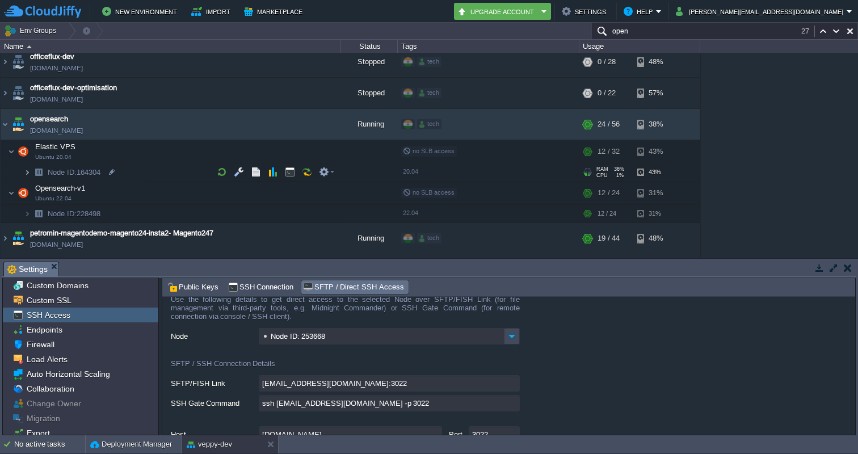
click at [27, 169] on img at bounding box center [27, 172] width 7 height 18
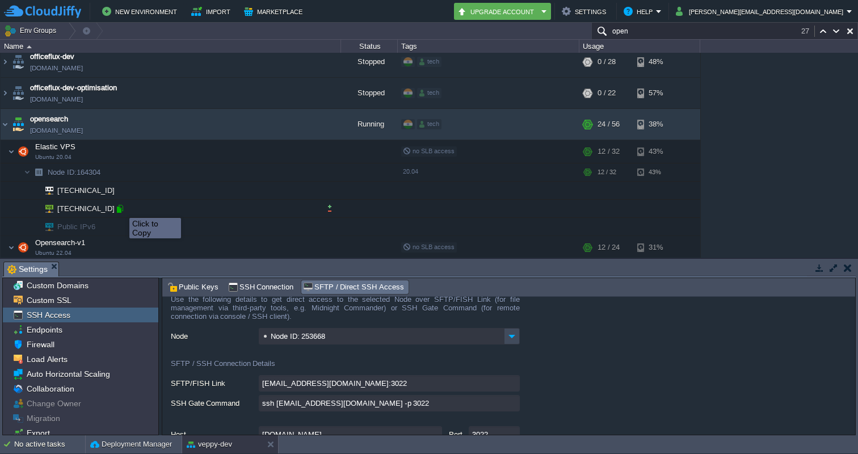
click at [121, 208] on div at bounding box center [120, 209] width 10 height 10
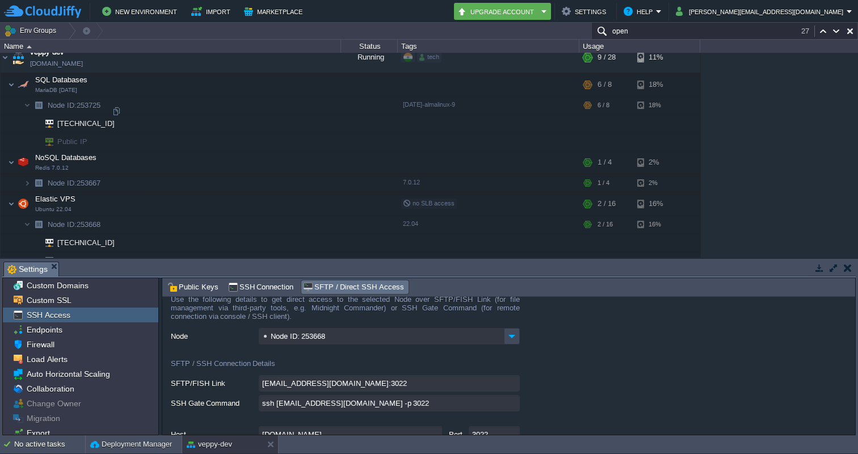
scroll to position [3389, 0]
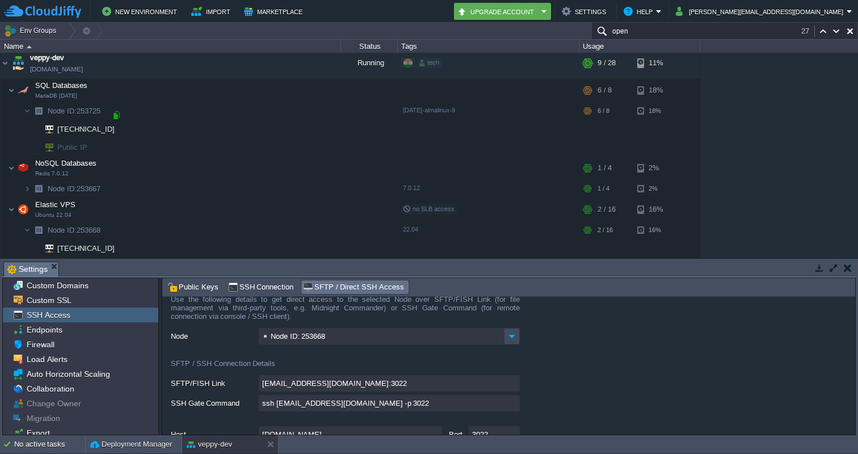
click at [115, 115] on div at bounding box center [116, 115] width 10 height 10
type input "[TECHNICAL_ID]"
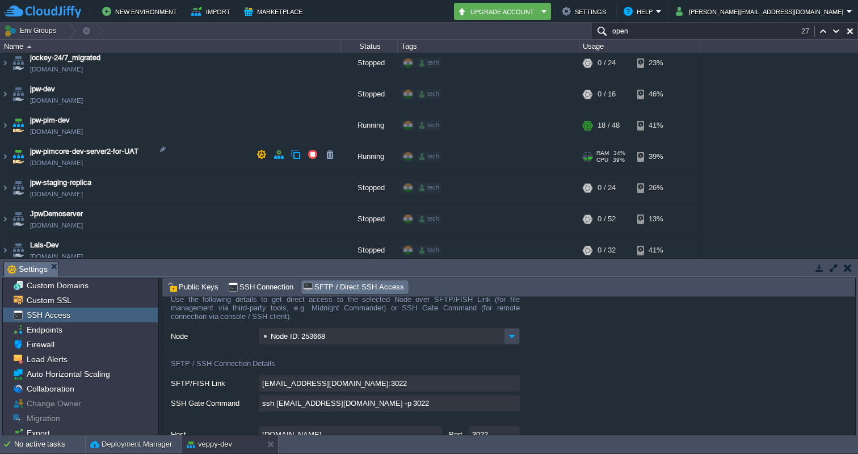
scroll to position [1876, 0]
click at [676, 32] on input "open" at bounding box center [724, 31] width 267 height 16
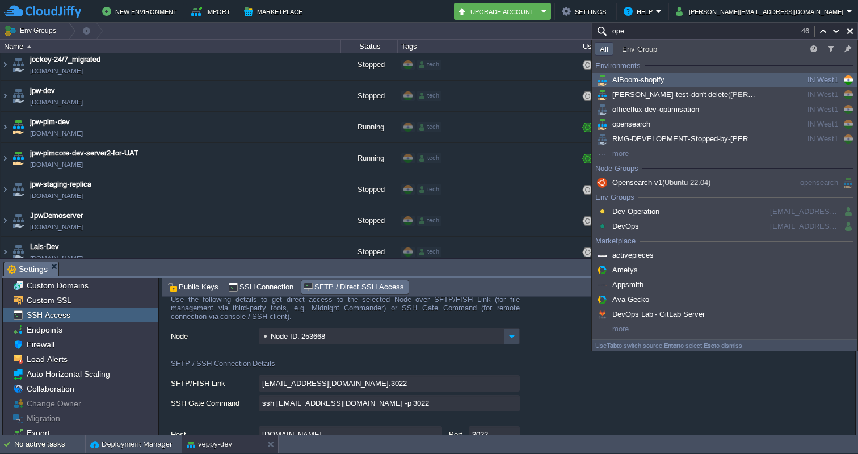
type input "open"
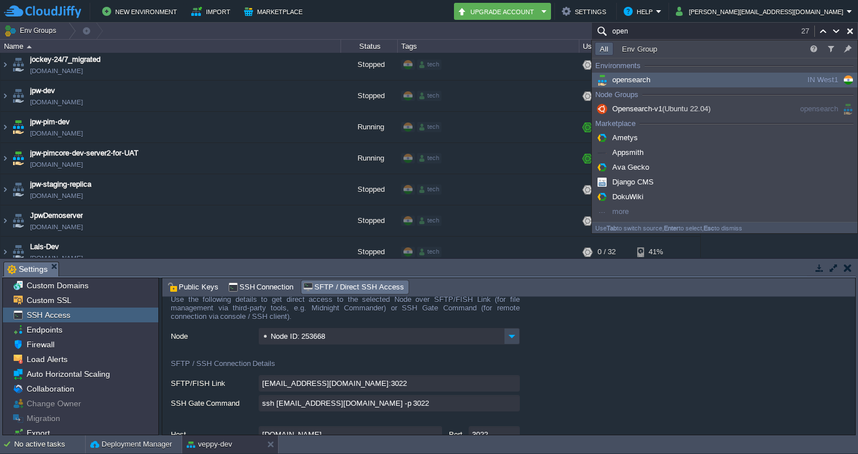
click at [637, 77] on span "opensearch" at bounding box center [623, 79] width 56 height 9
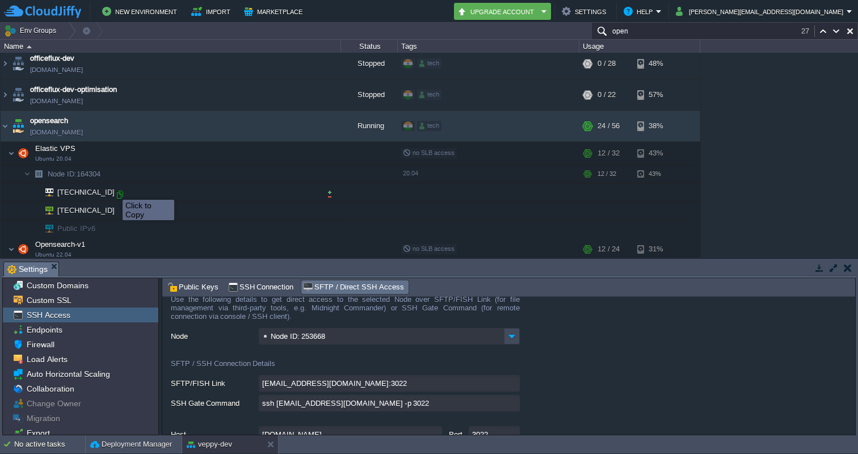
click at [115, 195] on div at bounding box center [120, 195] width 10 height 10
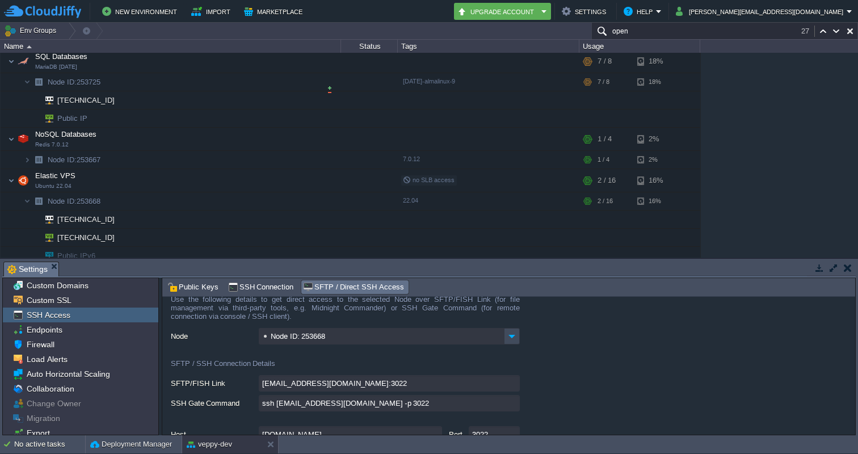
scroll to position [3387, 0]
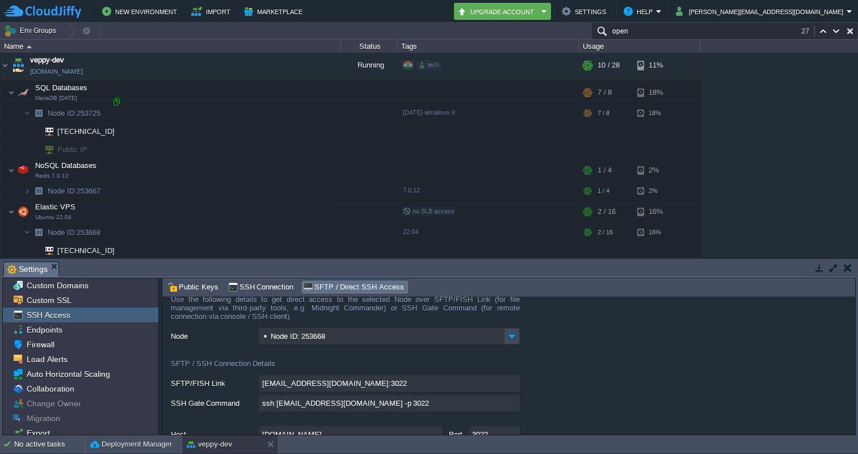
click at [119, 104] on div at bounding box center [116, 101] width 10 height 10
type input "[TECHNICAL_ID]"
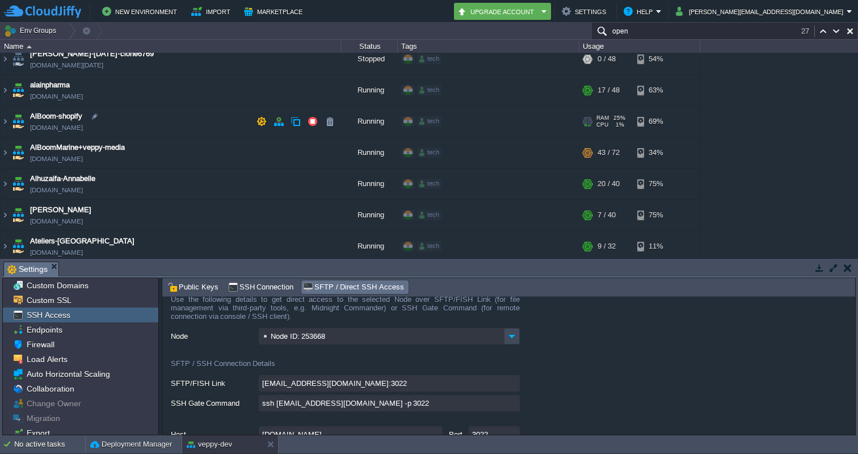
scroll to position [110, 0]
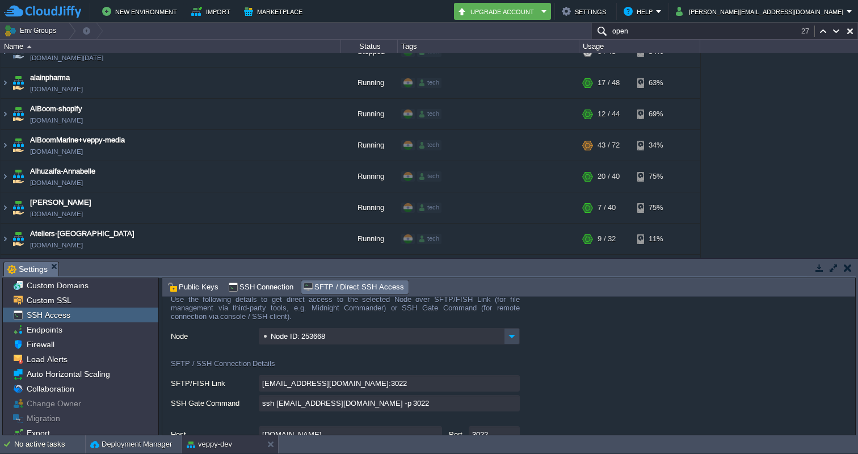
click at [766, 33] on input "open" at bounding box center [724, 31] width 267 height 16
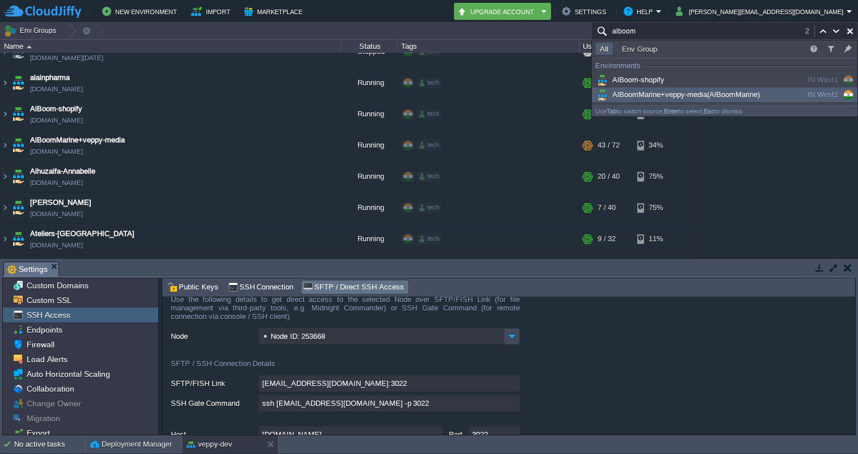
type input "alboom"
click at [662, 90] on span "AlBoomMarine+veppy-media (AlBoomMarine)" at bounding box center [677, 94] width 165 height 9
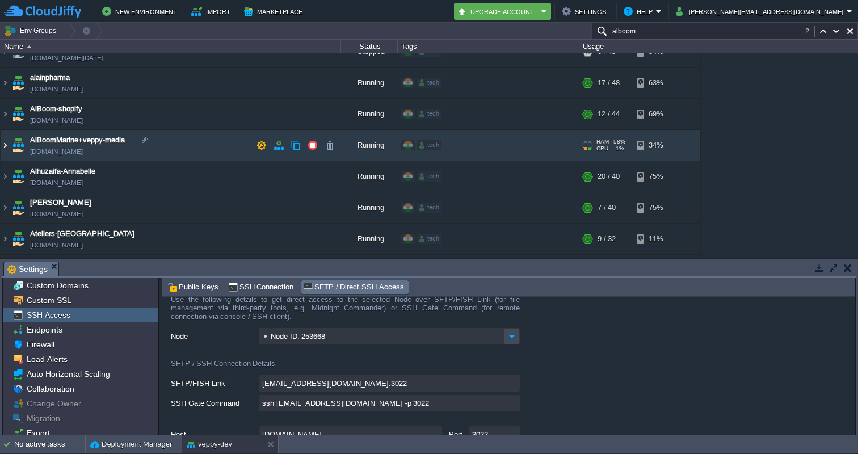
click at [7, 146] on img at bounding box center [5, 145] width 9 height 31
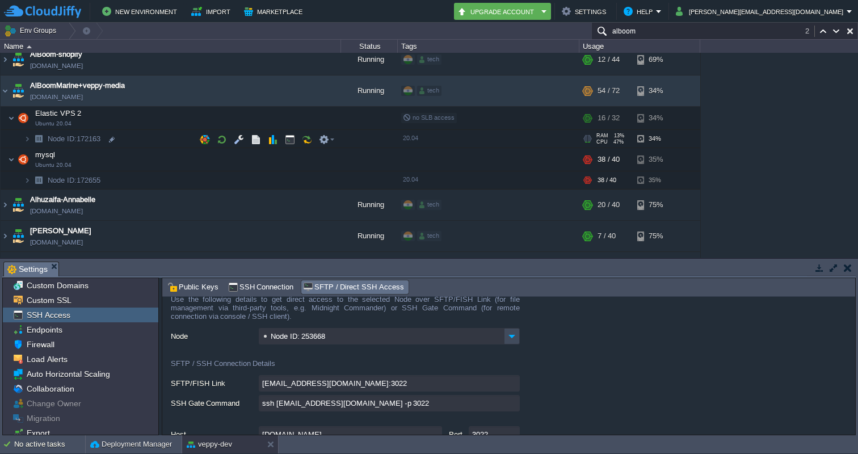
scroll to position [166, 0]
click at [29, 136] on img at bounding box center [27, 138] width 7 height 18
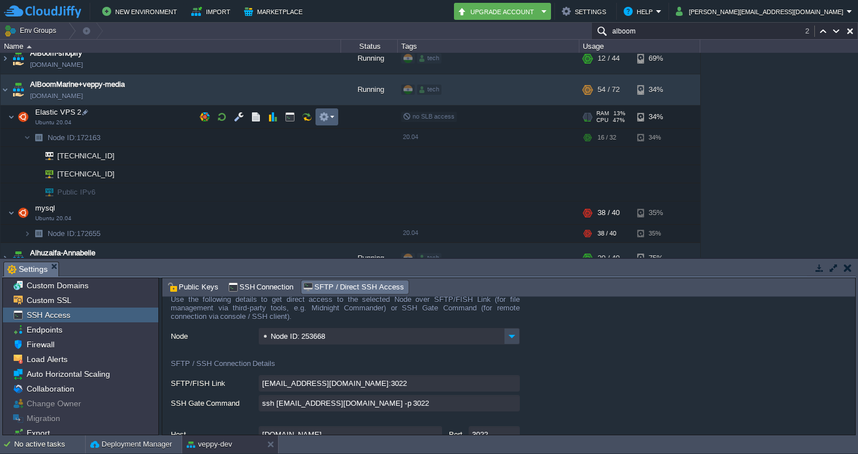
click at [330, 117] on em at bounding box center [326, 117] width 15 height 10
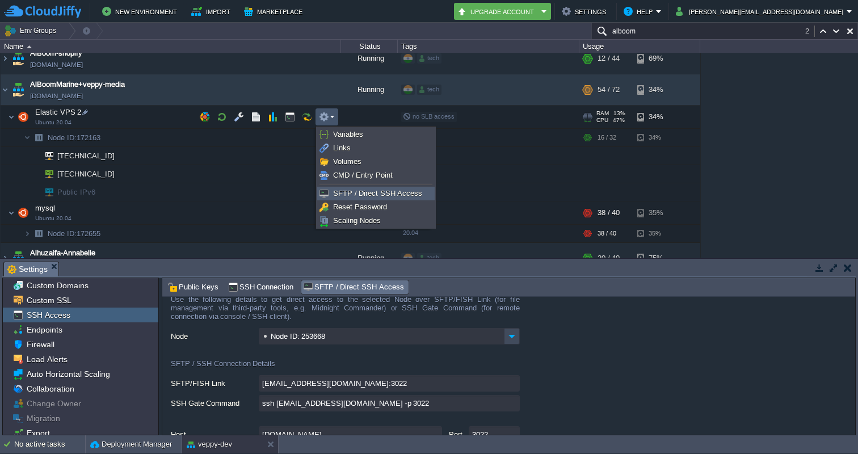
click at [359, 188] on link "SFTP / Direct SSH Access" at bounding box center [376, 193] width 116 height 12
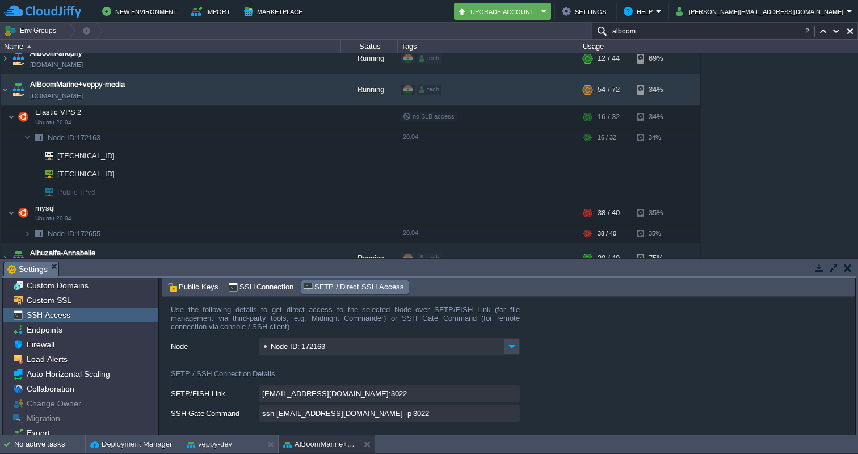
click at [513, 415] on input "ssh [EMAIL_ADDRESS][DOMAIN_NAME] -p 3022" at bounding box center [389, 413] width 261 height 16
type textarea "ssh [EMAIL_ADDRESS][DOMAIN_NAME] -p 3022"
click at [781, 140] on div "1stdirectpools [DOMAIN_NAME] Stopped tech + Add to Env Group RAM 0% CPU 0% 0 / …" at bounding box center [429, 155] width 858 height 205
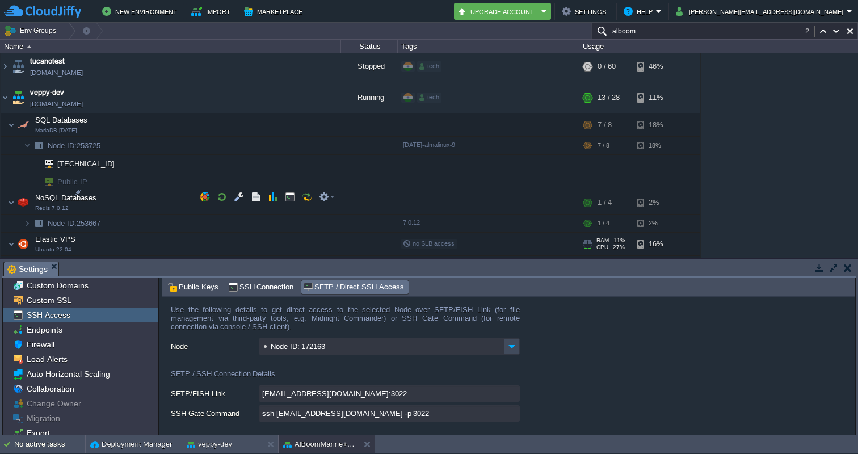
scroll to position [3527, 0]
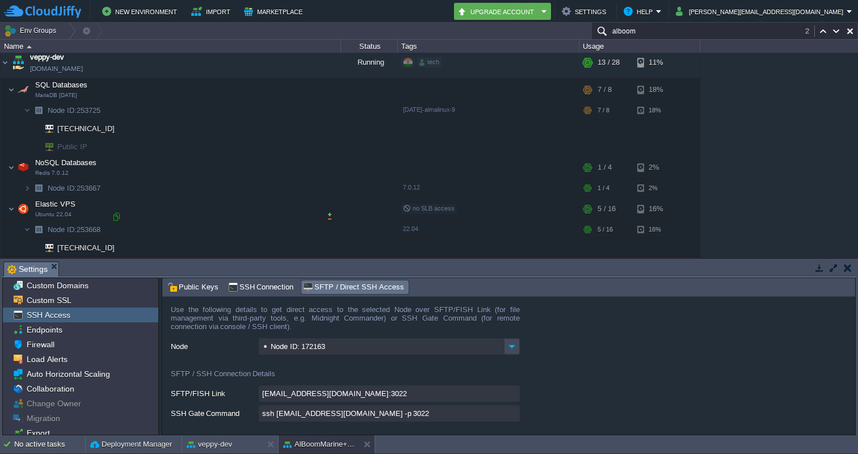
click at [115, 216] on div at bounding box center [116, 217] width 10 height 10
type input "[TECHNICAL_ID]"
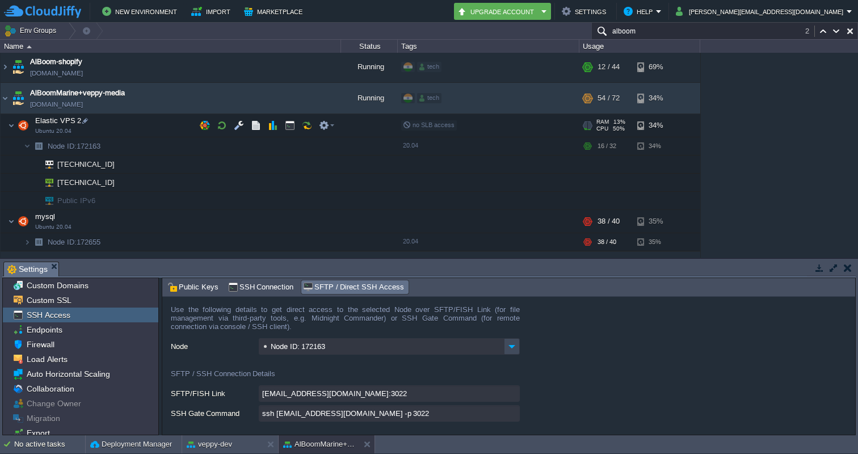
scroll to position [165, 0]
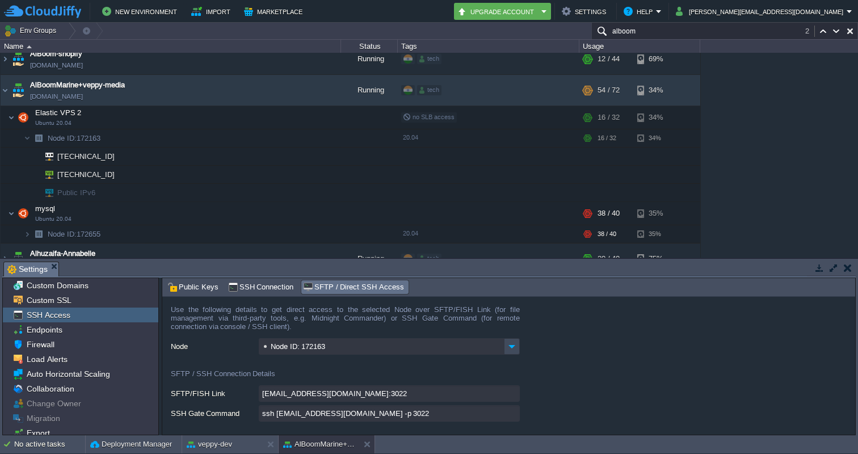
click at [725, 30] on input "alboom" at bounding box center [724, 31] width 267 height 16
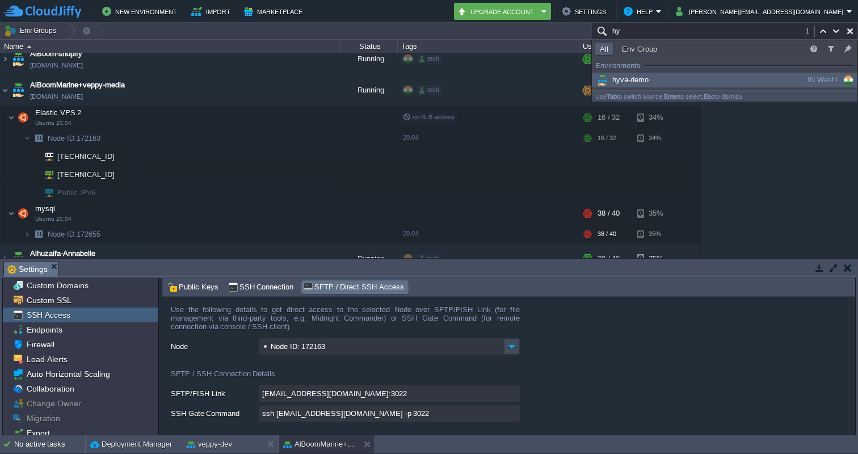
type input "hy"
click at [683, 75] on div "hyva-demo" at bounding box center [680, 80] width 171 height 12
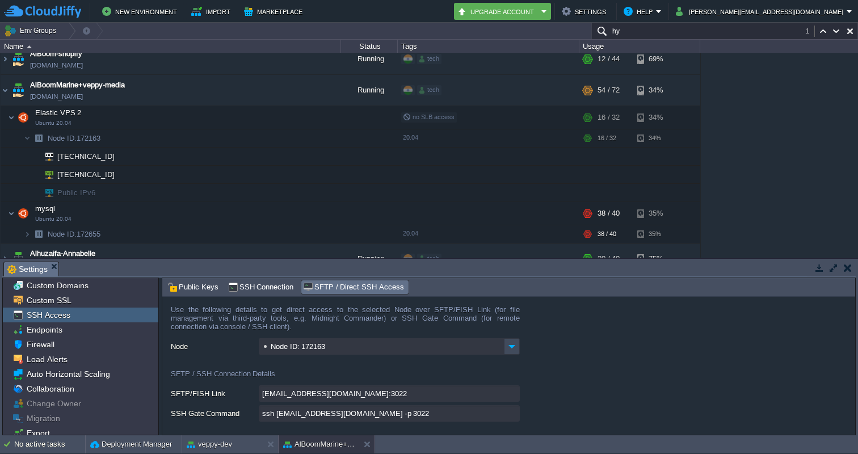
scroll to position [1723, 0]
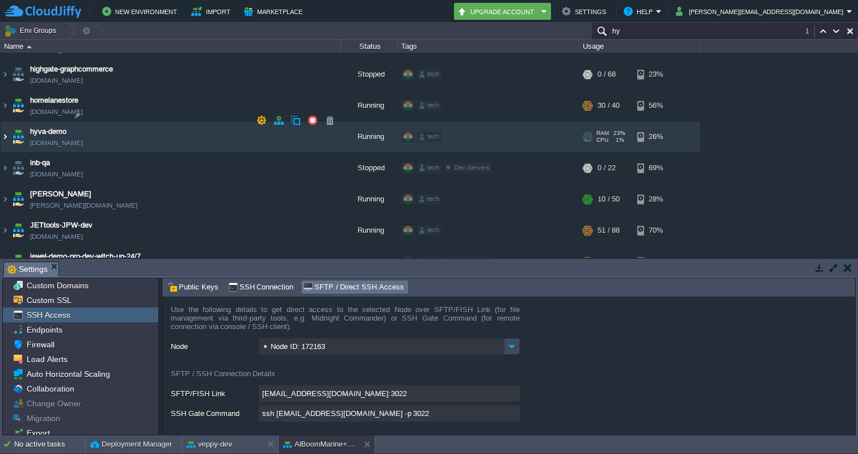
click at [7, 121] on img at bounding box center [5, 136] width 9 height 31
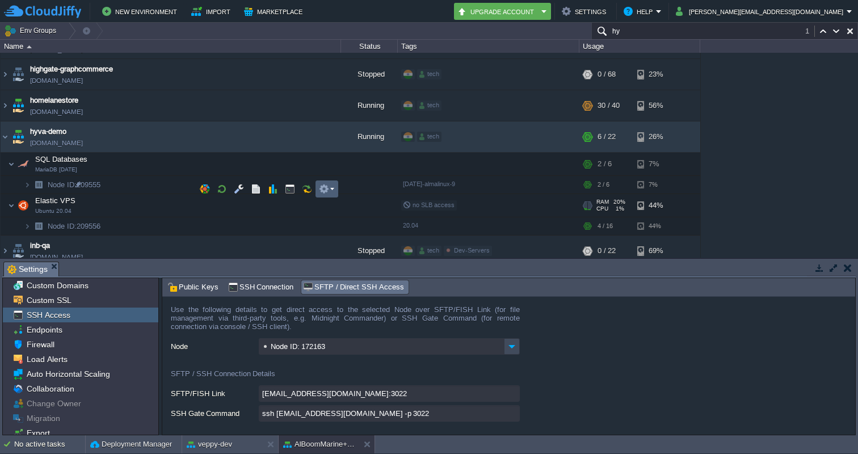
click at [332, 184] on em at bounding box center [326, 189] width 15 height 10
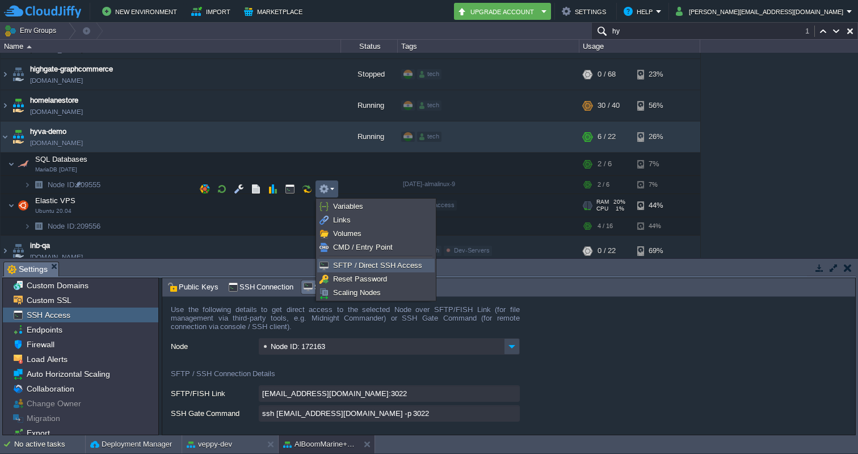
click at [355, 266] on span "SFTP / Direct SSH Access" at bounding box center [377, 265] width 89 height 9
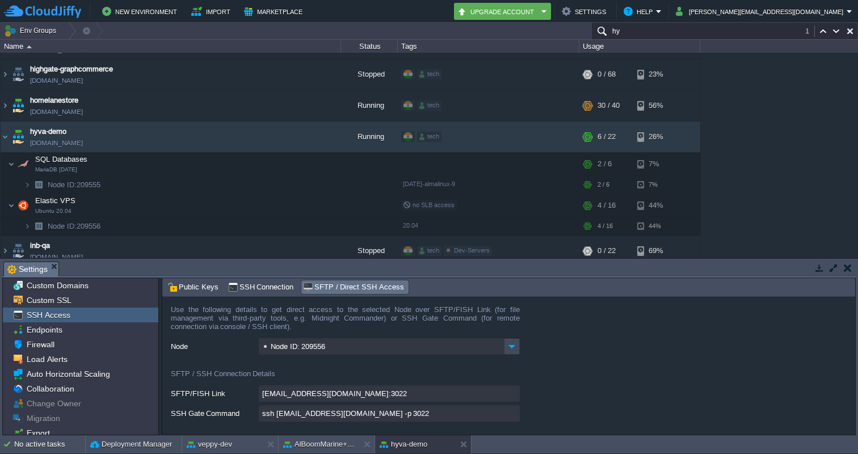
click at [511, 418] on input "ssh [EMAIL_ADDRESS][DOMAIN_NAME] -p 3022" at bounding box center [389, 413] width 261 height 16
type textarea "ssh [EMAIL_ADDRESS][DOMAIN_NAME] -p 3022"
click at [804, 158] on div "1stdirectpools [DOMAIN_NAME] Stopped tech + Add to Env Group RAM 0% CPU 0% 0 / …" at bounding box center [429, 155] width 858 height 205
click at [650, 27] on input "hy" at bounding box center [724, 31] width 267 height 16
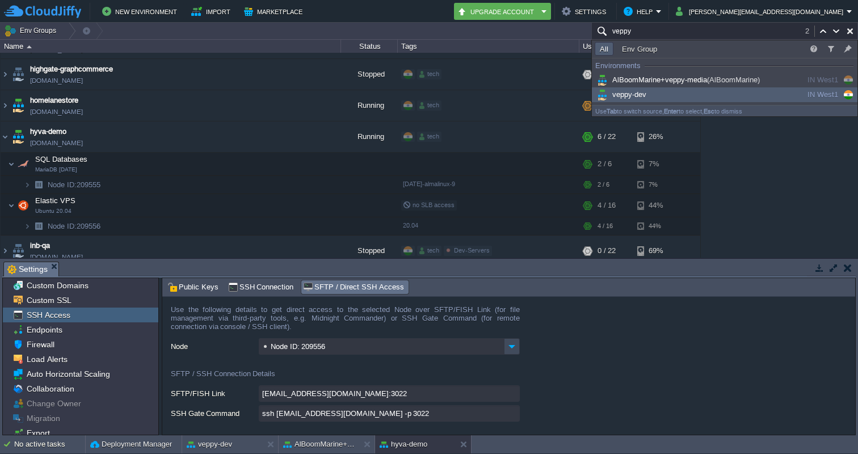
type input "veppy"
click at [628, 98] on span "veppy-dev" at bounding box center [621, 94] width 52 height 9
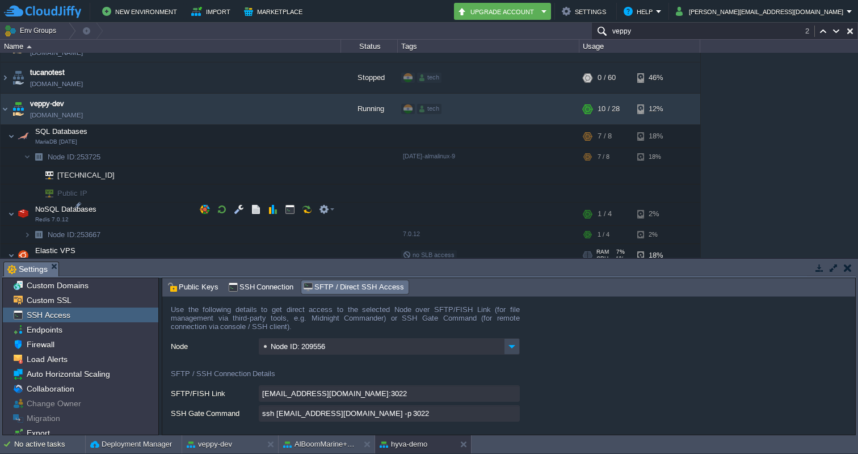
scroll to position [3572, 0]
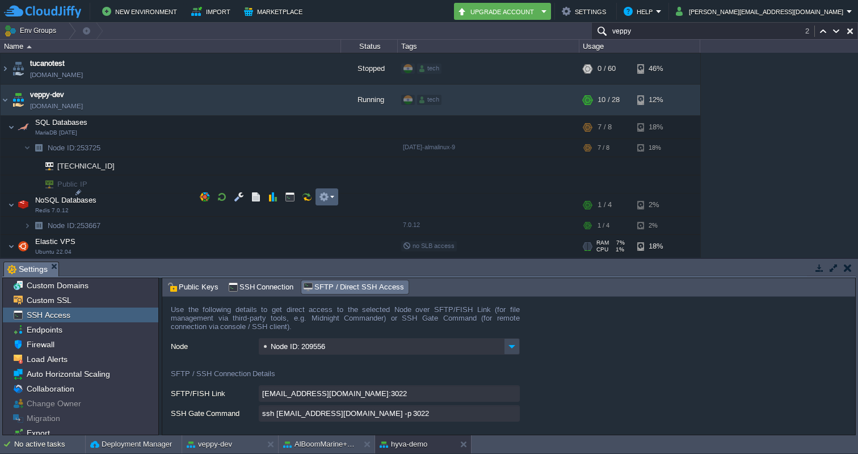
click at [328, 199] on button "button" at bounding box center [324, 197] width 10 height 10
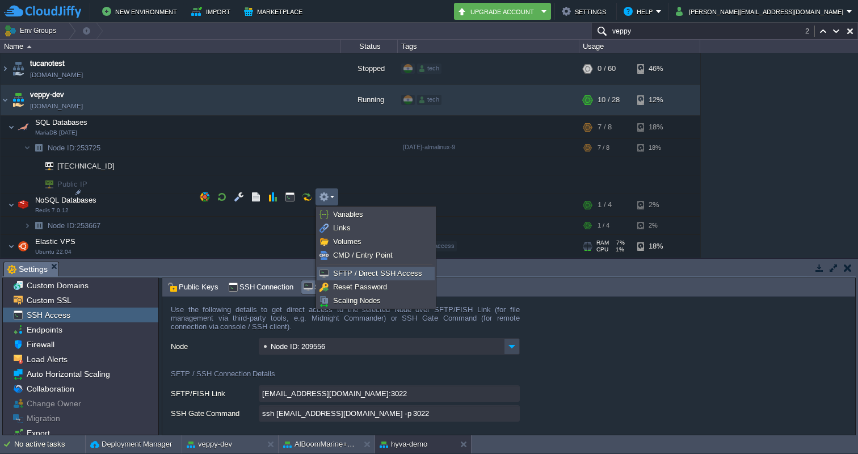
click at [348, 272] on span "SFTP / Direct SSH Access" at bounding box center [377, 273] width 89 height 9
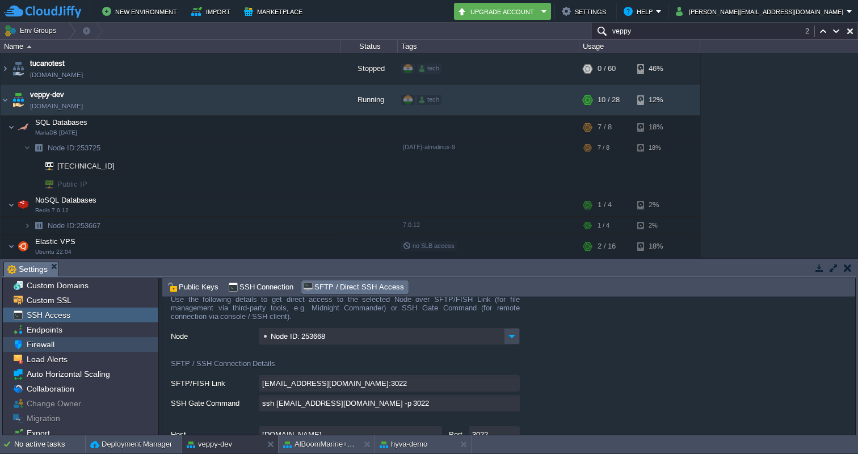
click at [48, 343] on span "Firewall" at bounding box center [40, 344] width 32 height 10
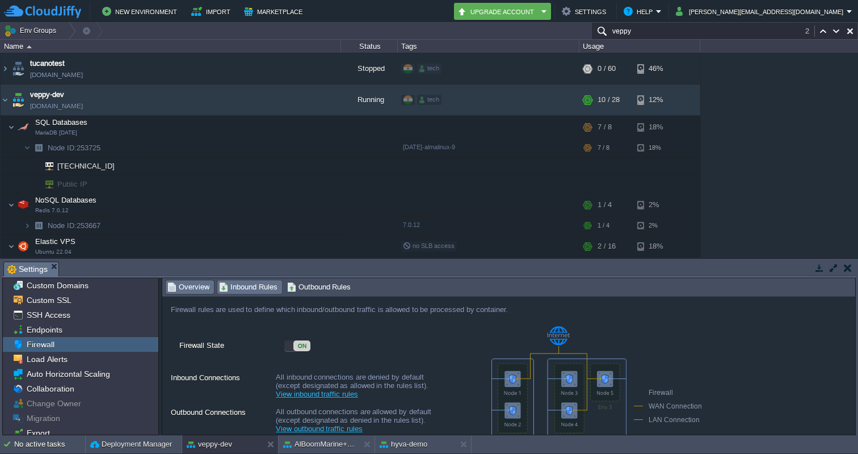
click at [240, 283] on span "Inbound Rules" at bounding box center [248, 287] width 58 height 12
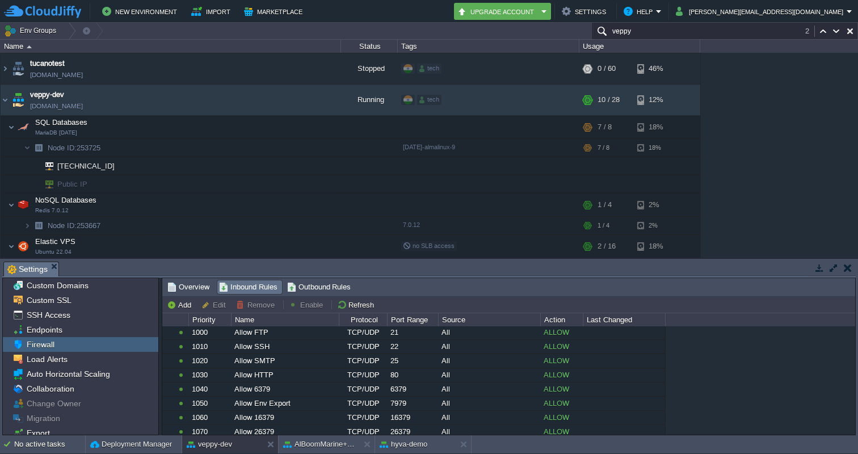
scroll to position [336, 0]
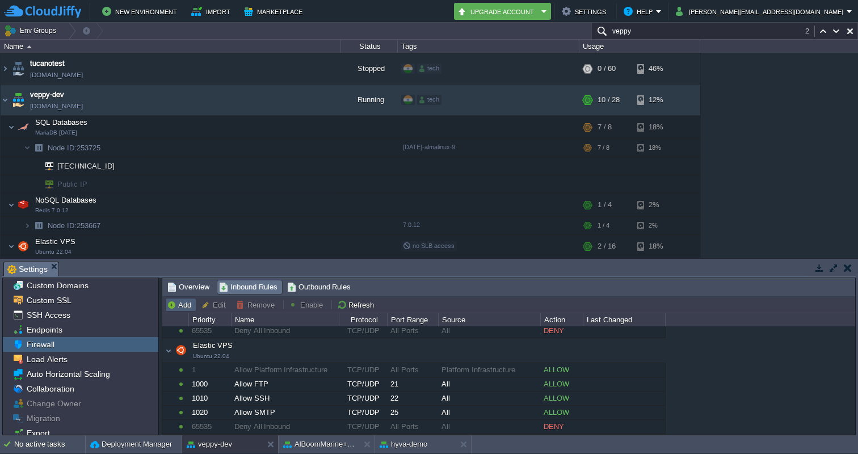
click at [183, 306] on button "Add" at bounding box center [181, 305] width 28 height 10
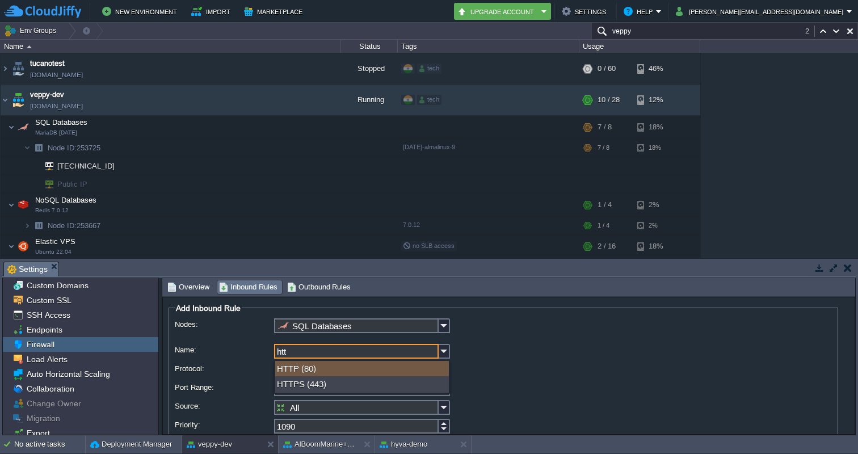
click at [306, 370] on div "HTTP (80)" at bounding box center [362, 368] width 174 height 15
type input "HTTP"
type input "80"
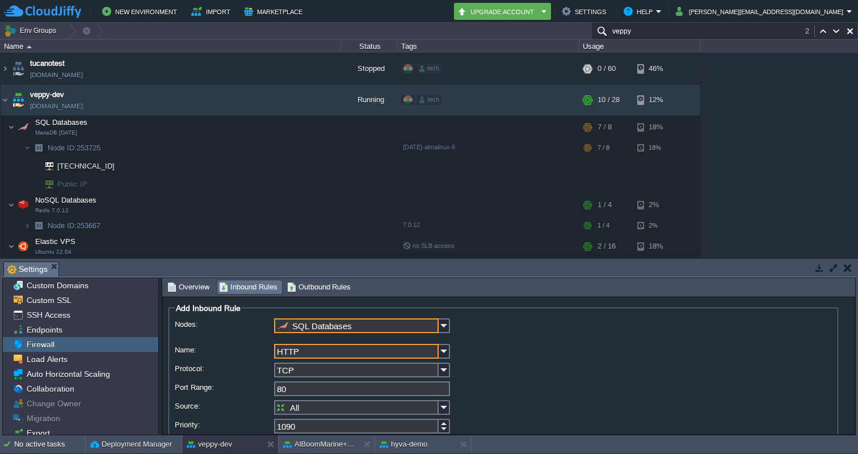
click at [431, 323] on input "SQL Databases" at bounding box center [356, 325] width 165 height 15
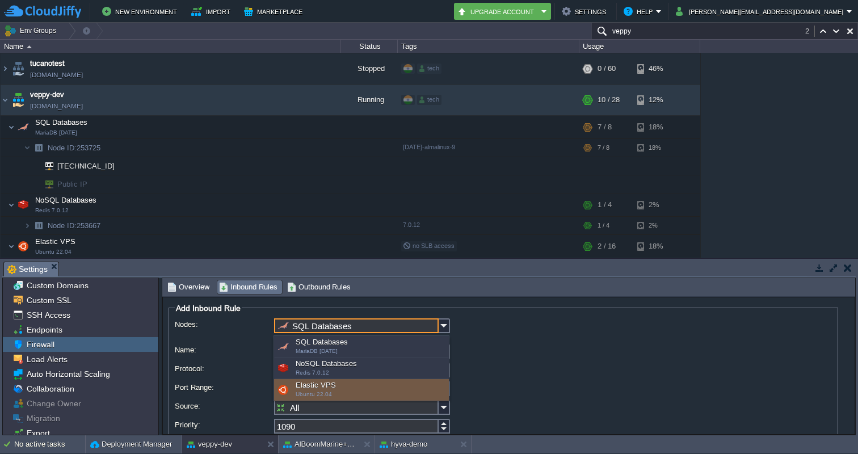
click at [311, 384] on div "Elastic VPS Ubuntu 22.04" at bounding box center [361, 390] width 175 height 22
type input "Elastic VPS"
type input "1030"
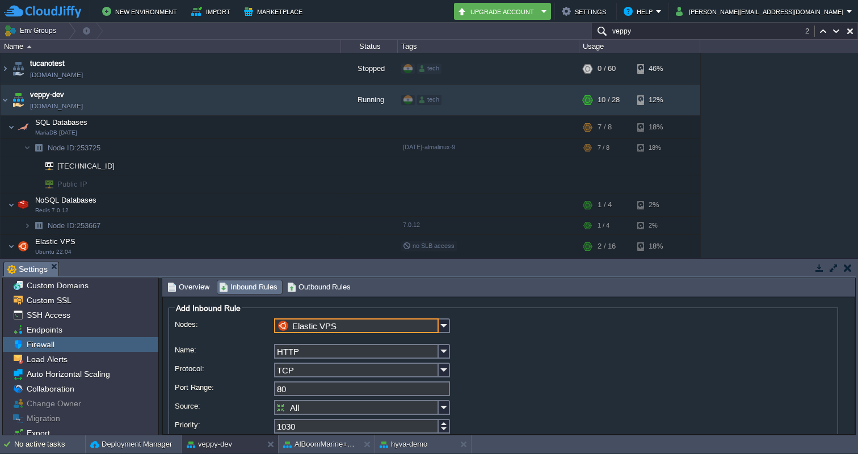
scroll to position [63, 0]
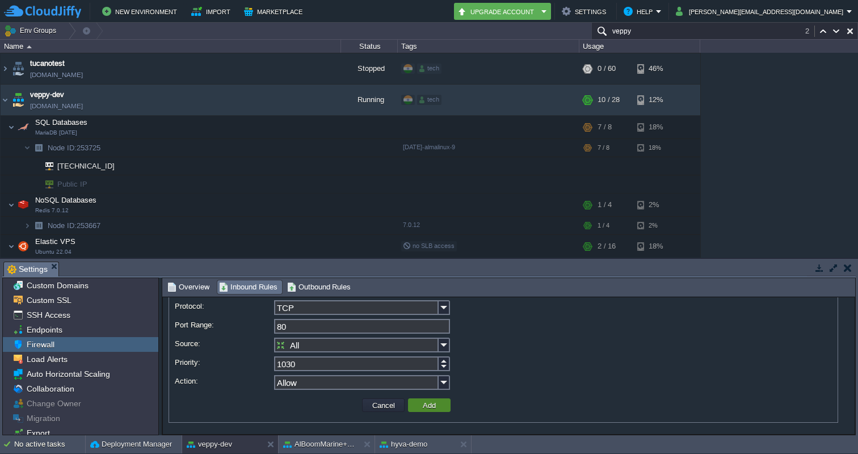
click at [431, 406] on button "Add" at bounding box center [429, 405] width 20 height 10
type input "All Ports"
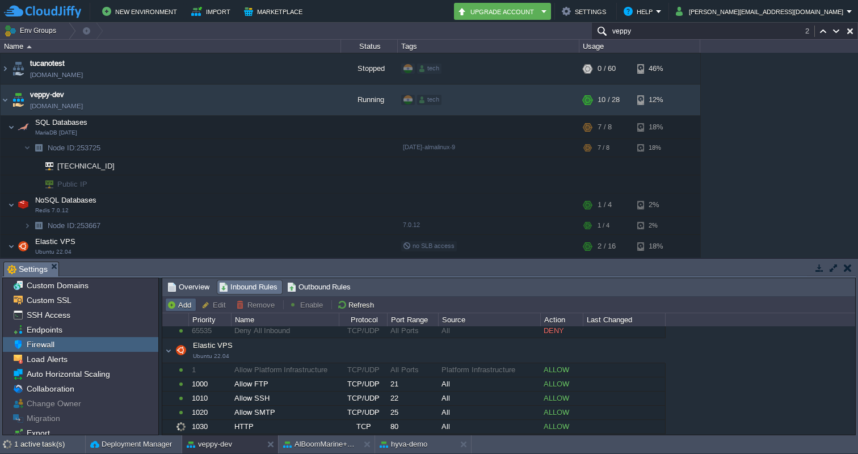
click at [182, 303] on button "Add" at bounding box center [181, 305] width 28 height 10
type input "SQL Databases"
type input "1090"
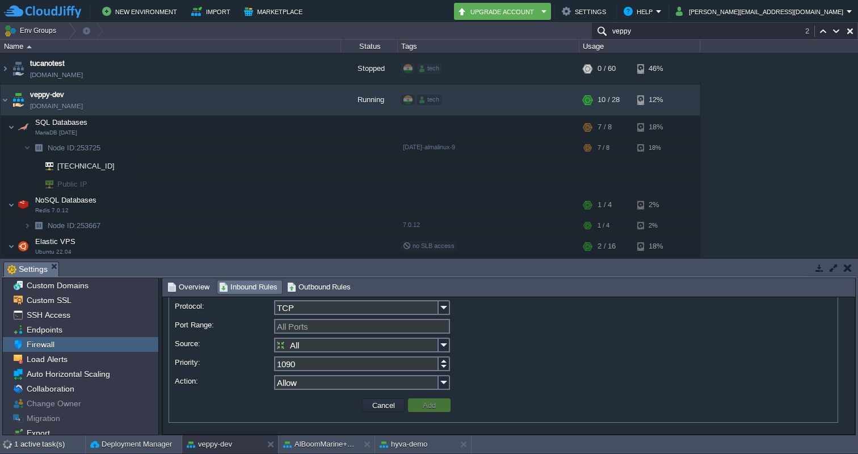
scroll to position [0, 0]
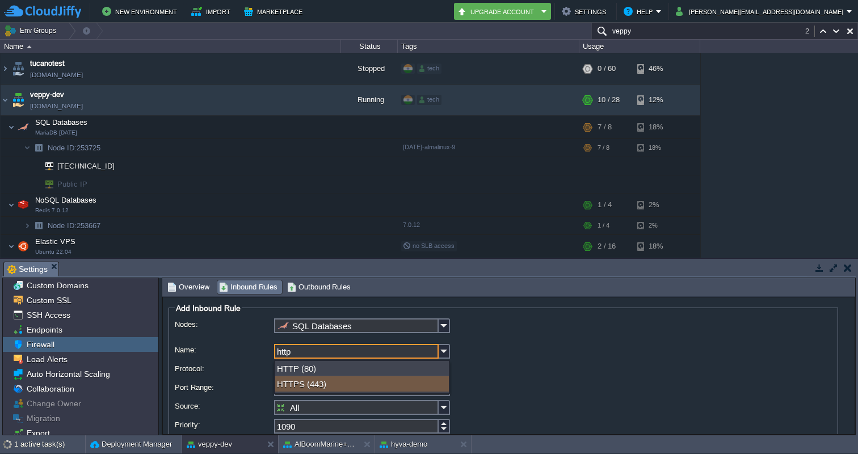
click at [313, 383] on div "HTTPS (443)" at bounding box center [362, 383] width 174 height 15
type input "HTTPS"
type input "443"
click at [325, 328] on input "SQL Databases" at bounding box center [356, 325] width 165 height 15
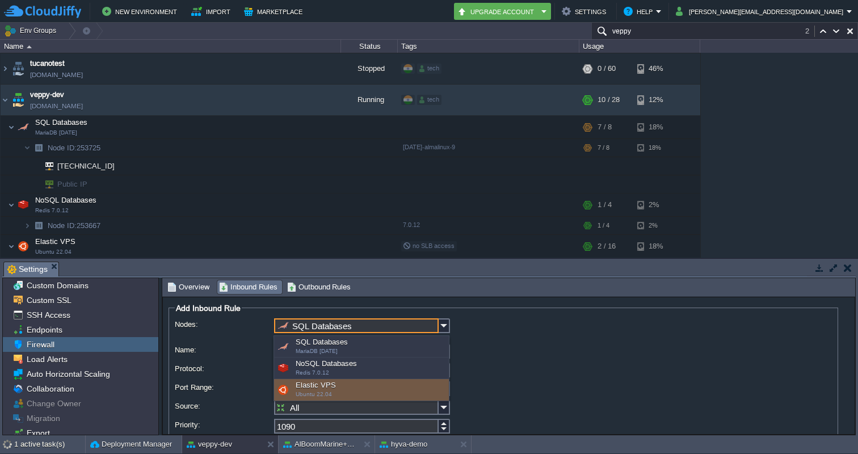
click at [310, 384] on div "Elastic VPS Ubuntu 22.04" at bounding box center [361, 390] width 175 height 22
type input "Elastic VPS"
type input "1040"
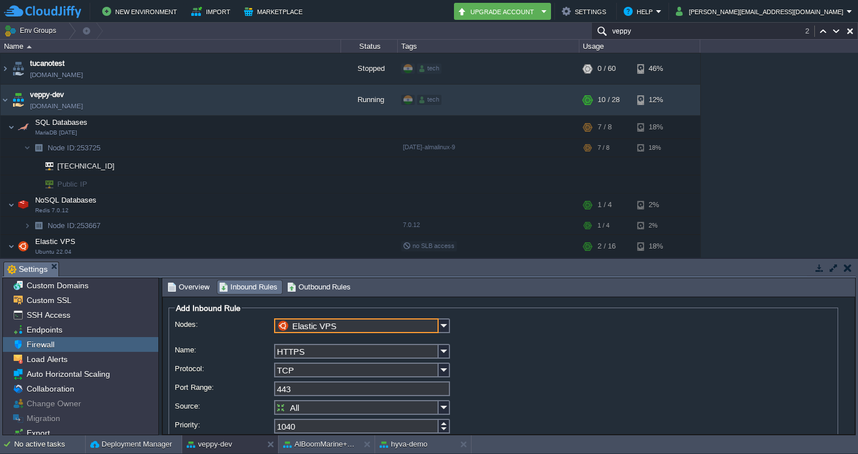
scroll to position [63, 0]
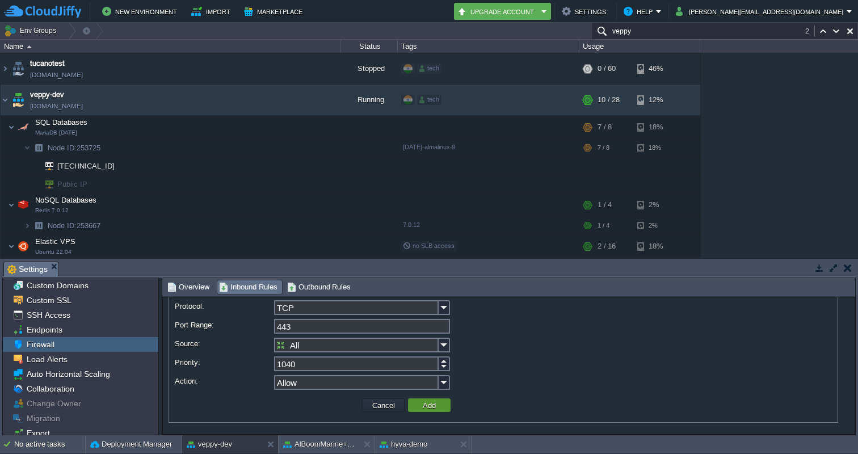
click at [429, 409] on button "Add" at bounding box center [429, 405] width 20 height 10
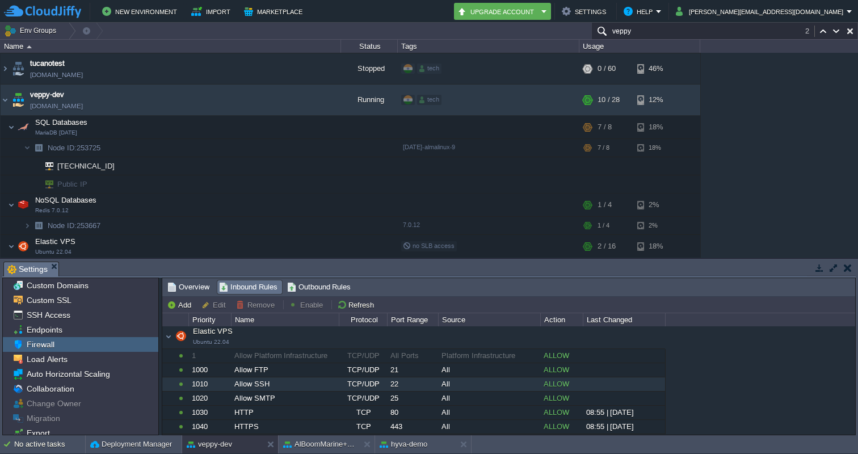
scroll to position [364, 0]
